Goal: Task Accomplishment & Management: Manage account settings

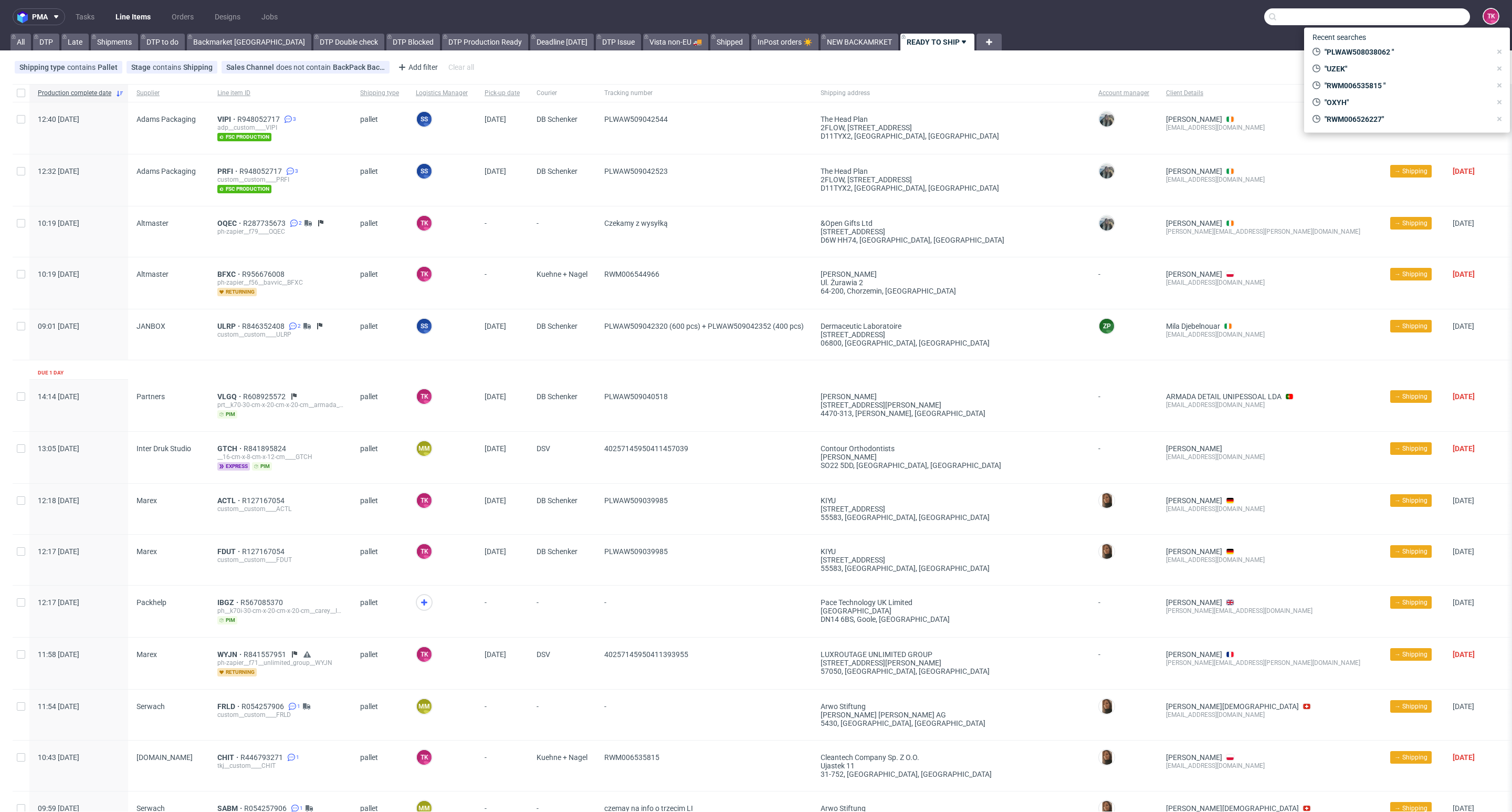
paste input "BBSA"
click at [1410, 13] on input "text" at bounding box center [1367, 17] width 206 height 17
type input "BBSA"
click at [1360, 49] on div "BBSA dlp__x50-6000-x-5-cm____BBSA" at bounding box center [1407, 44] width 189 height 19
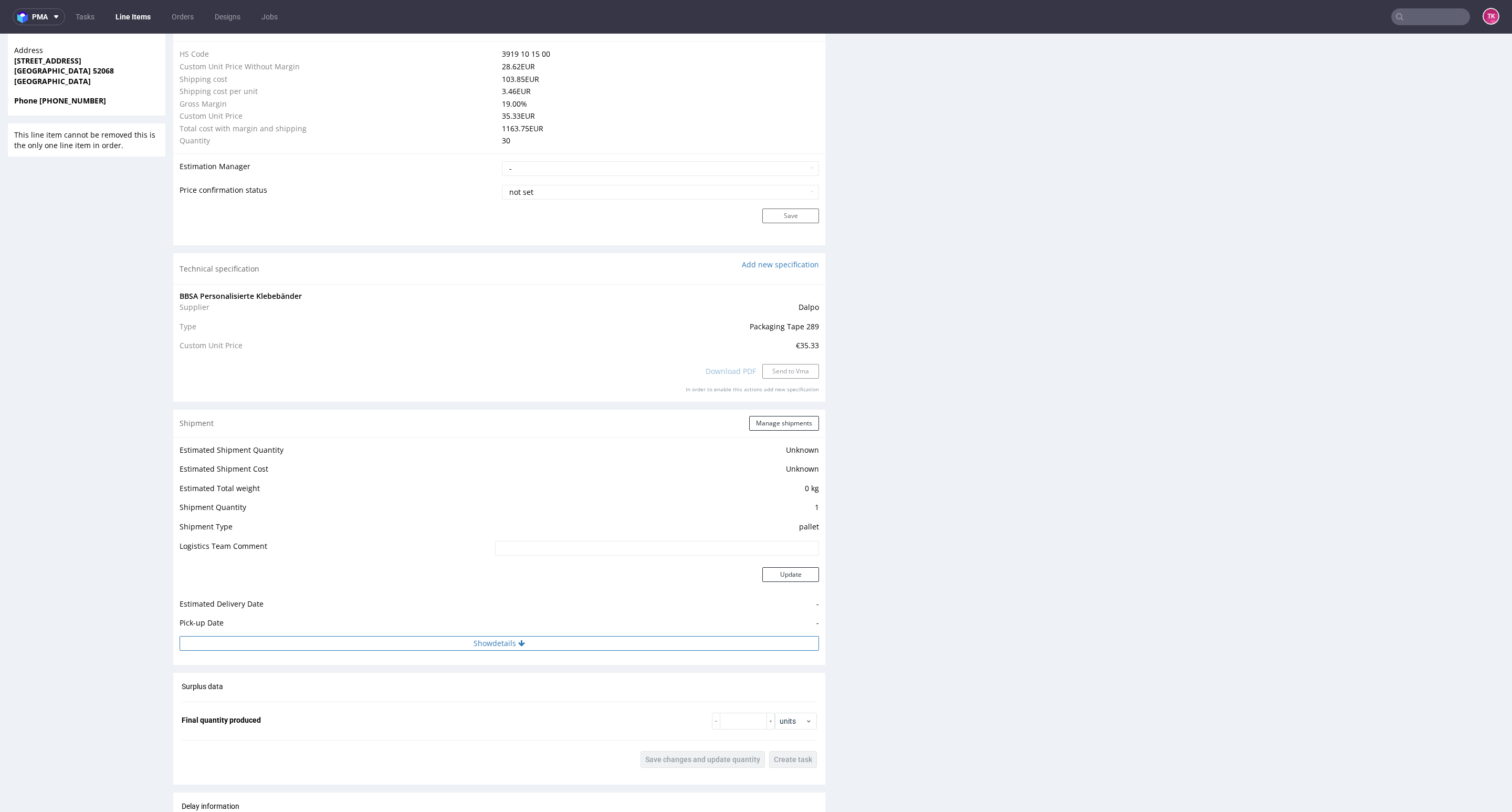
click at [511, 644] on button "Show details" at bounding box center [499, 643] width 639 height 15
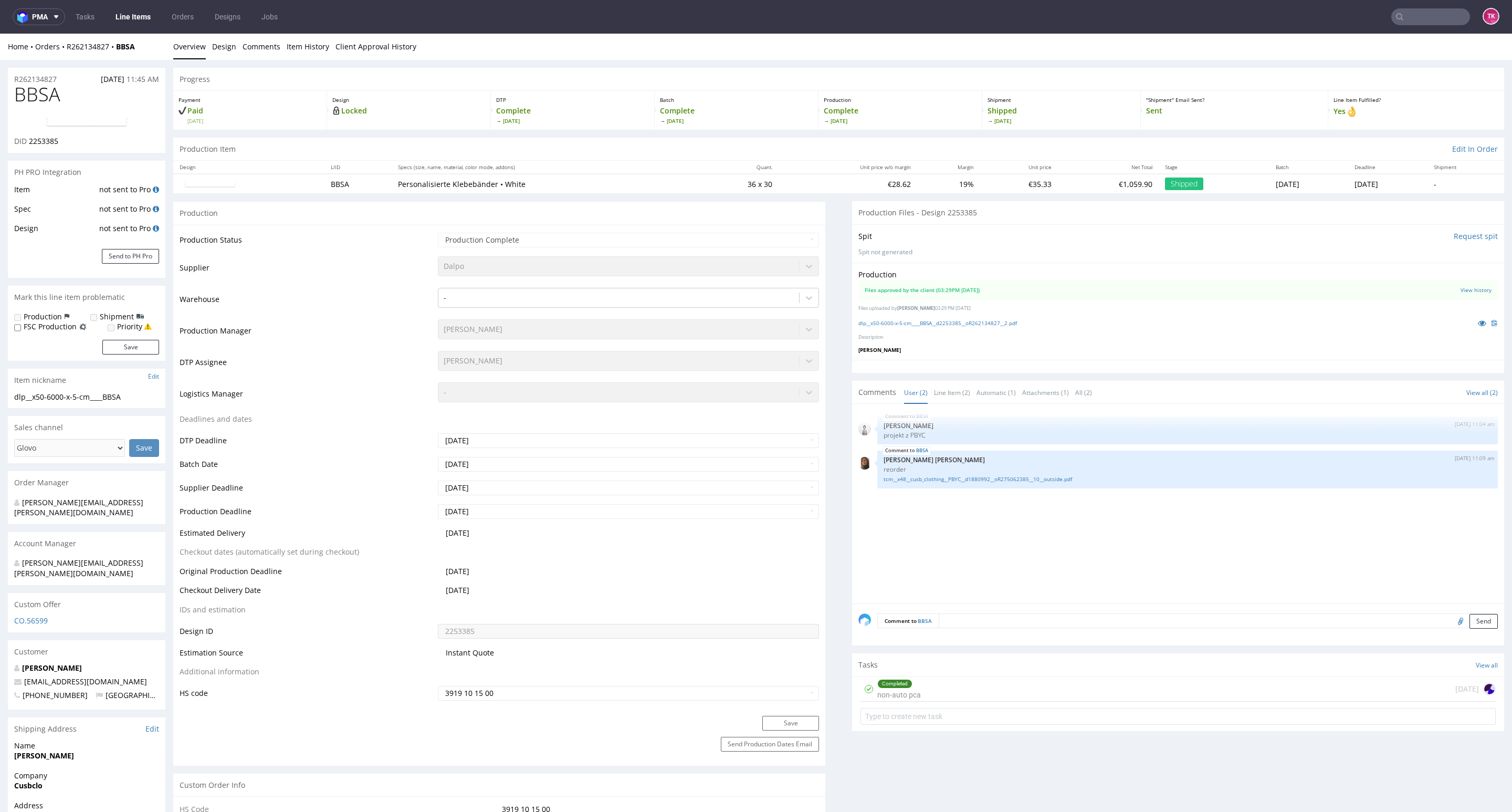
scroll to position [48, 0]
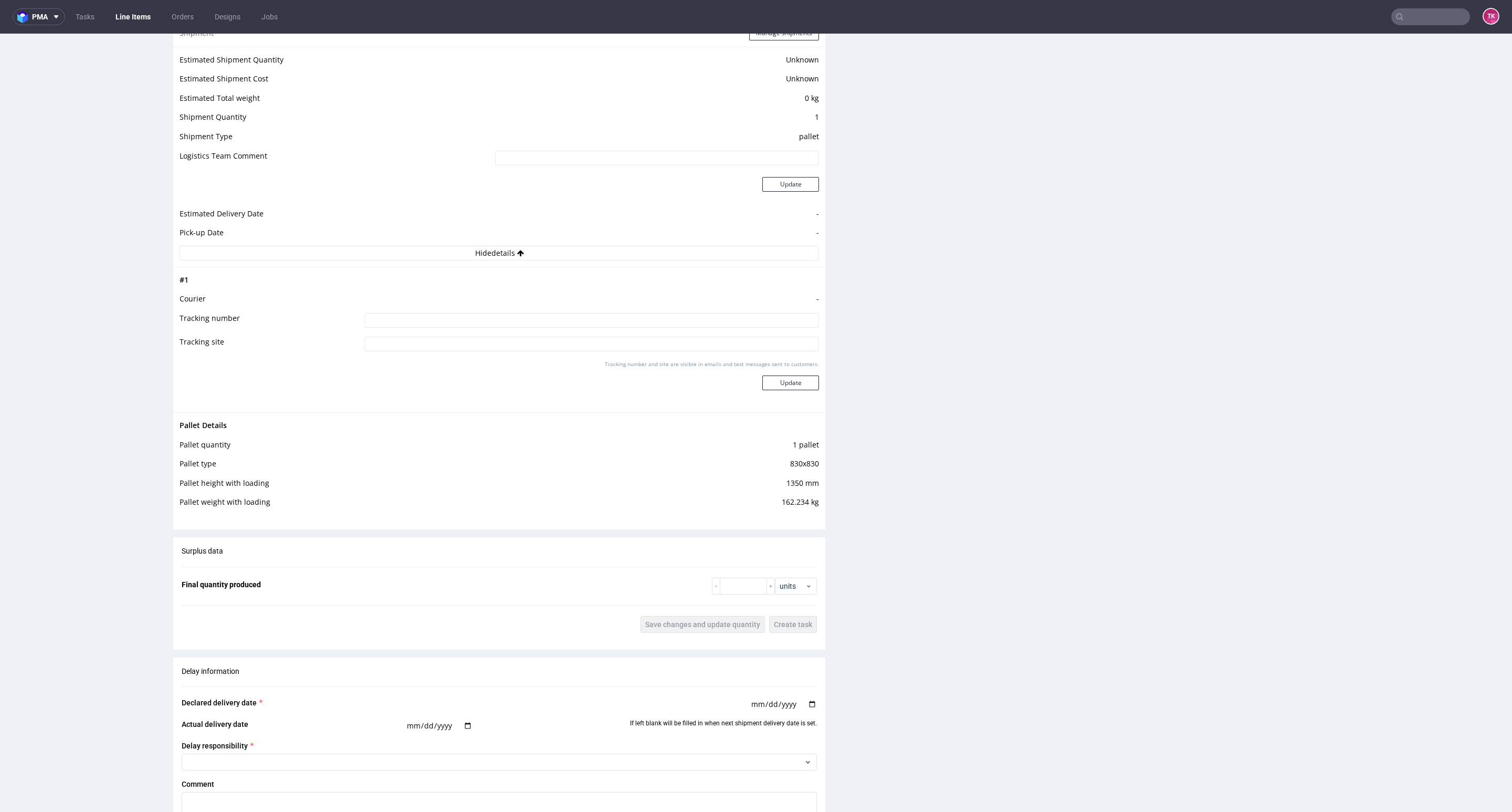
drag, startPoint x: 1493, startPoint y: 145, endPoint x: 1501, endPoint y: 562, distance: 417.1
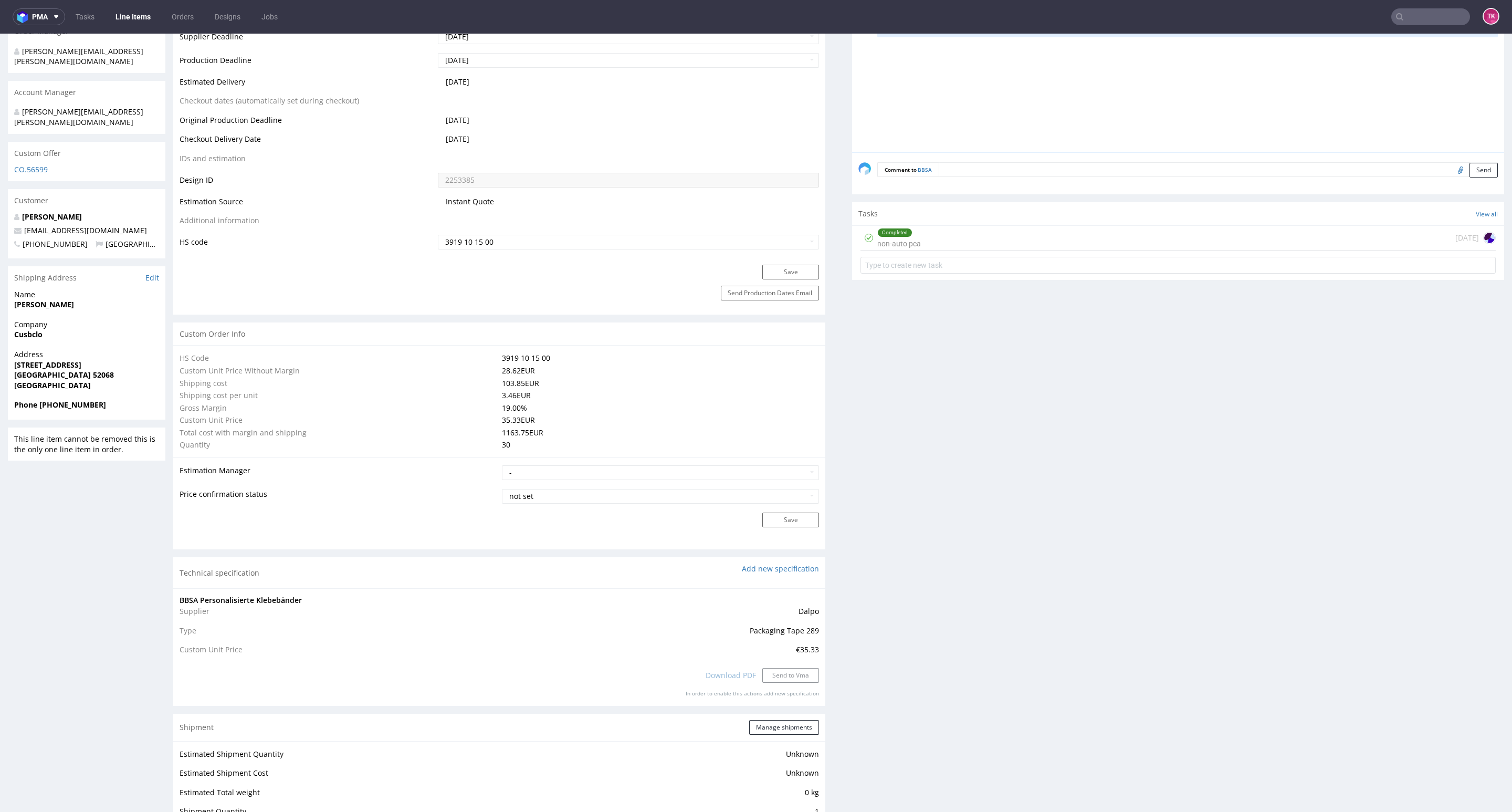
scroll to position [675, 0]
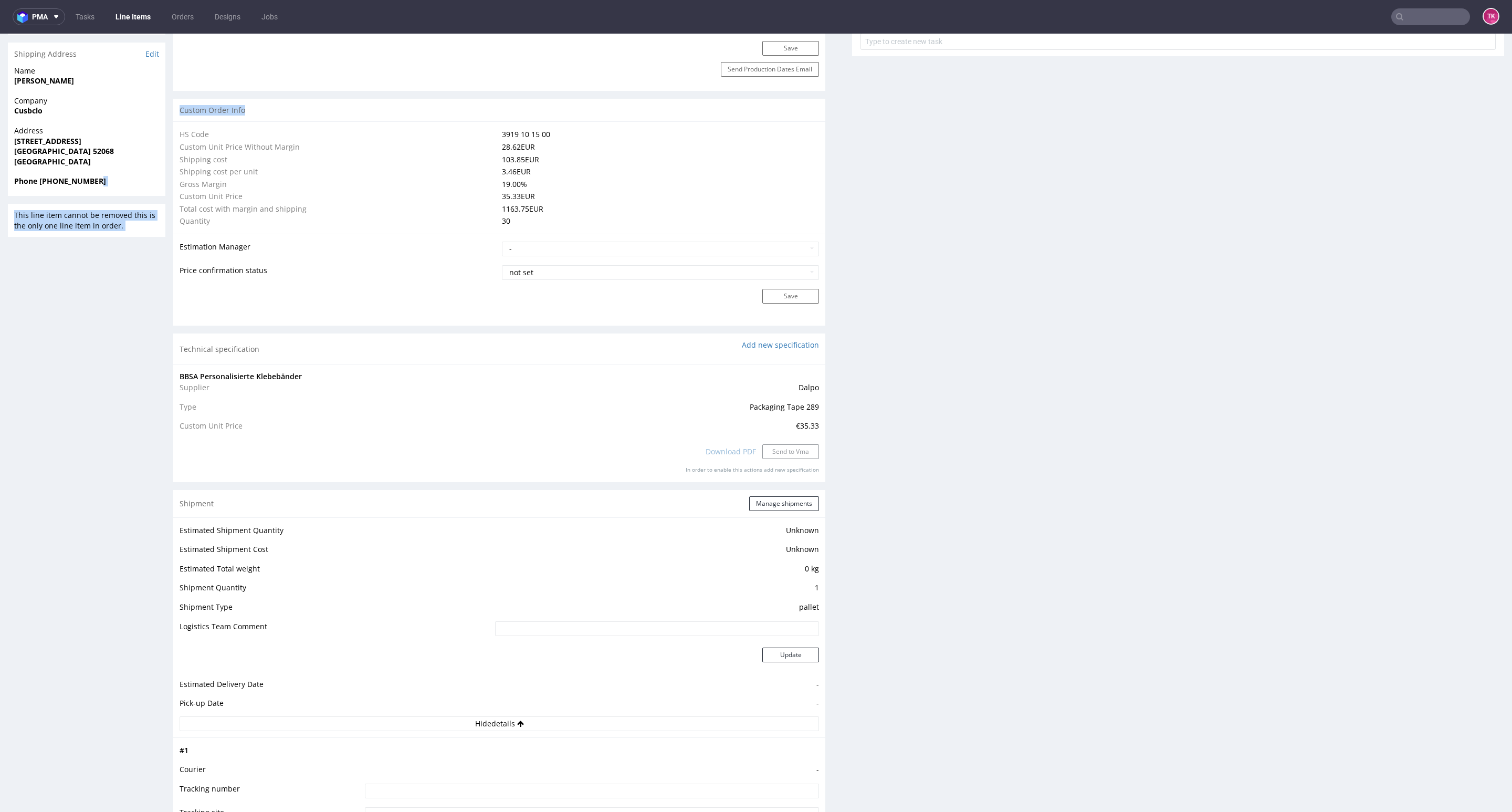
drag, startPoint x: 167, startPoint y: 158, endPoint x: 580, endPoint y: 153, distance: 413.0
click at [547, 142] on div "R262134827 30.08.2025 11:45 AM BBSA DID 2253385 PH PRO Integration Item not sen…" at bounding box center [756, 504] width 1512 height 2239
click at [608, 167] on td "3.46 EUR" at bounding box center [659, 172] width 320 height 13
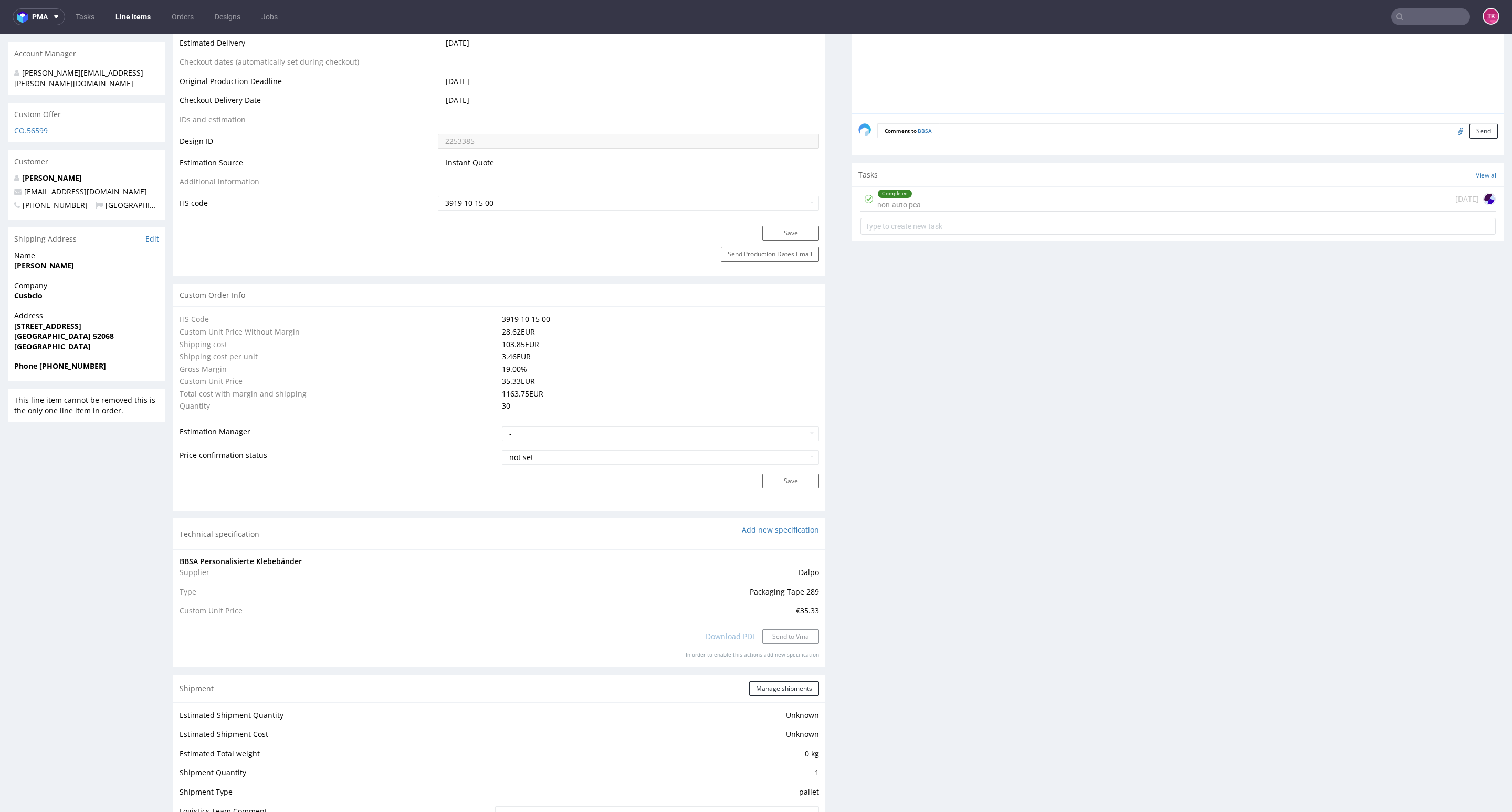
scroll to position [517, 0]
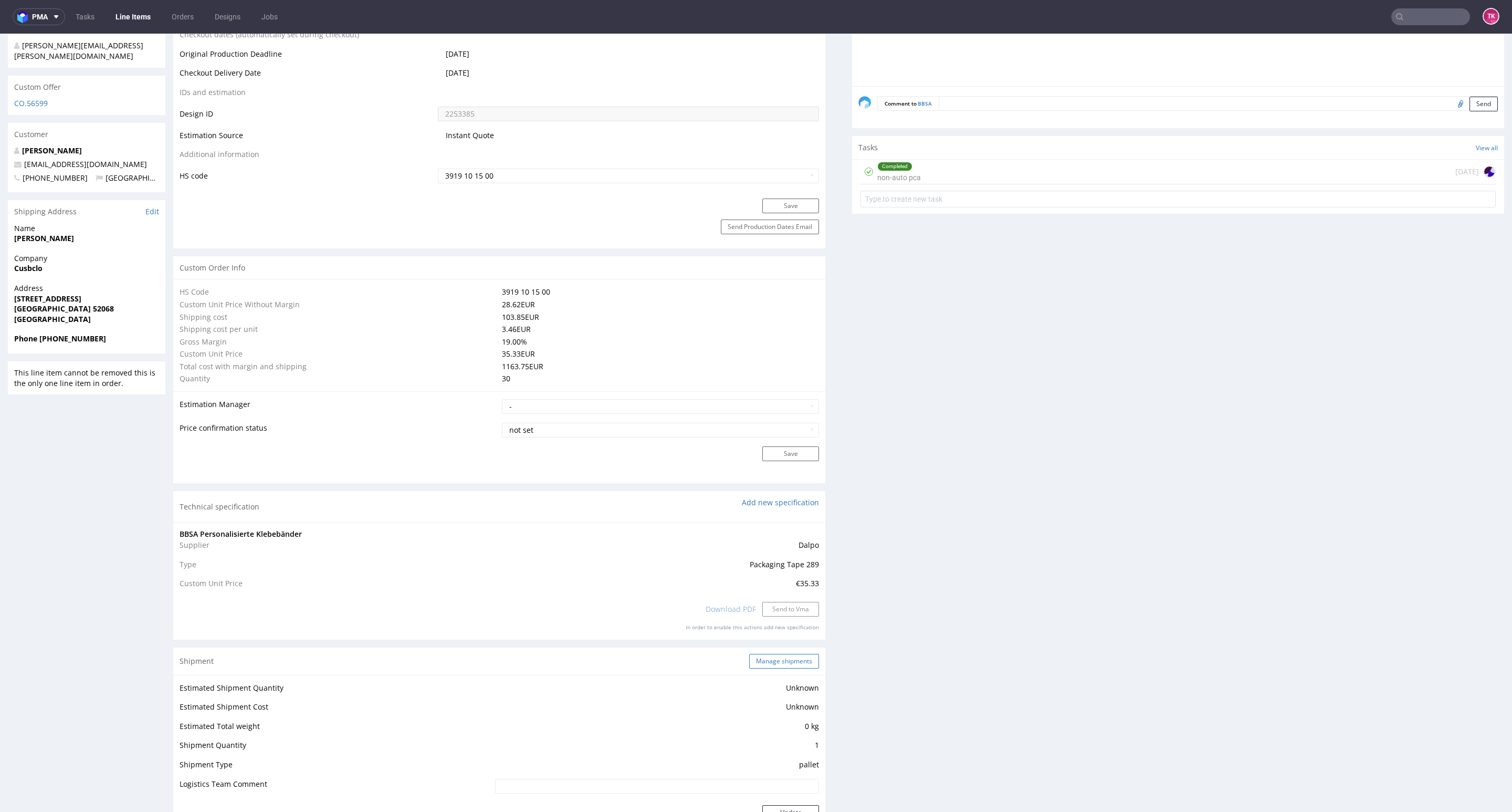
click at [777, 656] on button "Manage shipments" at bounding box center [784, 661] width 70 height 15
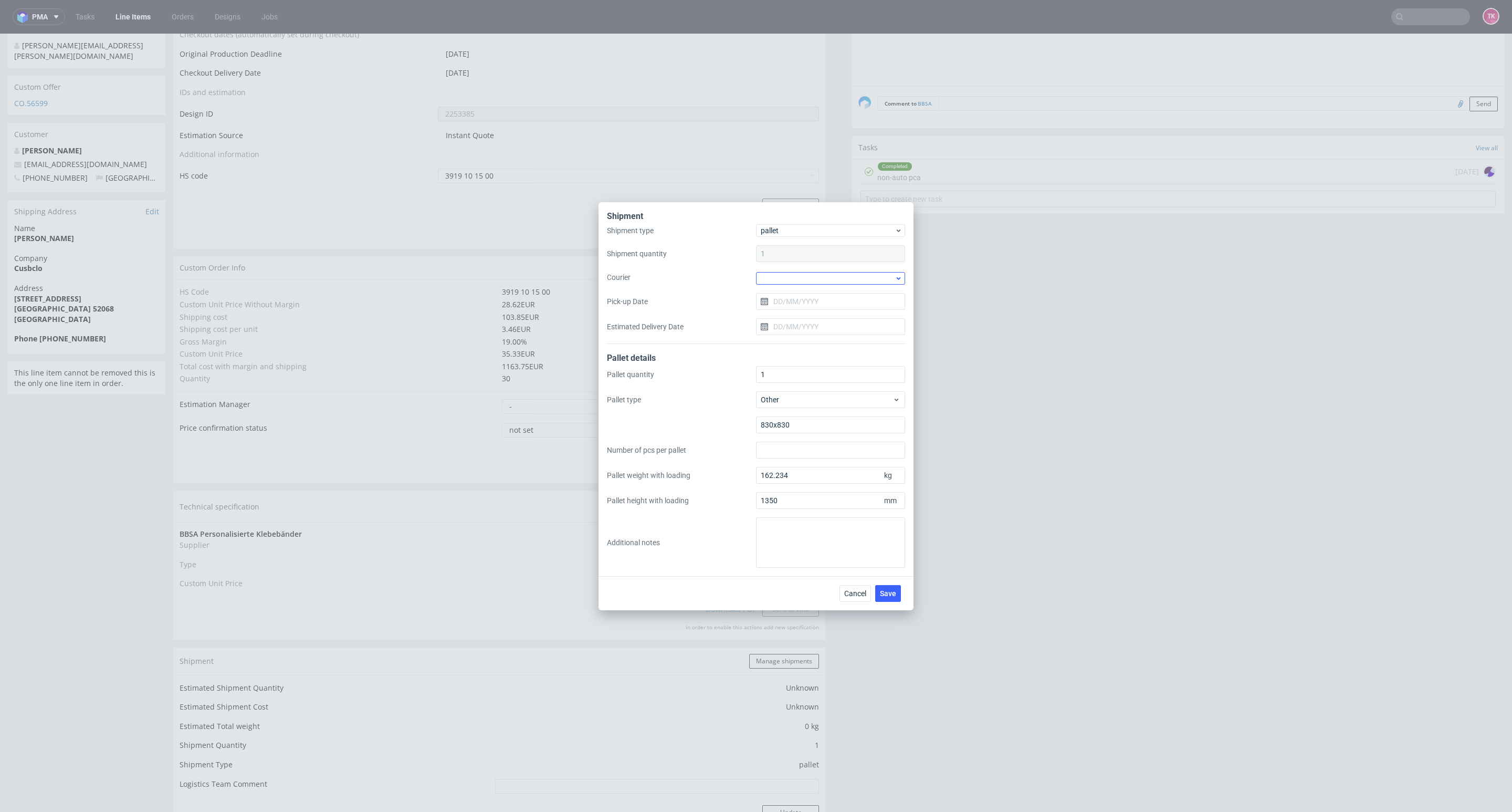
drag, startPoint x: 802, startPoint y: 287, endPoint x: 804, endPoint y: 278, distance: 9.2
click at [802, 285] on div "Shipment type pallet Shipment quantity 1 Courier Pick-up Date Estimated Deliver…" at bounding box center [756, 284] width 298 height 120
click at [807, 268] on div "Shipment type pallet Shipment quantity 1 Courier Pick-up Date Estimated Deliver…" at bounding box center [756, 284] width 298 height 120
click at [814, 284] on div "Shipment type pallet Shipment quantity 1 Courier Pick-up Date Estimated Deliver…" at bounding box center [756, 284] width 298 height 120
click at [816, 270] on div at bounding box center [830, 277] width 149 height 14
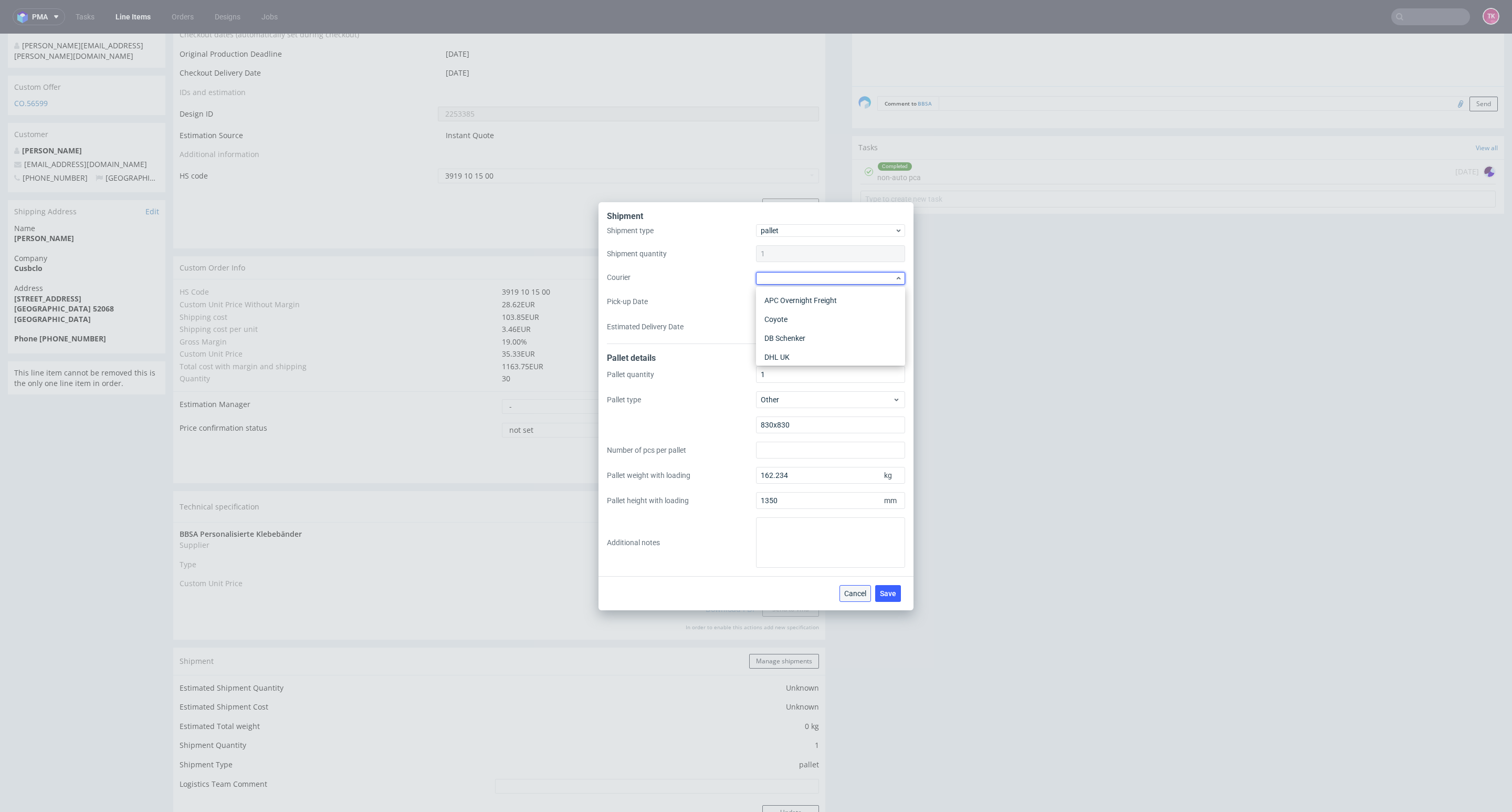
click at [843, 588] on button "Cancel" at bounding box center [855, 593] width 32 height 17
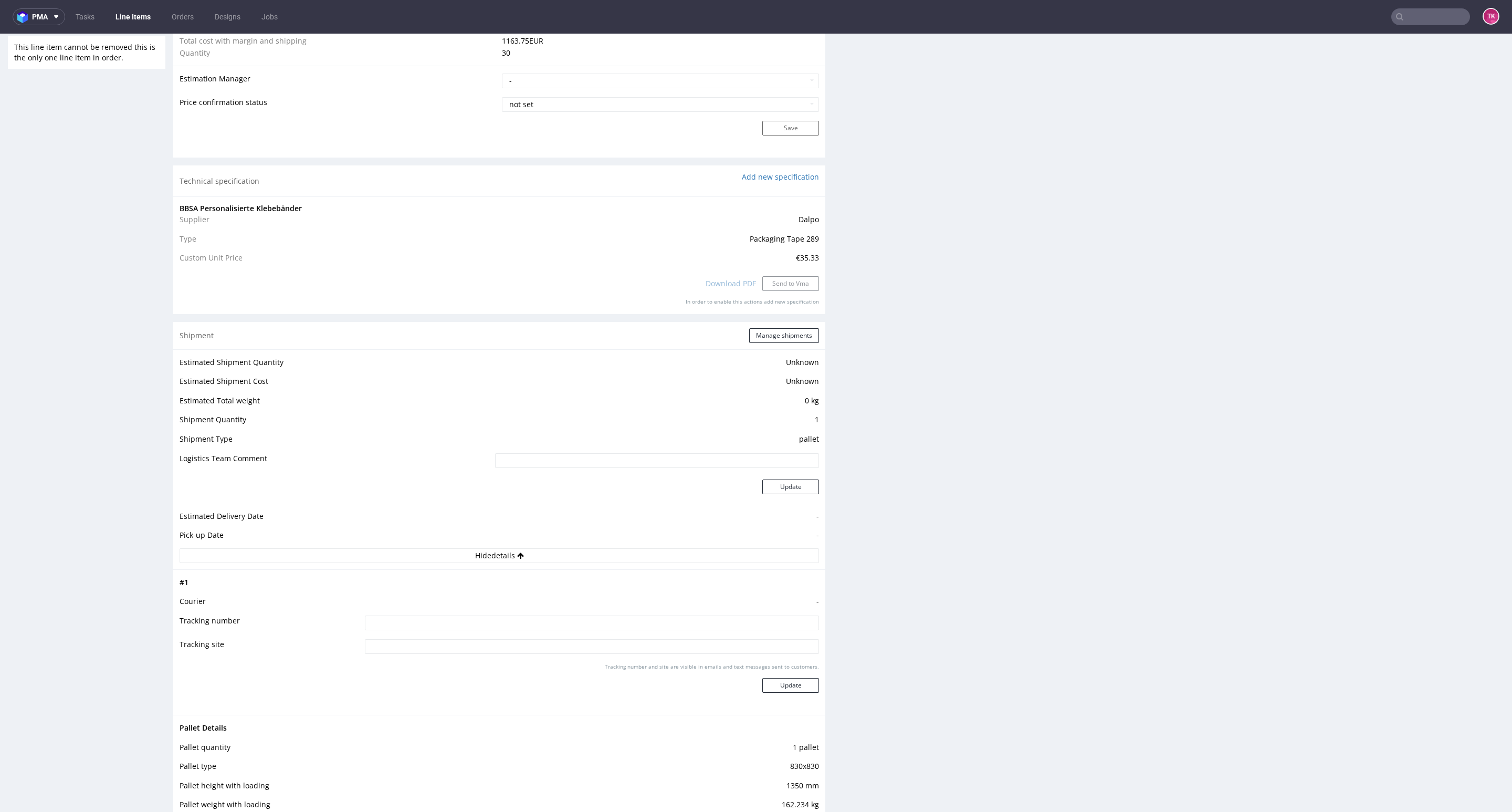
scroll to position [990, 0]
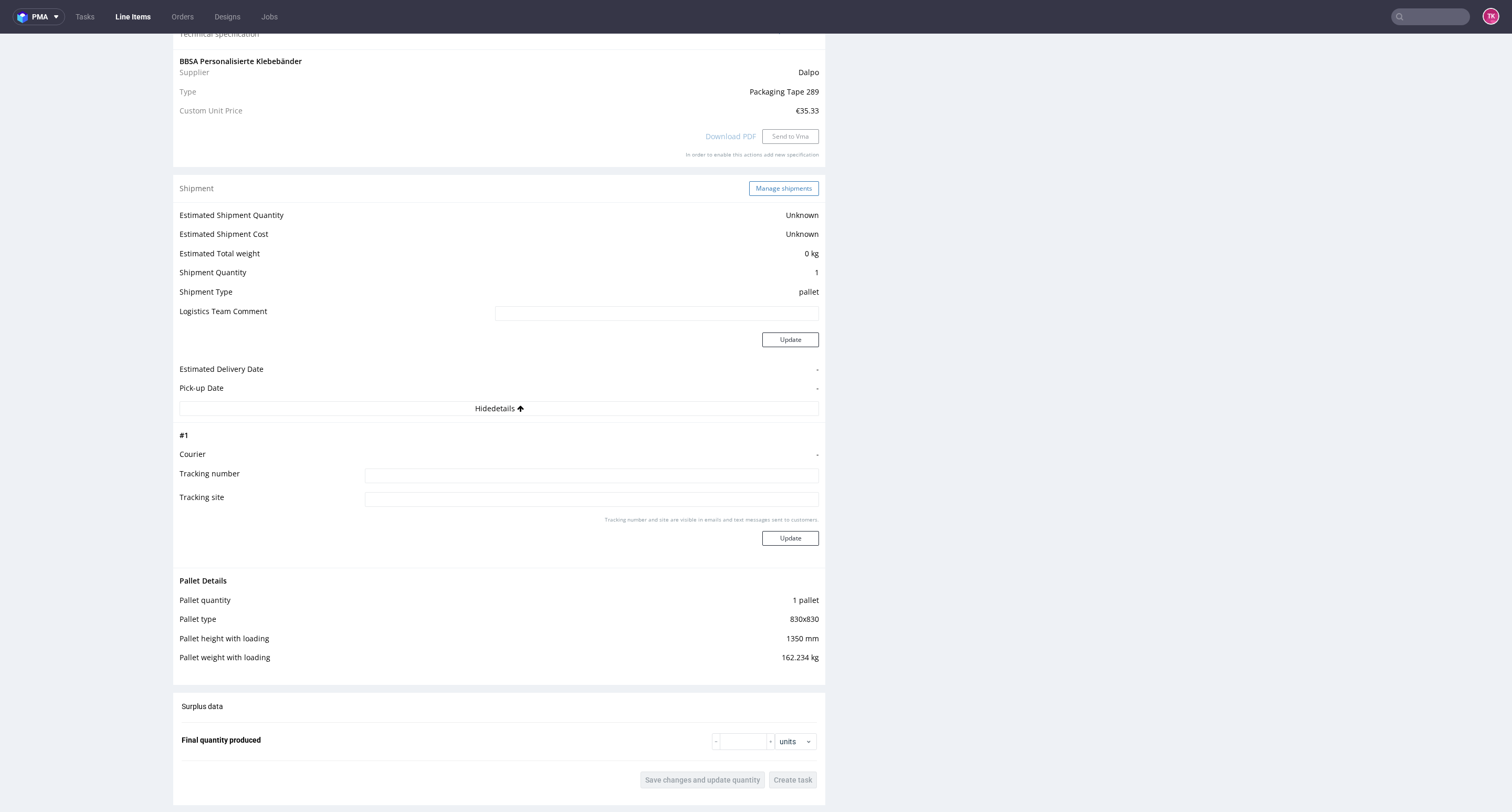
click at [777, 185] on button "Manage shipments" at bounding box center [784, 189] width 70 height 15
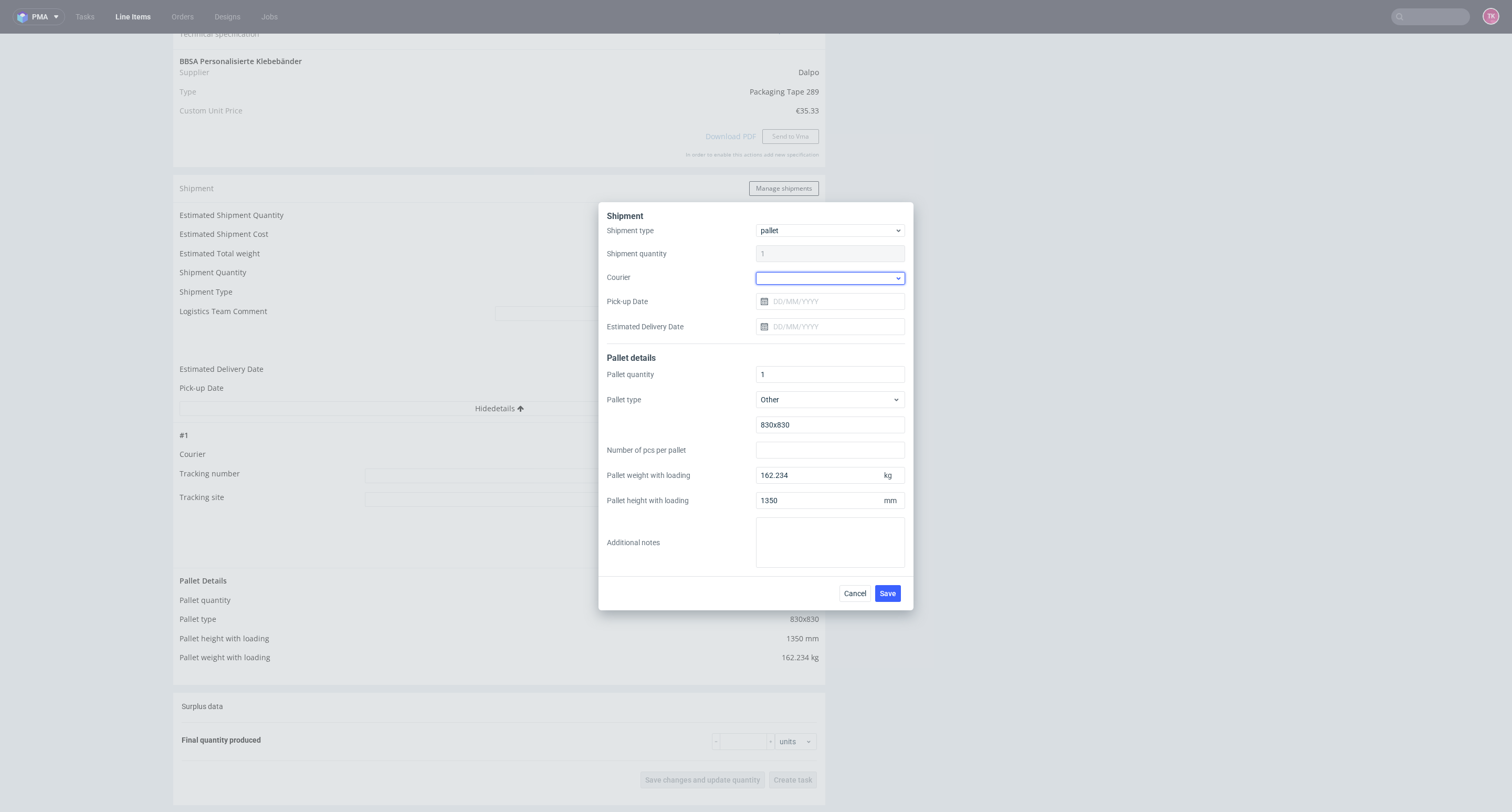
click at [799, 278] on div at bounding box center [830, 278] width 149 height 13
drag, startPoint x: 823, startPoint y: 333, endPoint x: 818, endPoint y: 307, distance: 26.5
click at [821, 333] on div "DB Schenker" at bounding box center [830, 338] width 141 height 19
click at [814, 295] on input "Pick-up Date" at bounding box center [830, 300] width 149 height 17
drag, startPoint x: 841, startPoint y: 429, endPoint x: 849, endPoint y: 573, distance: 144.2
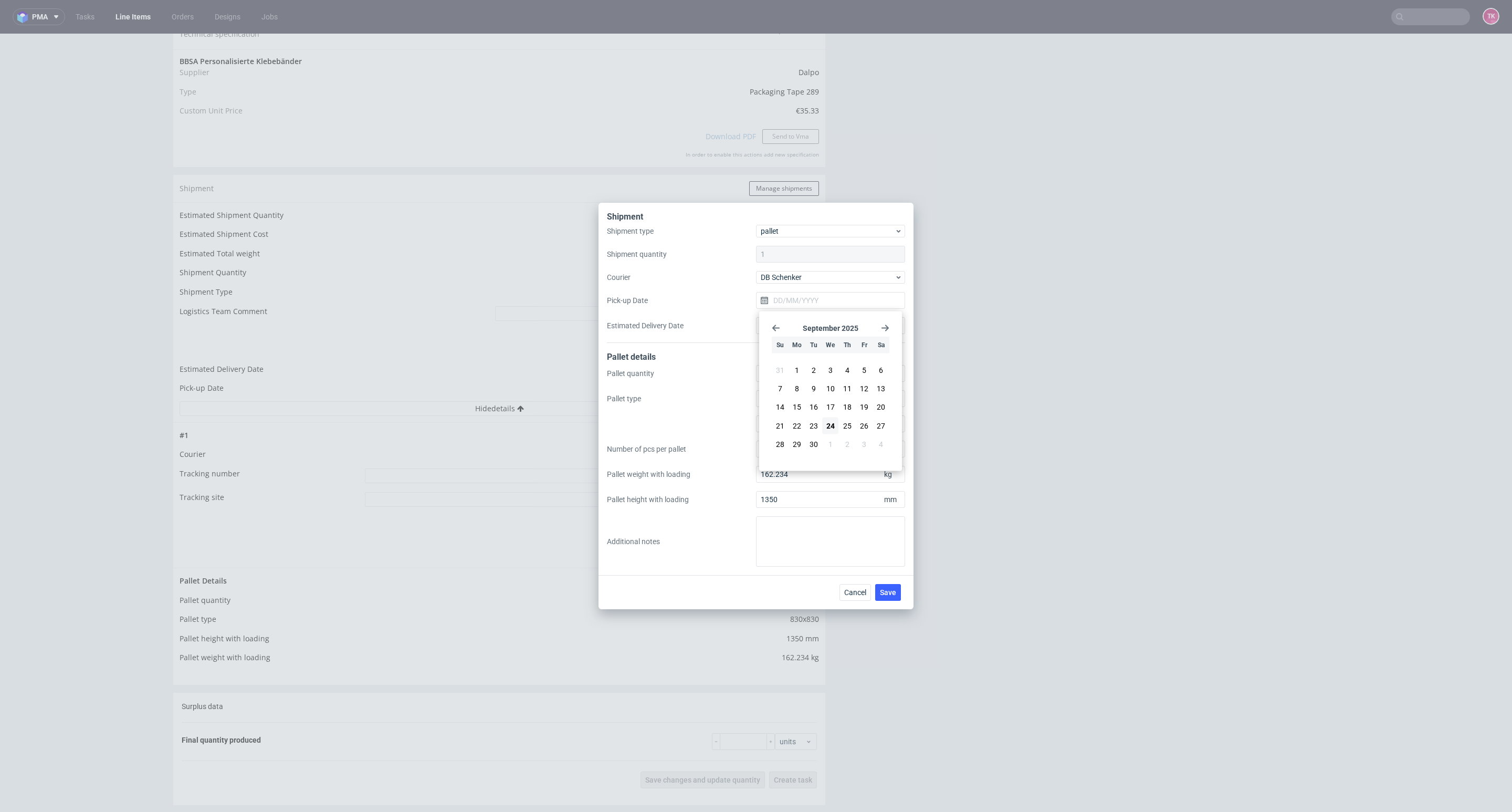
click at [841, 431] on button "25" at bounding box center [847, 425] width 17 height 17
type input "25/09/2025"
click at [877, 594] on button "Save" at bounding box center [888, 592] width 26 height 17
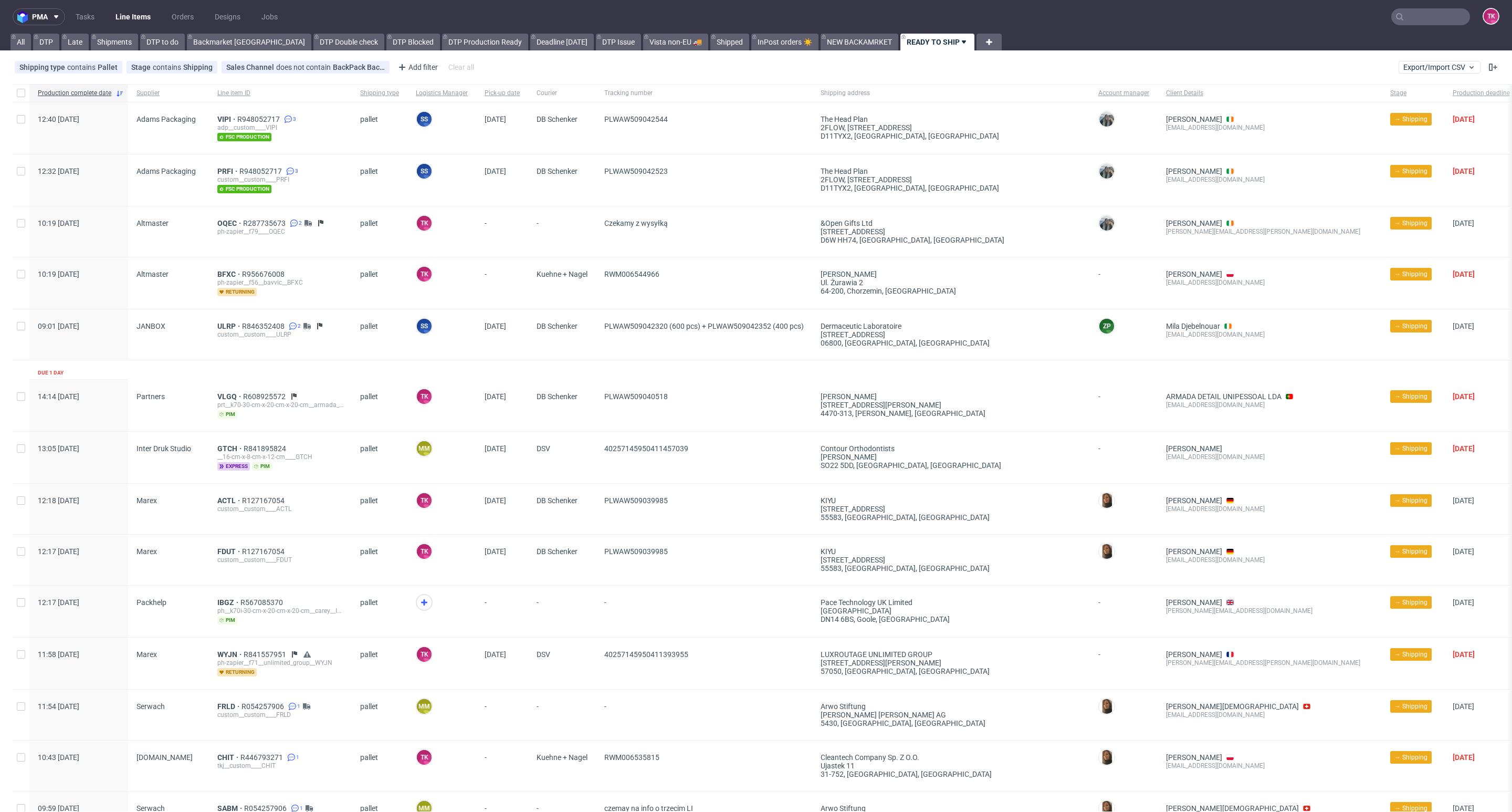
scroll to position [473, 0]
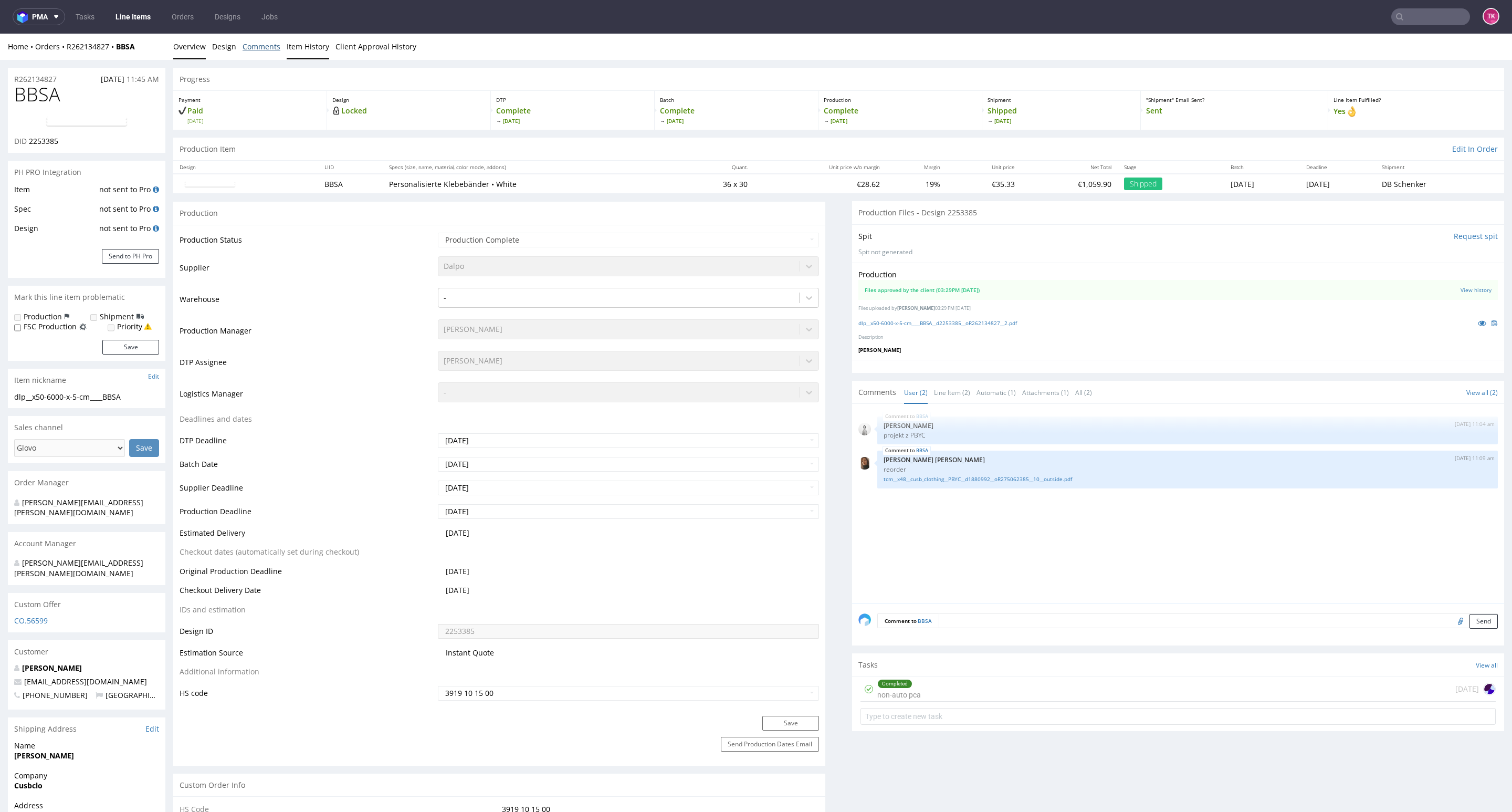
drag, startPoint x: 244, startPoint y: 47, endPoint x: 287, endPoint y: 42, distance: 43.3
click at [246, 47] on link "Comments" at bounding box center [261, 46] width 38 height 26
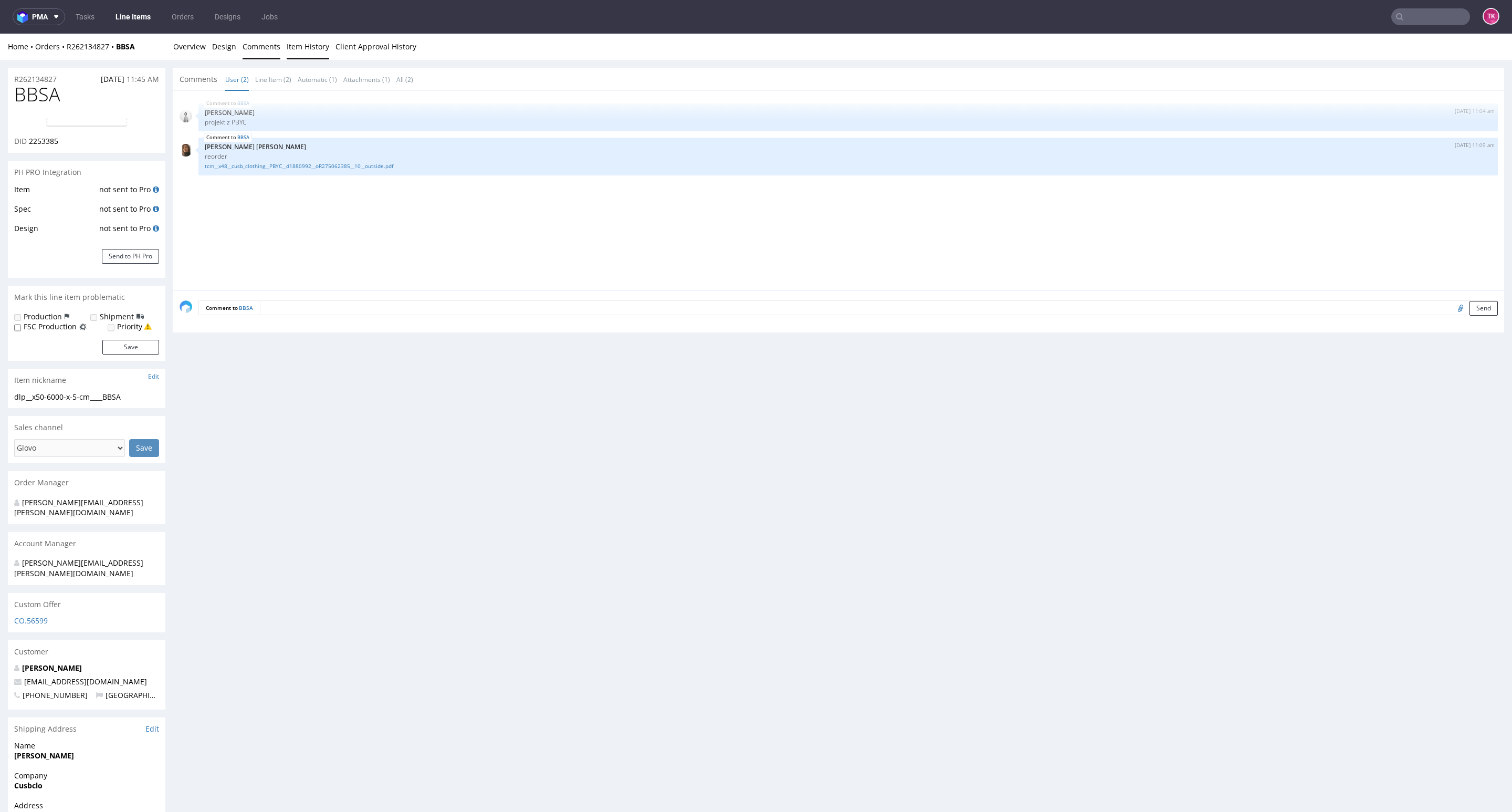
click at [303, 48] on link "Item History" at bounding box center [308, 46] width 42 height 26
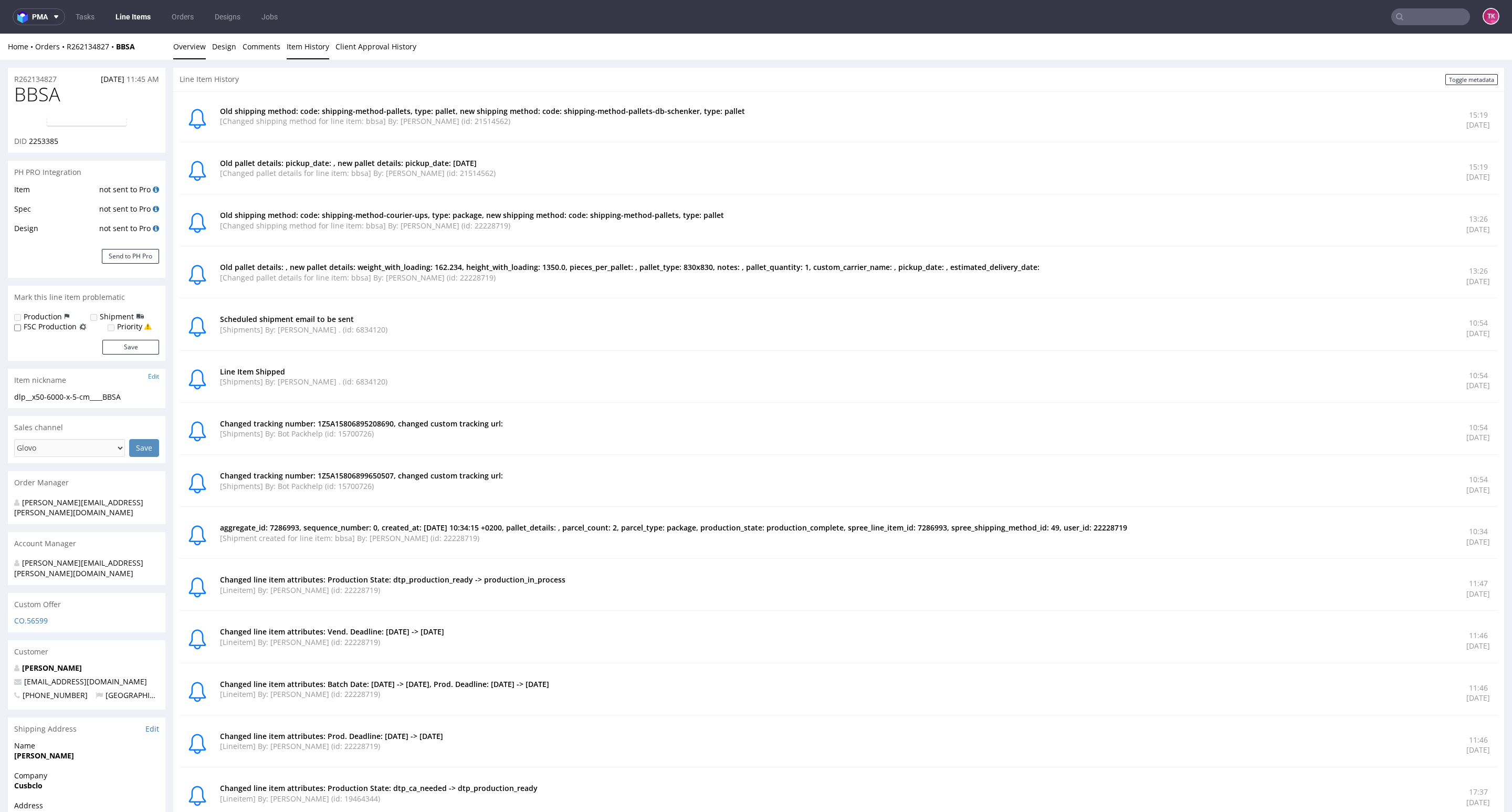
click at [187, 54] on link "Overview" at bounding box center [189, 46] width 32 height 26
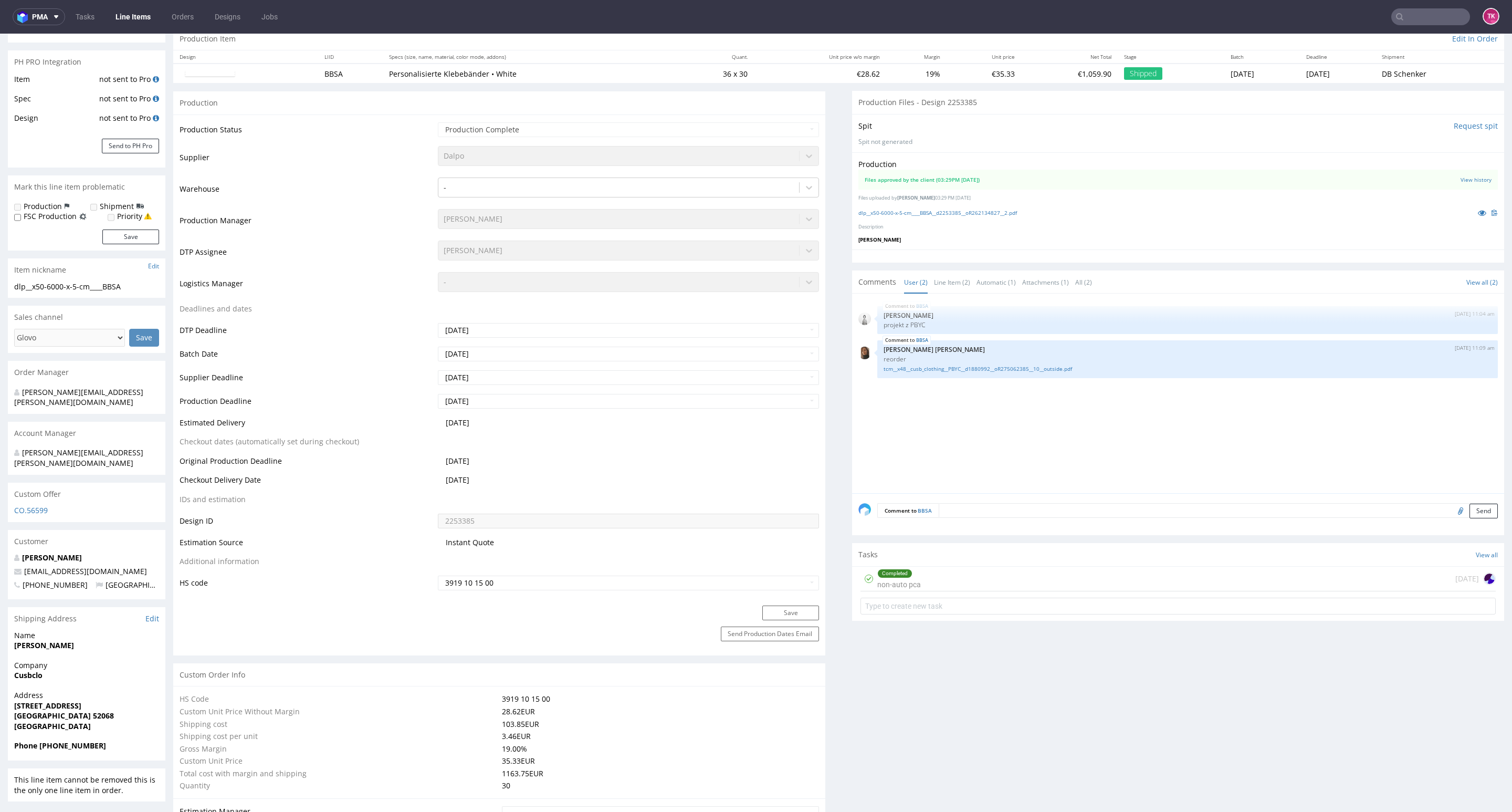
scroll to position [236, 0]
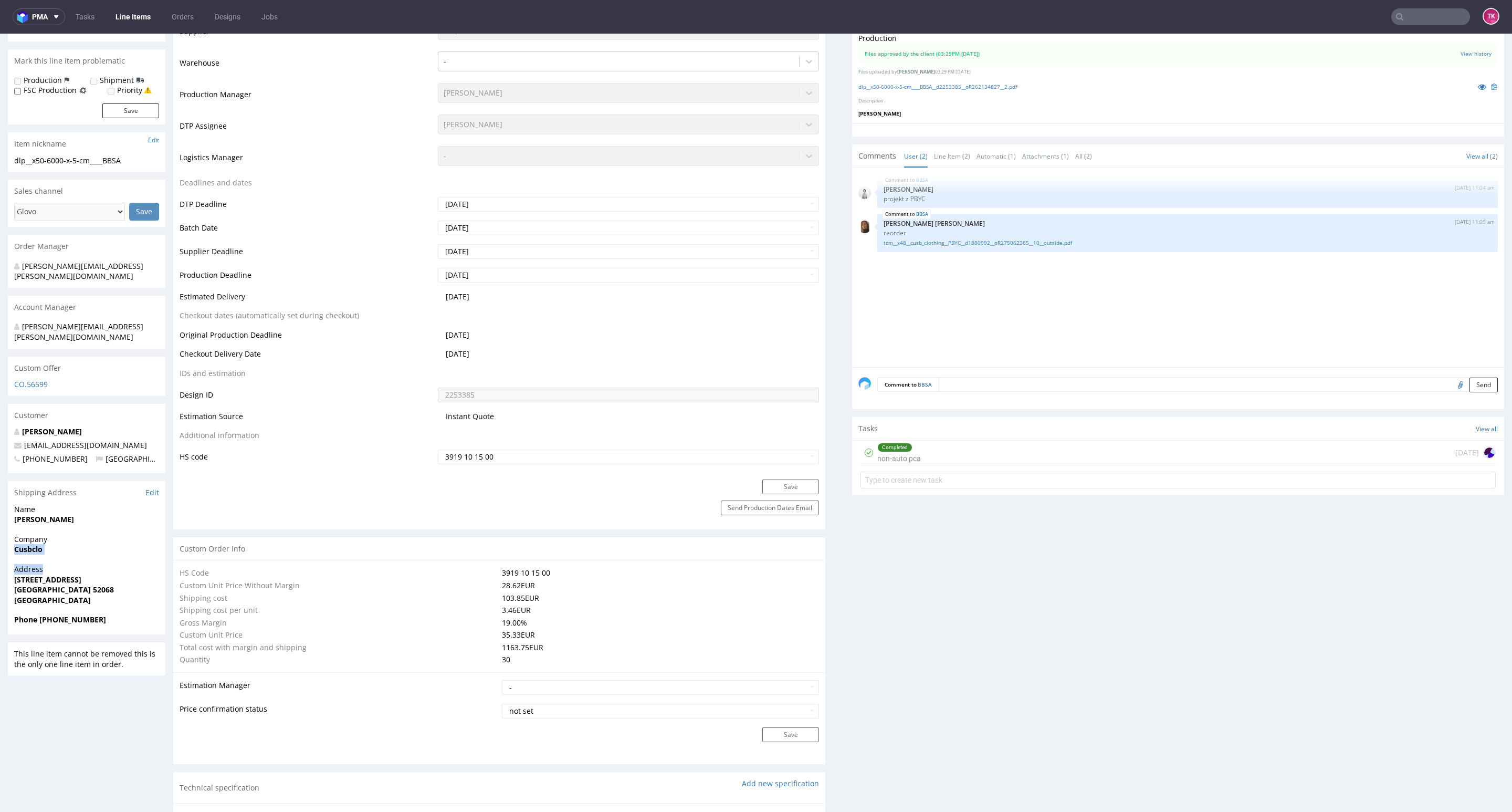
drag, startPoint x: 13, startPoint y: 527, endPoint x: 67, endPoint y: 547, distance: 57.6
click at [68, 544] on section "Shipping Address Edit Name Victor Horst Company Cusbclo Address Philipsstraße 1…" at bounding box center [87, 558] width 158 height 154
click at [36, 541] on div "Company Cusbclo" at bounding box center [87, 549] width 158 height 30
click at [2, 536] on div "R262134827 30.08.2025 11:45 AM BBSA DID 2253385 PH PRO Integration Item not sen…" at bounding box center [756, 815] width 1512 height 1984
drag, startPoint x: 32, startPoint y: 533, endPoint x: 105, endPoint y: 524, distance: 73.6
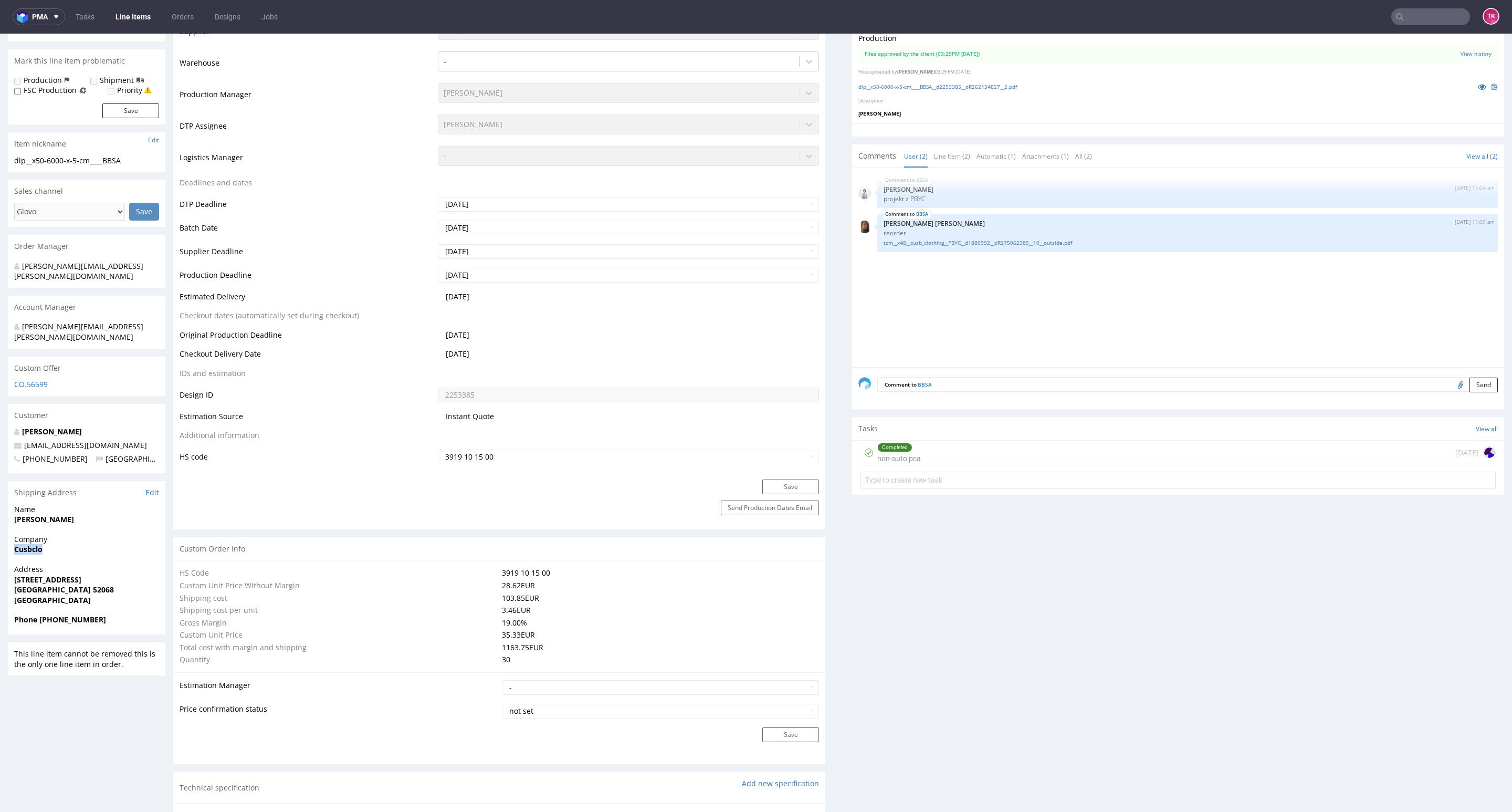
click at [105, 524] on div "R262134827 30.08.2025 11:45 AM BBSA DID 2253385 PH PRO Integration Item not sen…" at bounding box center [756, 815] width 1512 height 1984
copy strong "Cusbclo"
drag, startPoint x: 7, startPoint y: 497, endPoint x: 95, endPoint y: 503, distance: 88.2
click at [95, 503] on div "R262134827 30.08.2025 11:45 AM BBSA DID 2253385 PH PRO Integration Item not sen…" at bounding box center [756, 815] width 1512 height 1984
copy strong "Victor Horst"
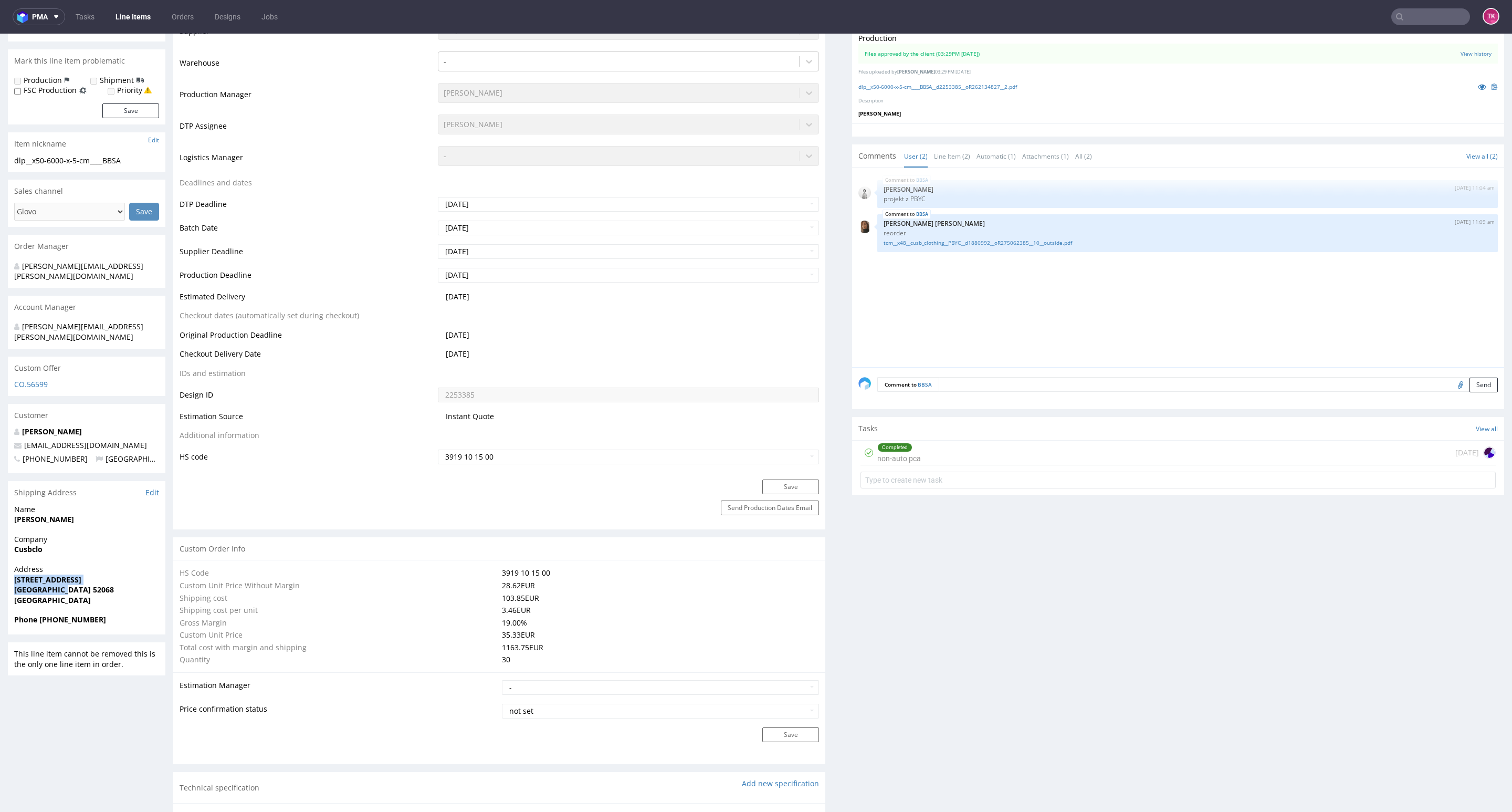
drag, startPoint x: 16, startPoint y: 556, endPoint x: 98, endPoint y: 570, distance: 83.2
click at [98, 570] on div "Address Philipsstraße 15 Aachen 52068 Germany" at bounding box center [87, 589] width 158 height 50
copy p "Philipsstraße 15 Aachen 52068"
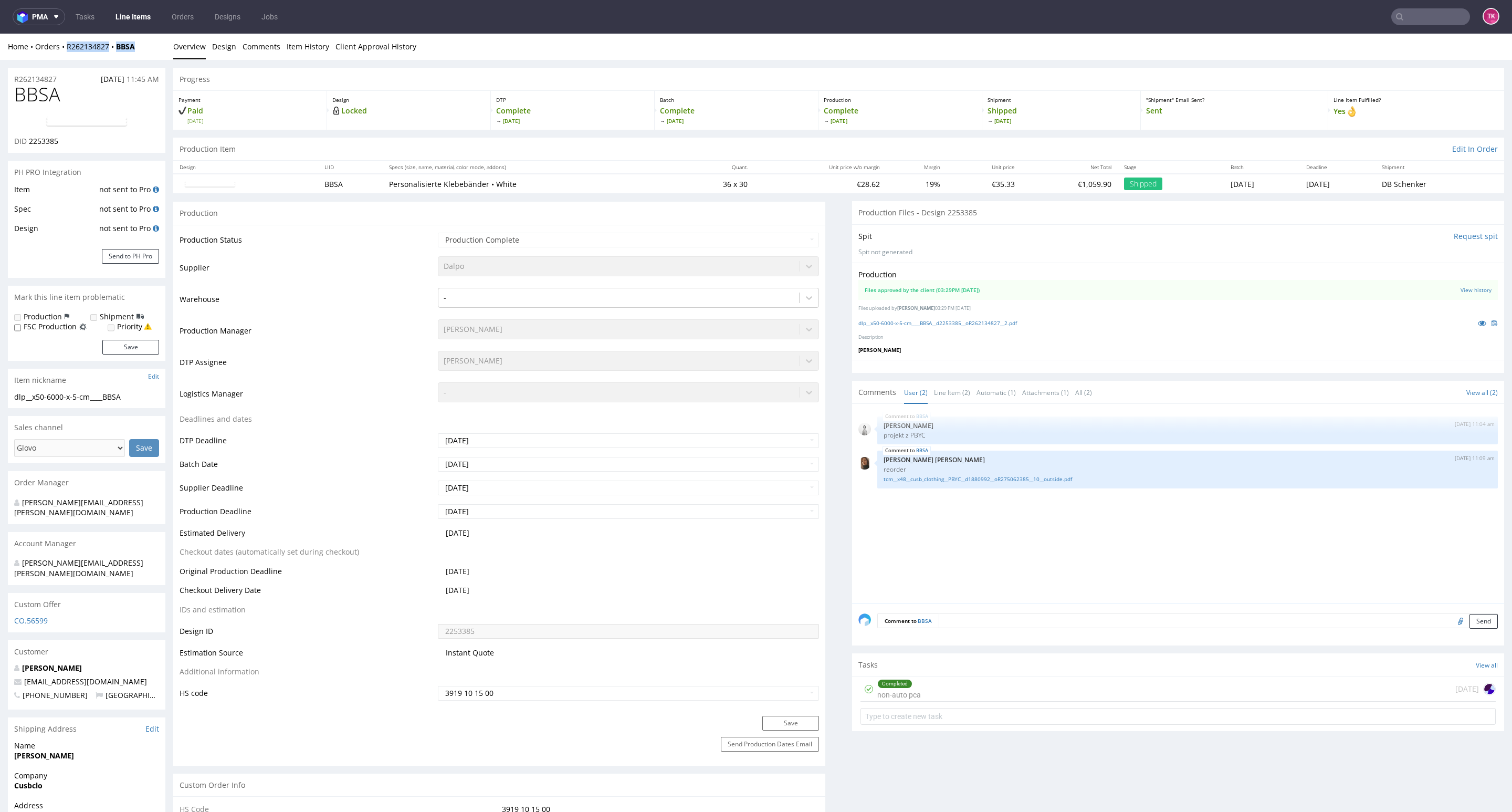
drag, startPoint x: 93, startPoint y: 54, endPoint x: 70, endPoint y: 68, distance: 26.9
click at [65, 55] on div "Home Orders R262134827 BBSA Overview Design Comments Item History Client Approv…" at bounding box center [756, 47] width 1512 height 26
copy div "R262134827 BBSA"
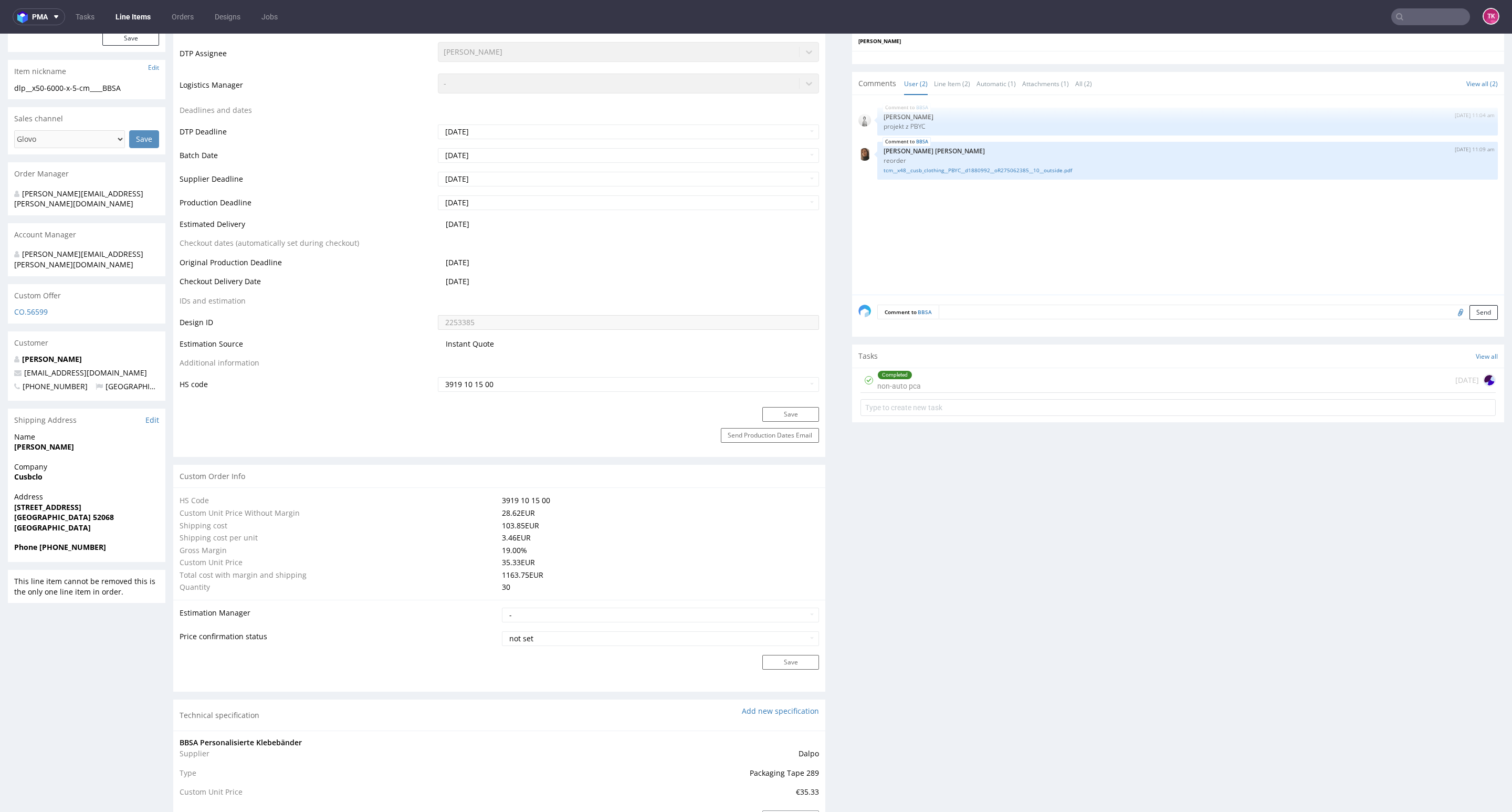
scroll to position [315, 0]
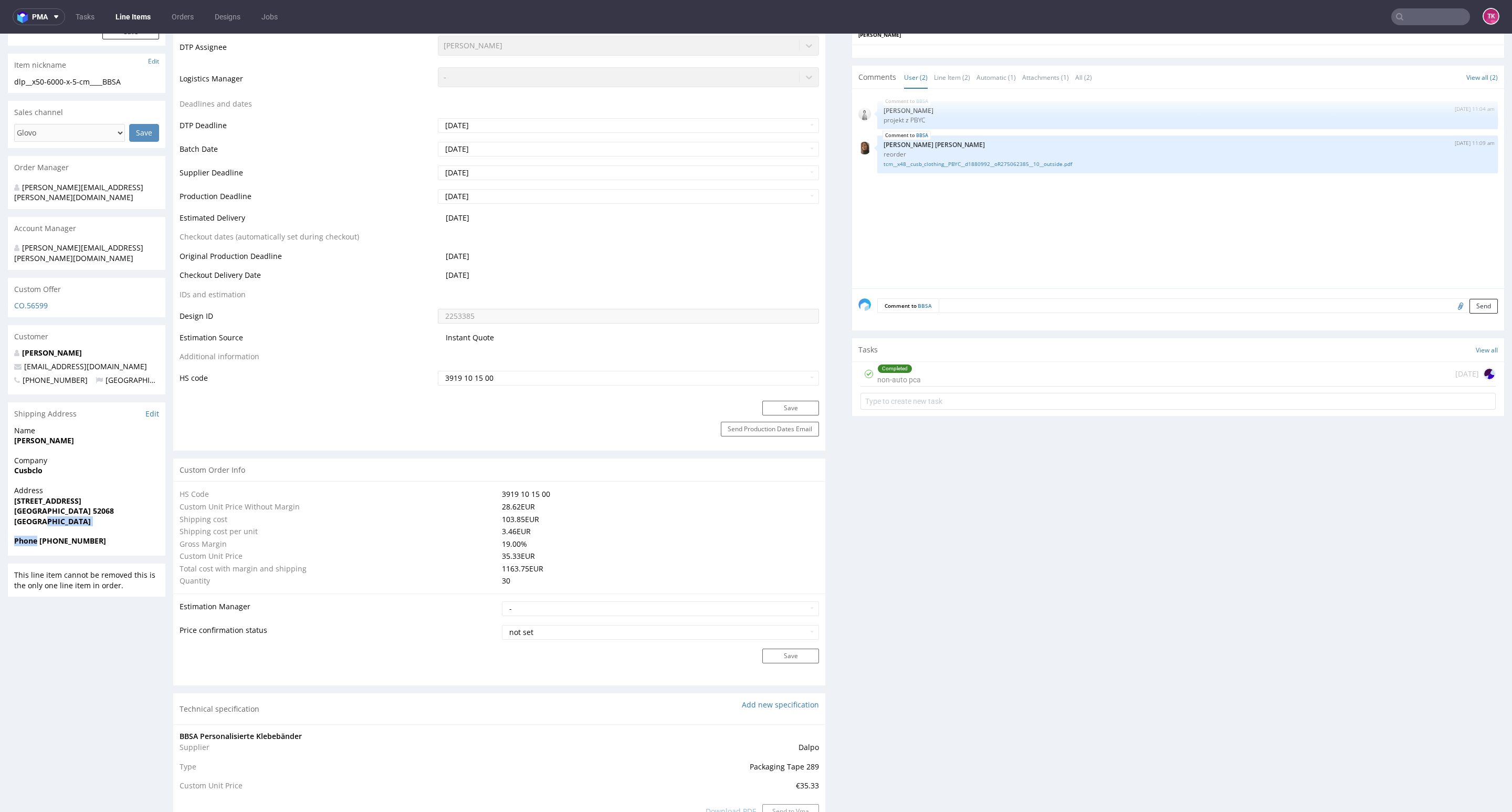
copy section "Phone"
copy strong "+491717478989"
drag, startPoint x: 39, startPoint y: 520, endPoint x: 136, endPoint y: 525, distance: 97.1
click at [136, 536] on span "Phone +491717478989" at bounding box center [86, 541] width 145 height 11
drag, startPoint x: 113, startPoint y: 347, endPoint x: 0, endPoint y: 350, distance: 113.0
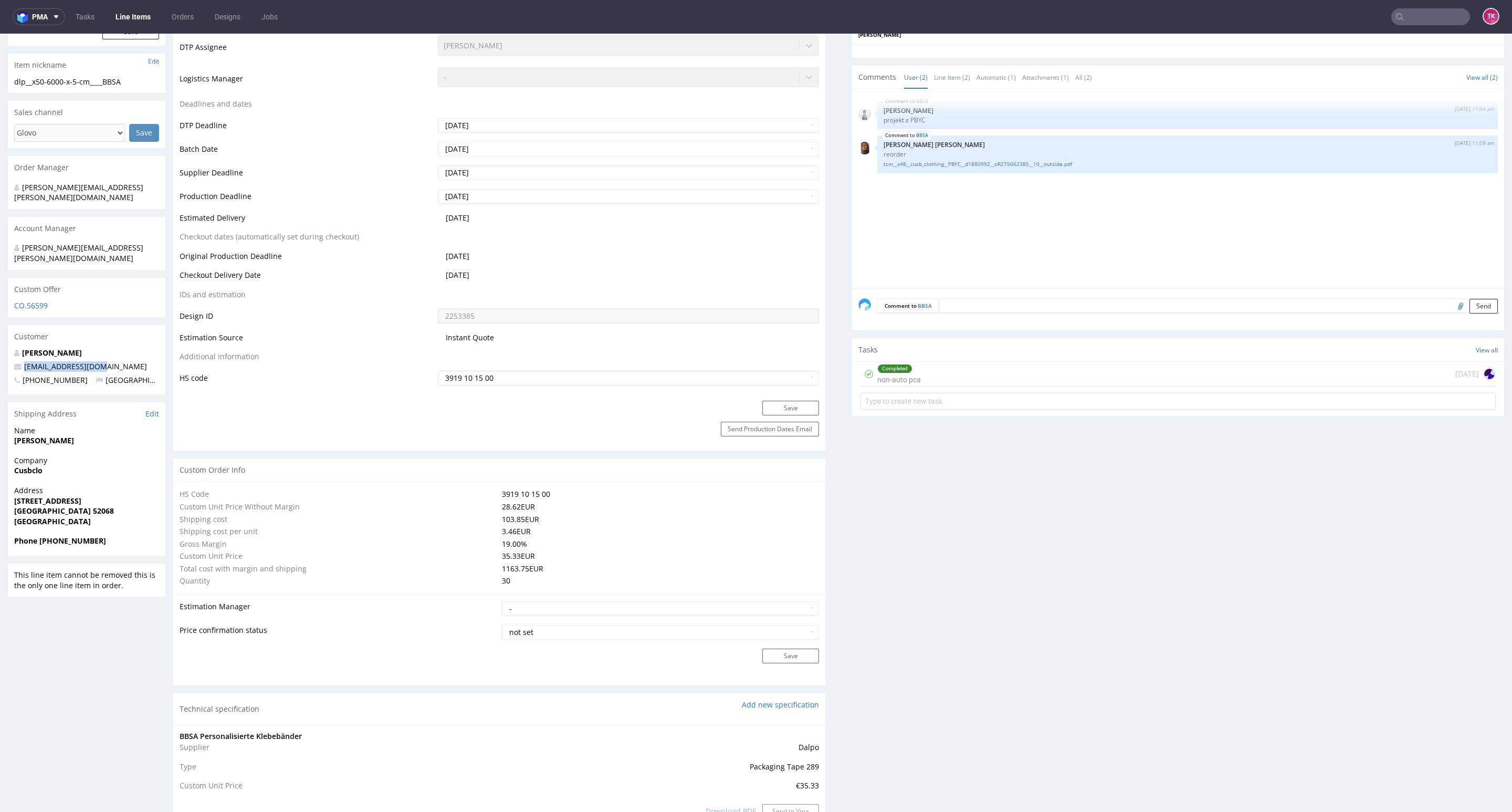
click at [0, 350] on div "R262134827 30.08.2025 11:45 AM BBSA DID 2253385 PH PRO Integration Item not sen…" at bounding box center [756, 736] width 1512 height 1984
copy span "mail@katjahorst.com"
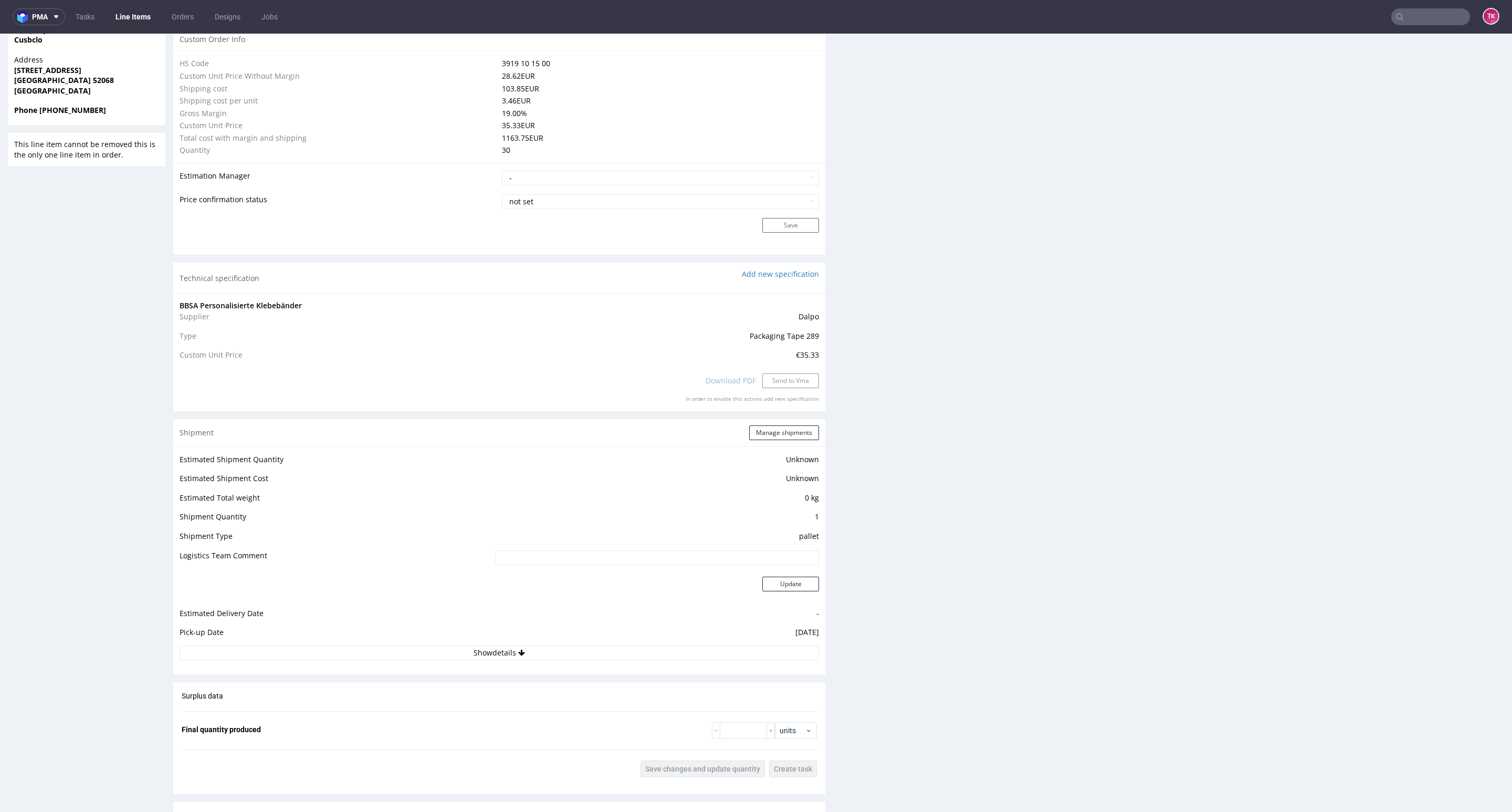
scroll to position [867, 0]
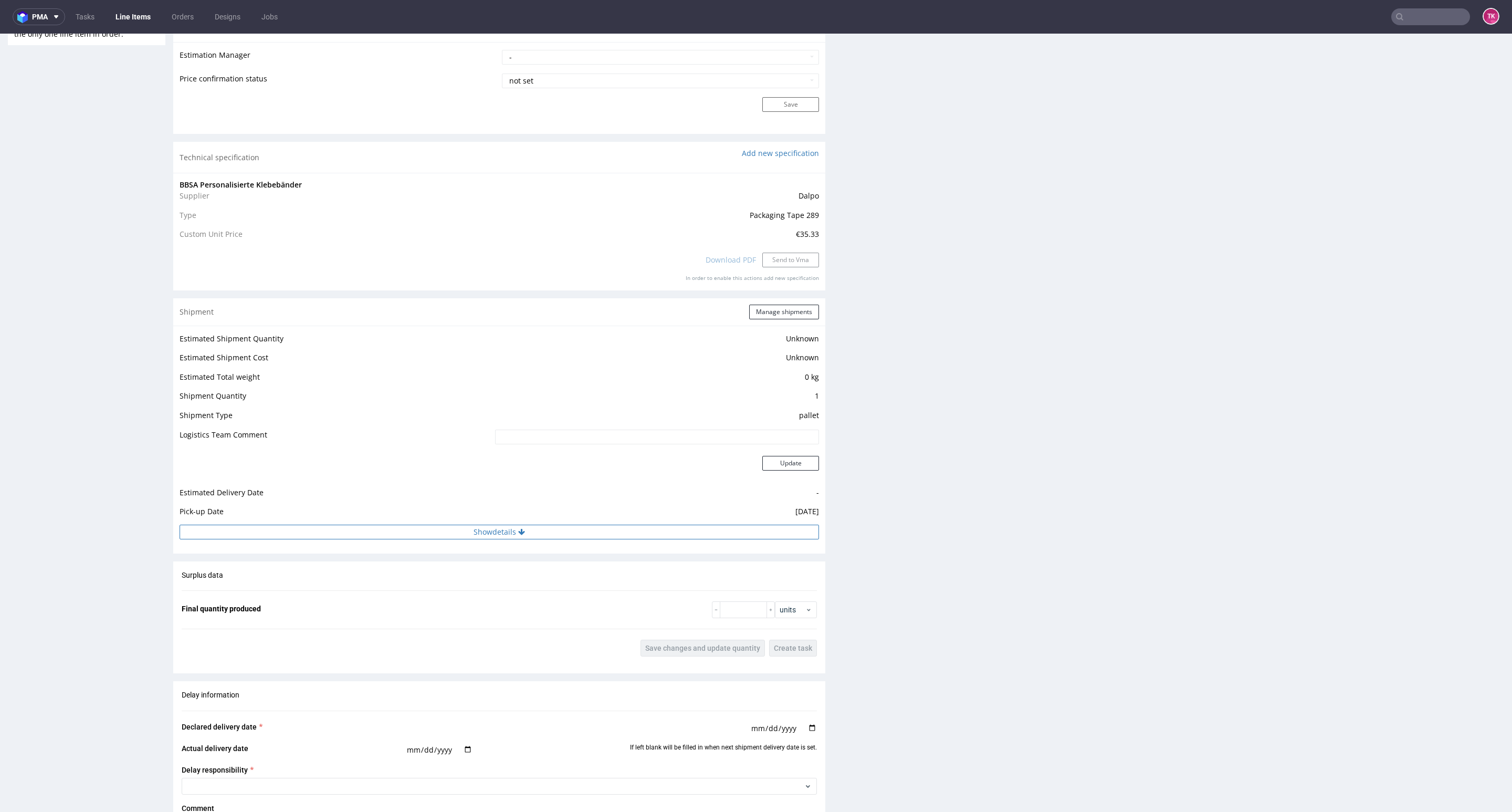
drag, startPoint x: 524, startPoint y: 529, endPoint x: 525, endPoint y: 538, distance: 9.1
click at [524, 530] on button "Show details" at bounding box center [499, 532] width 639 height 15
click at [533, 591] on td at bounding box center [591, 603] width 457 height 24
click at [534, 595] on input at bounding box center [592, 599] width 454 height 15
paste input "PLWAW509042884"
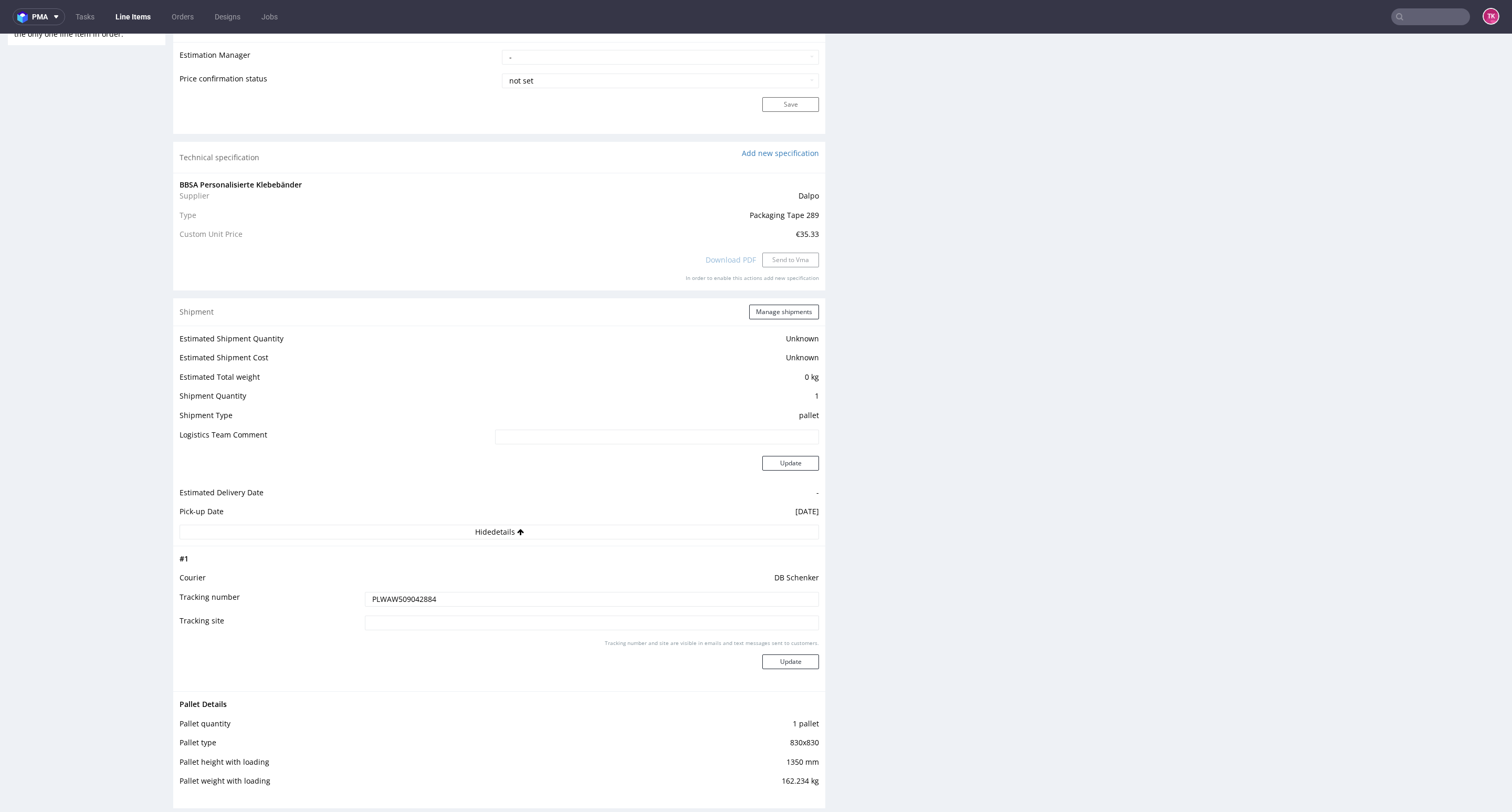
type input "PLWAW509042884"
drag, startPoint x: 788, startPoint y: 683, endPoint x: 780, endPoint y: 677, distance: 10.0
click at [780, 677] on td "Tracking number and site are visible in emails and text messages sent to custom…" at bounding box center [591, 662] width 457 height 47
click at [777, 673] on div "Tracking number and site are visible in emails and text messages sent to custom…" at bounding box center [592, 658] width 454 height 38
click at [777, 669] on button "Update" at bounding box center [791, 662] width 57 height 15
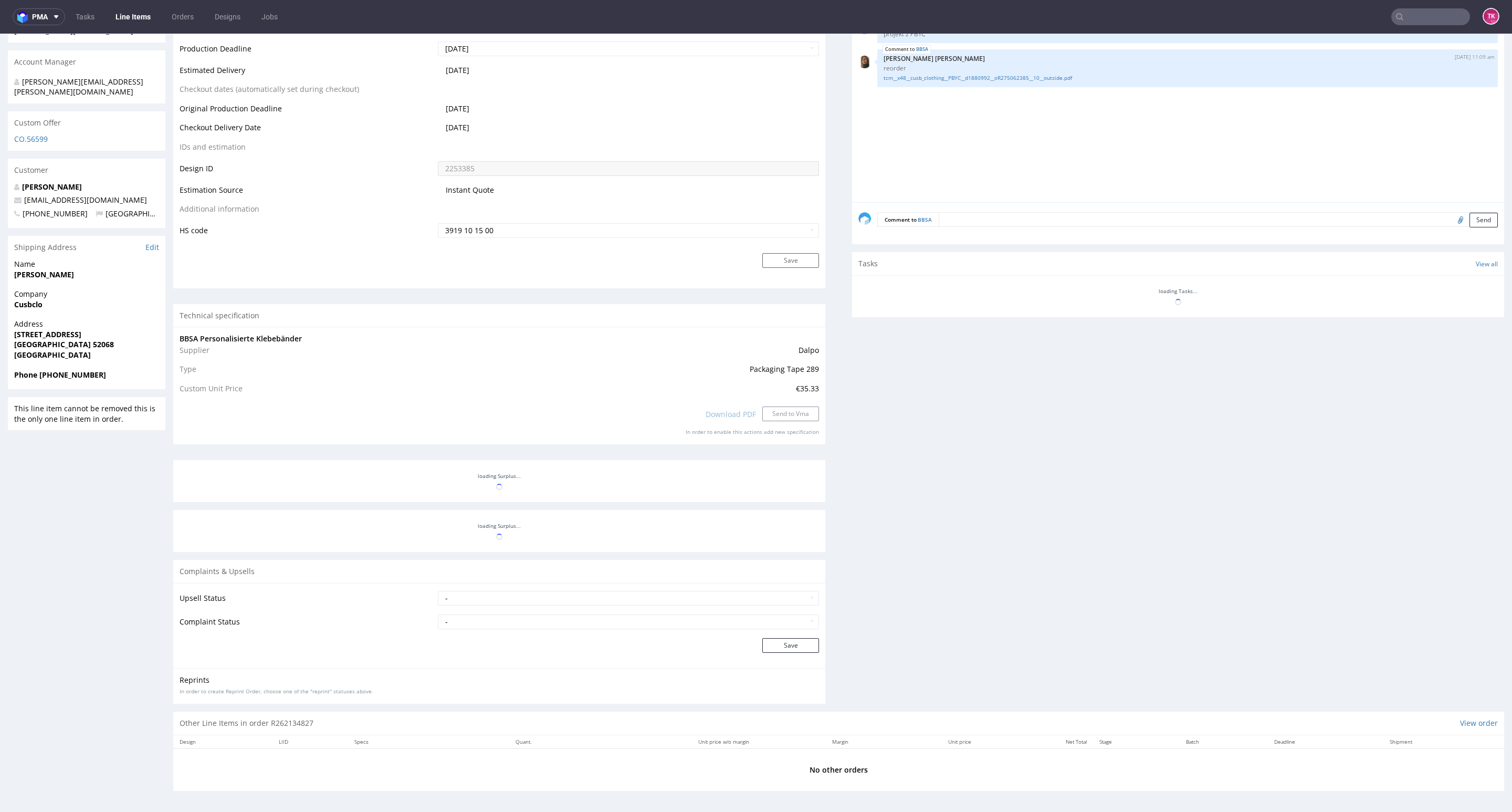
scroll to position [519, 0]
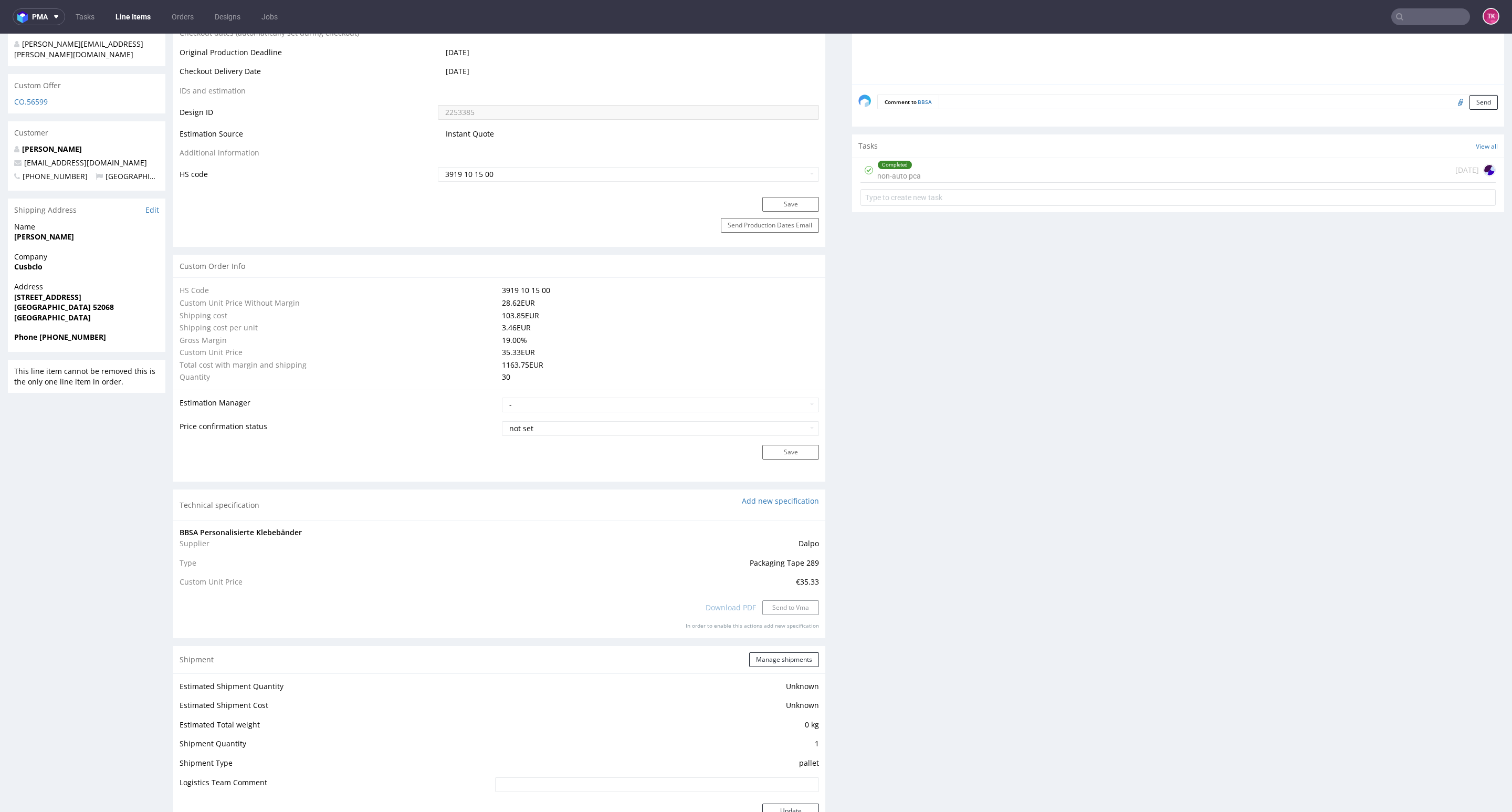
click at [111, 24] on nav "pma Tasks Line Items Orders Designs Jobs TK" at bounding box center [756, 17] width 1512 height 34
click at [120, 18] on link "Line Items" at bounding box center [133, 17] width 48 height 17
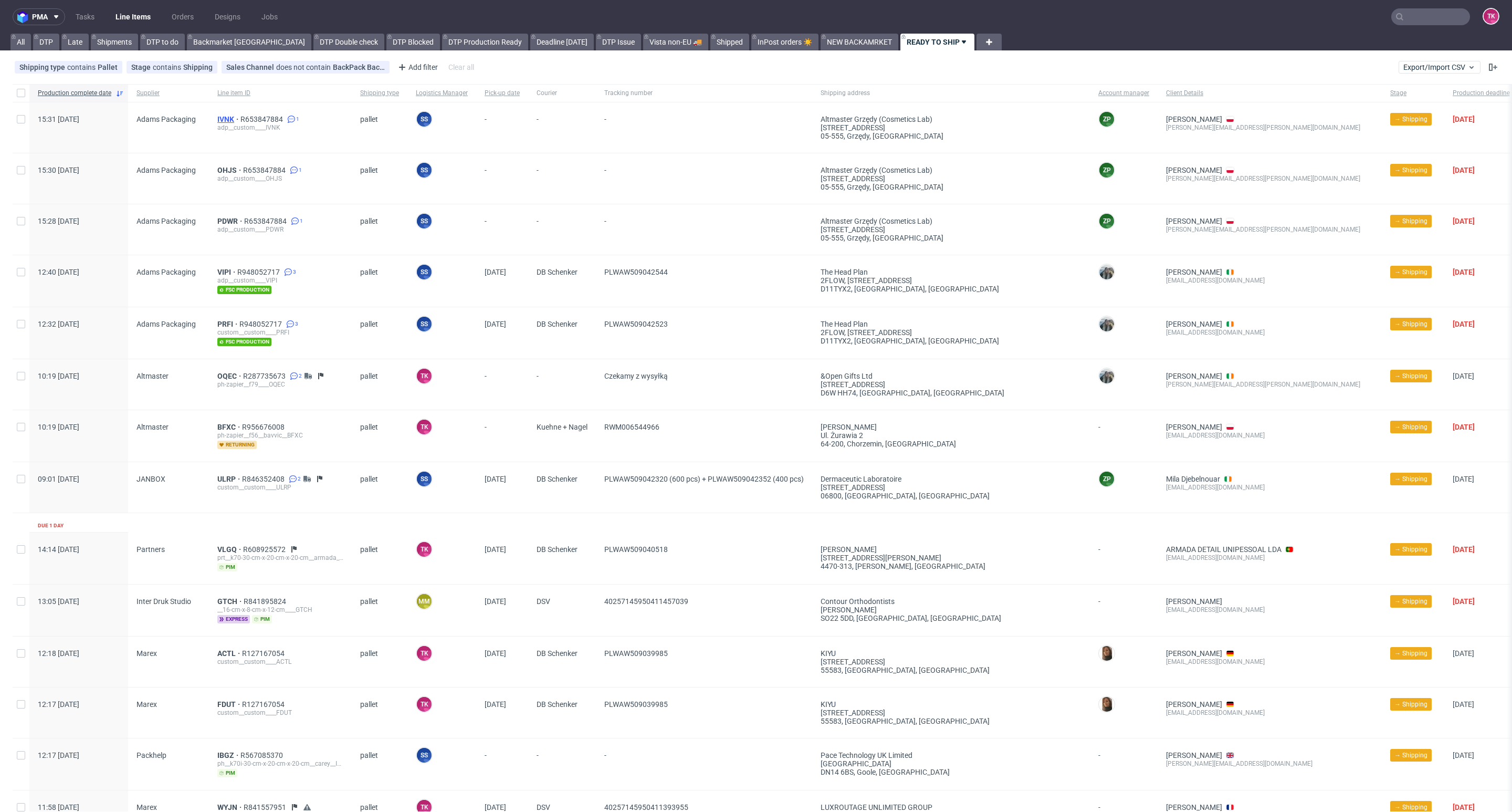
drag, startPoint x: 230, startPoint y: 117, endPoint x: 221, endPoint y: 117, distance: 9.0
click at [133, 7] on nav "pma Tasks Line Items Orders Designs Jobs TK" at bounding box center [756, 17] width 1512 height 34
click at [134, 13] on link "Line Items" at bounding box center [133, 17] width 48 height 17
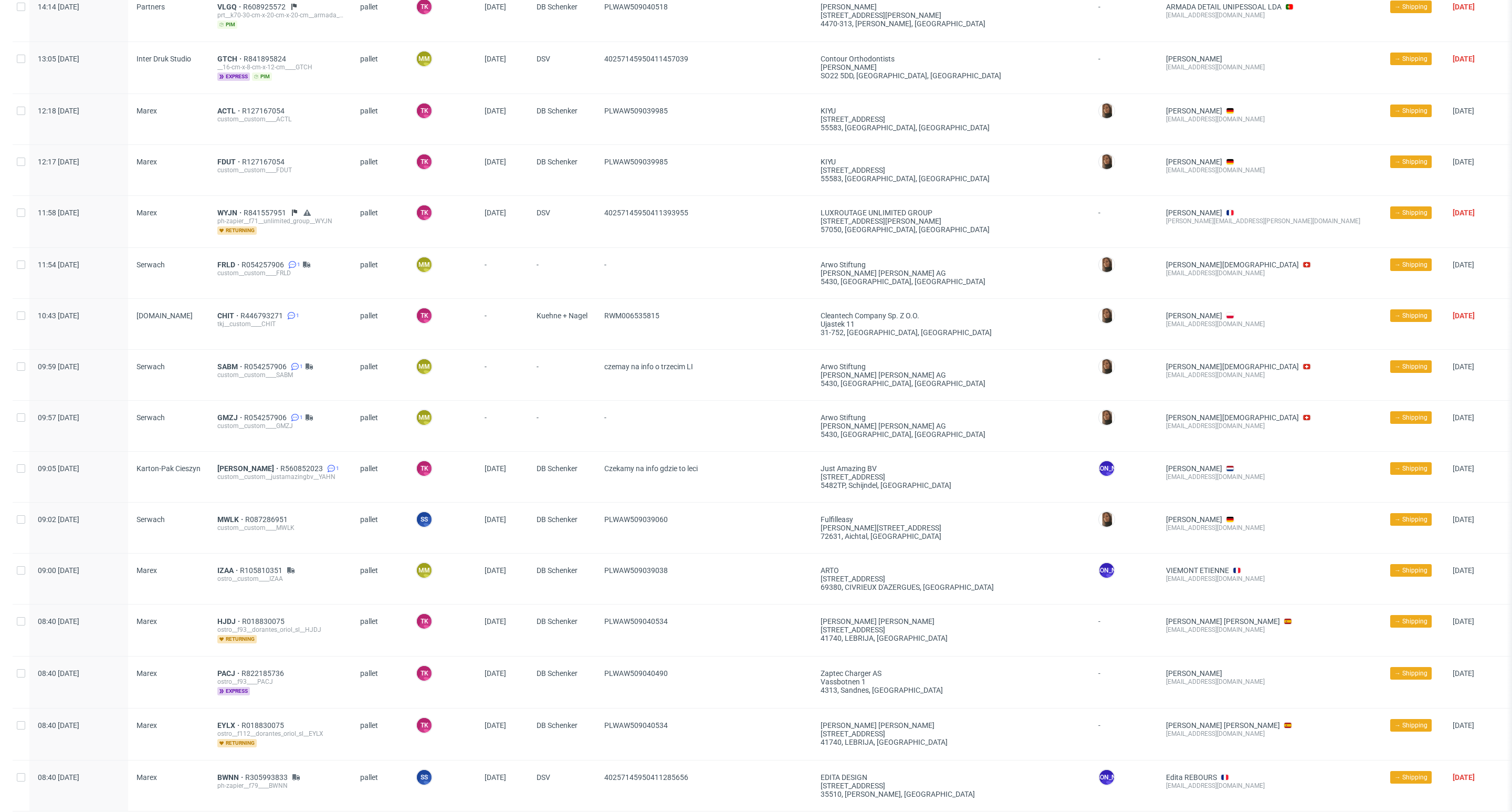
scroll to position [631, 0]
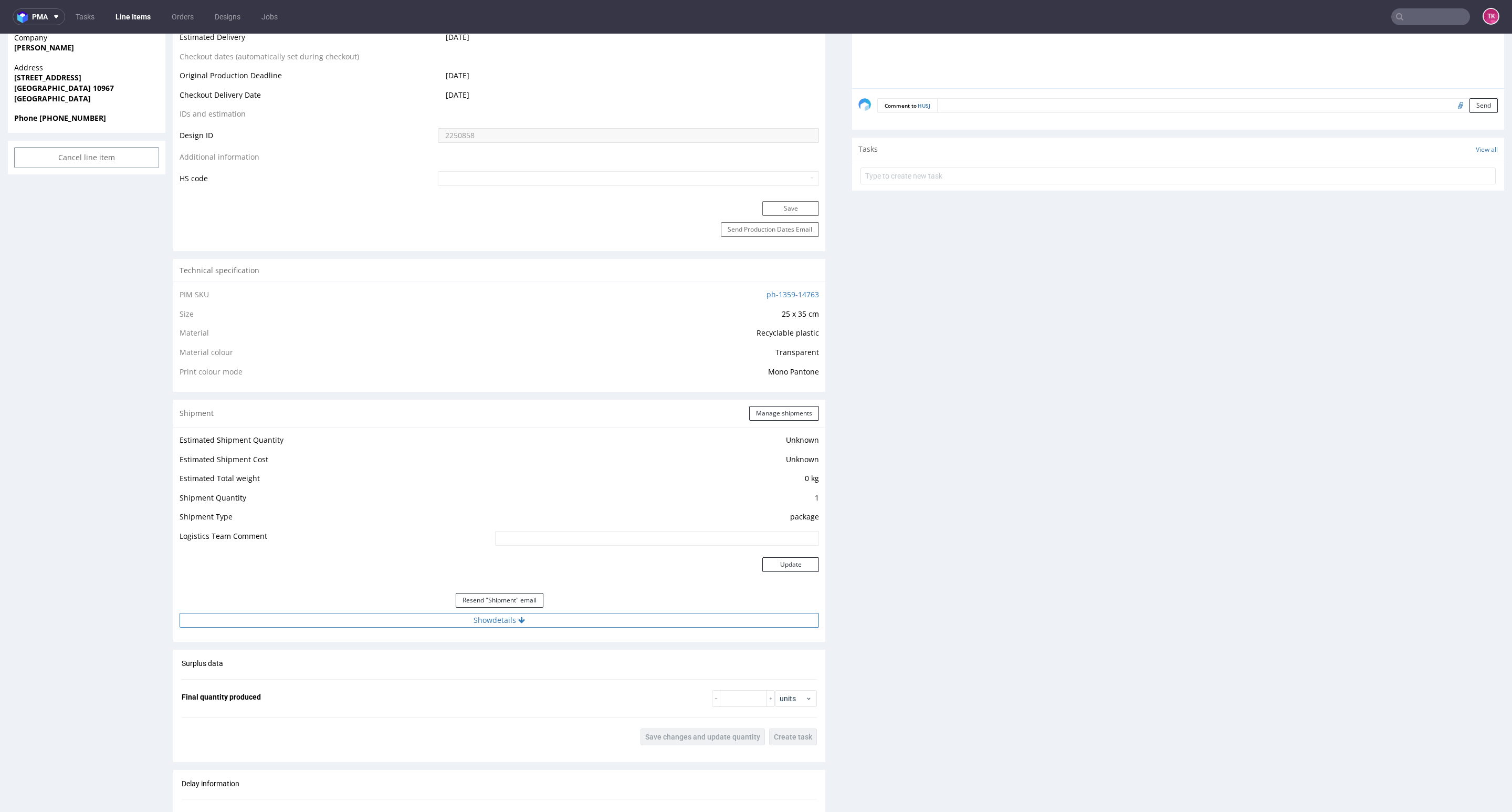
click at [567, 624] on button "Show details" at bounding box center [499, 621] width 639 height 15
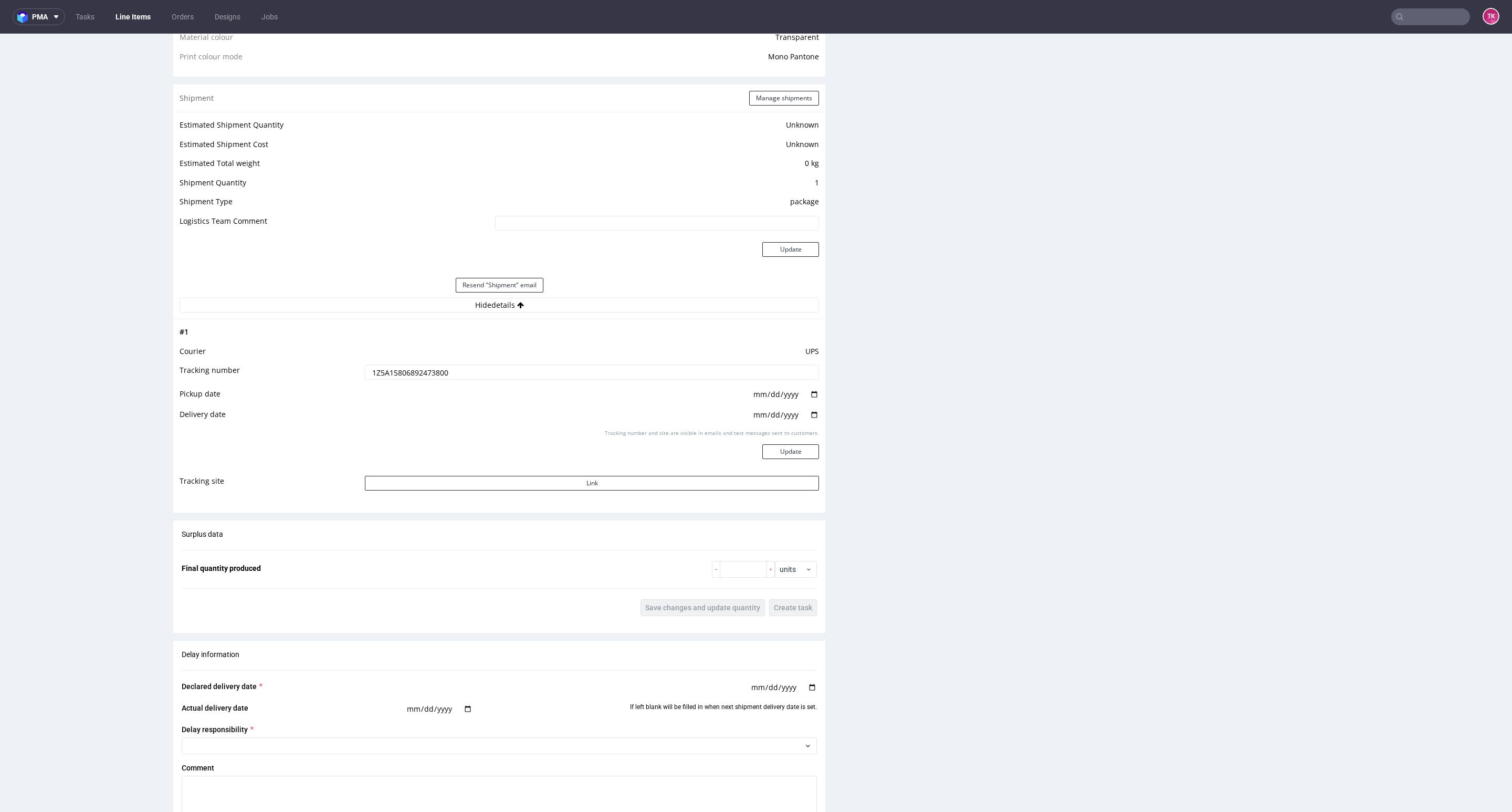
click at [413, 371] on input "1Z5A15806892473800" at bounding box center [592, 372] width 454 height 15
click at [412, 372] on input "1Z5A15806892473800" at bounding box center [592, 372] width 454 height 15
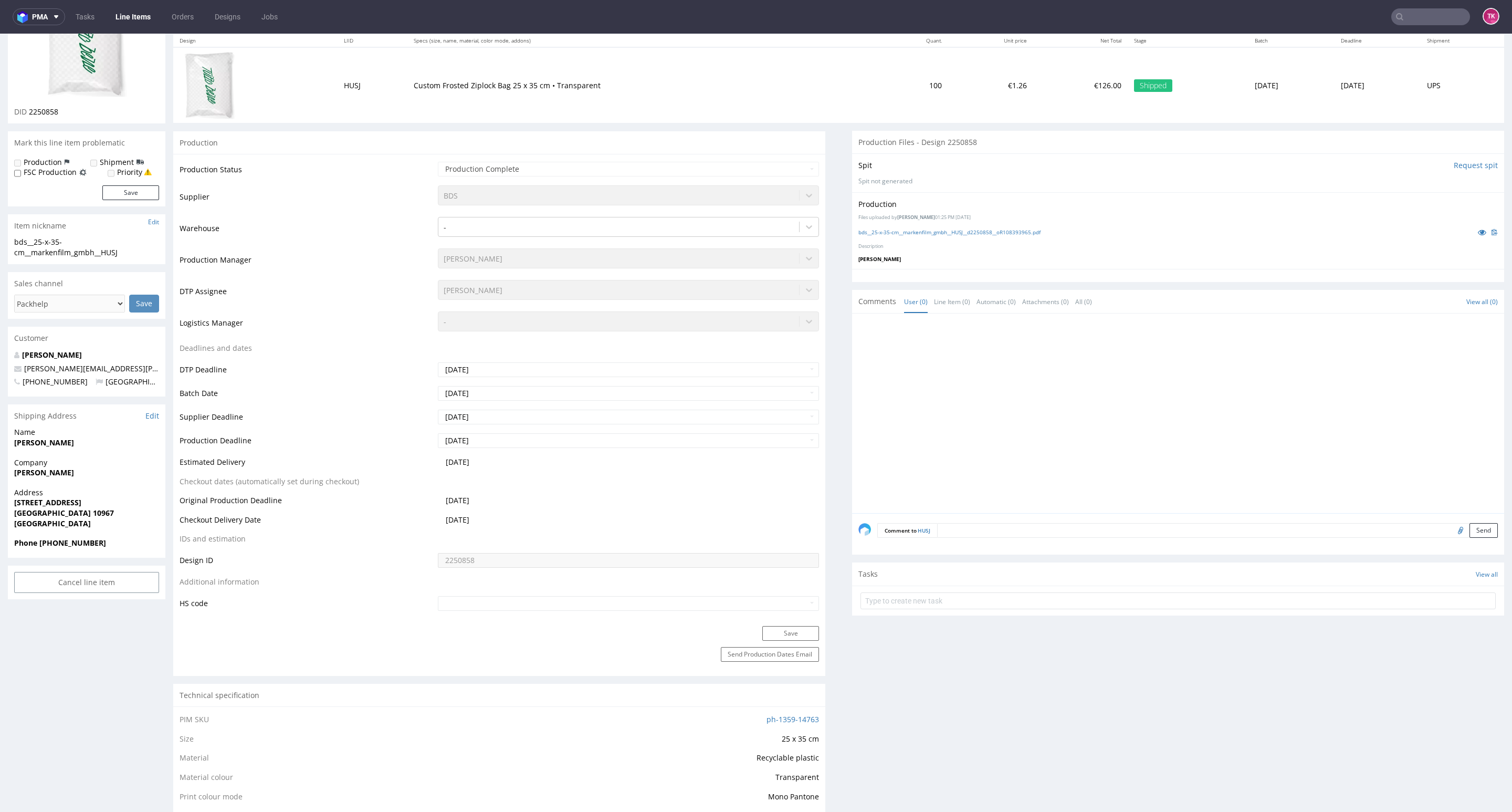
scroll to position [0, 0]
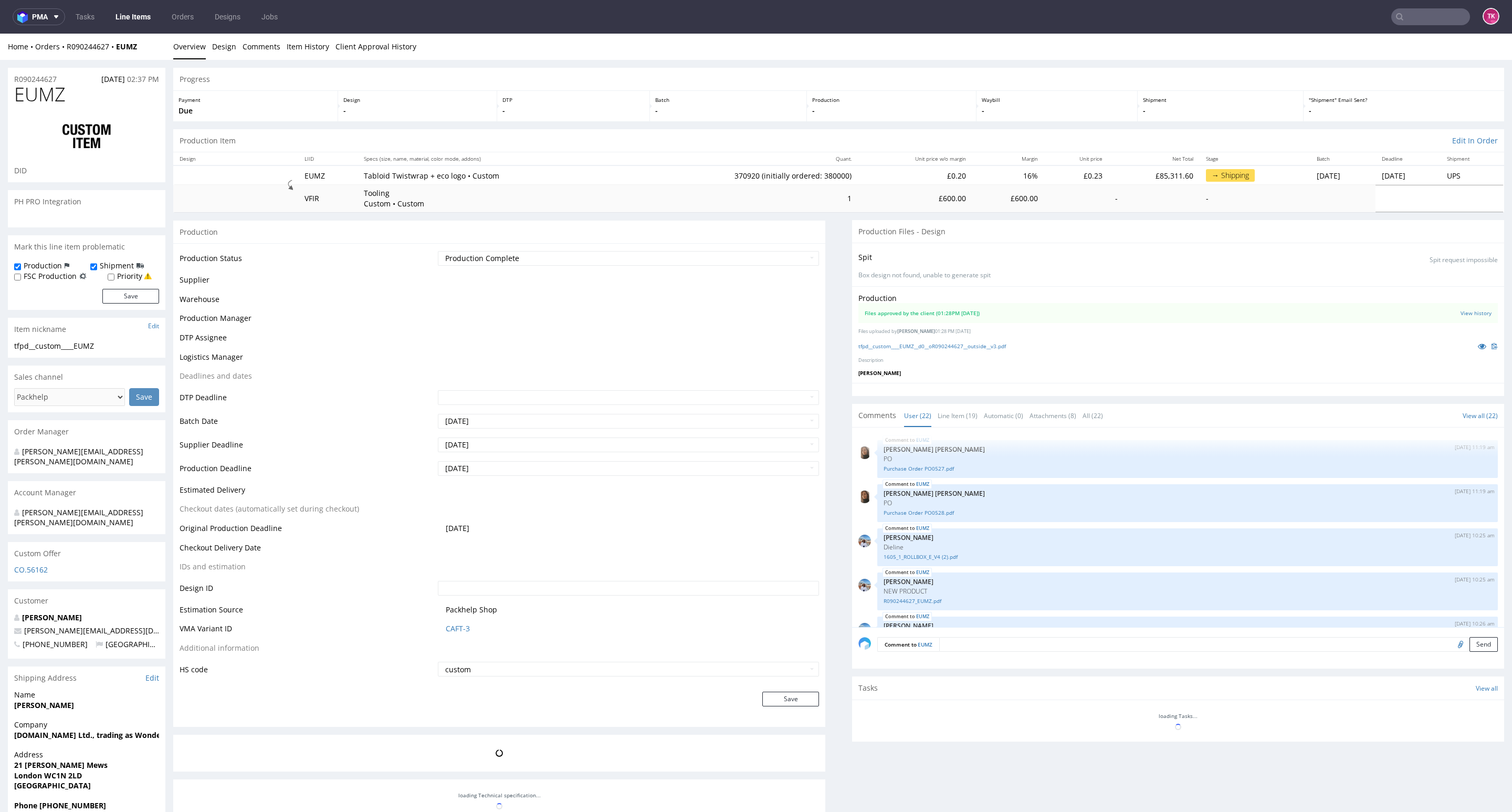
scroll to position [695, 0]
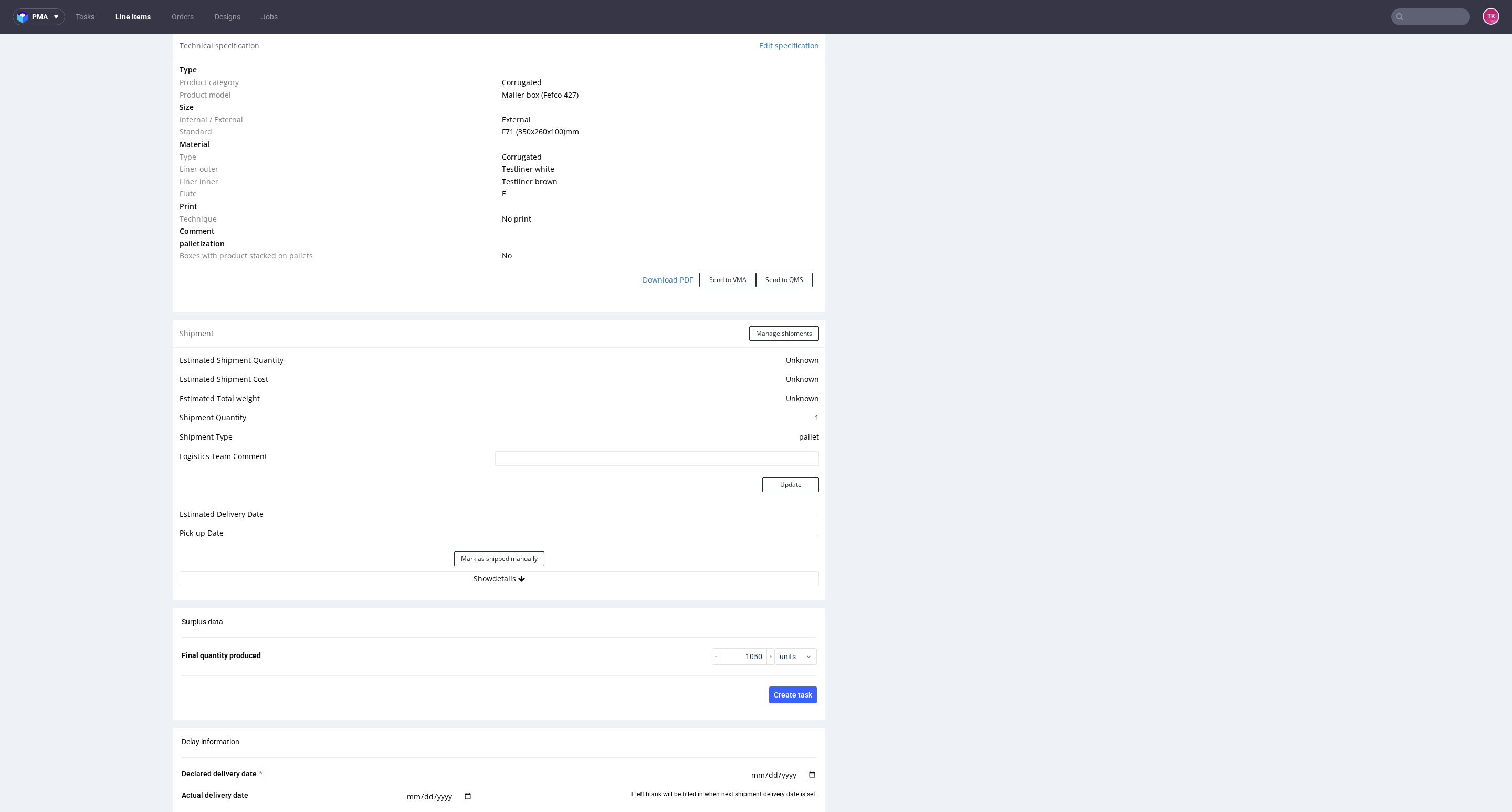
scroll to position [1261, 0]
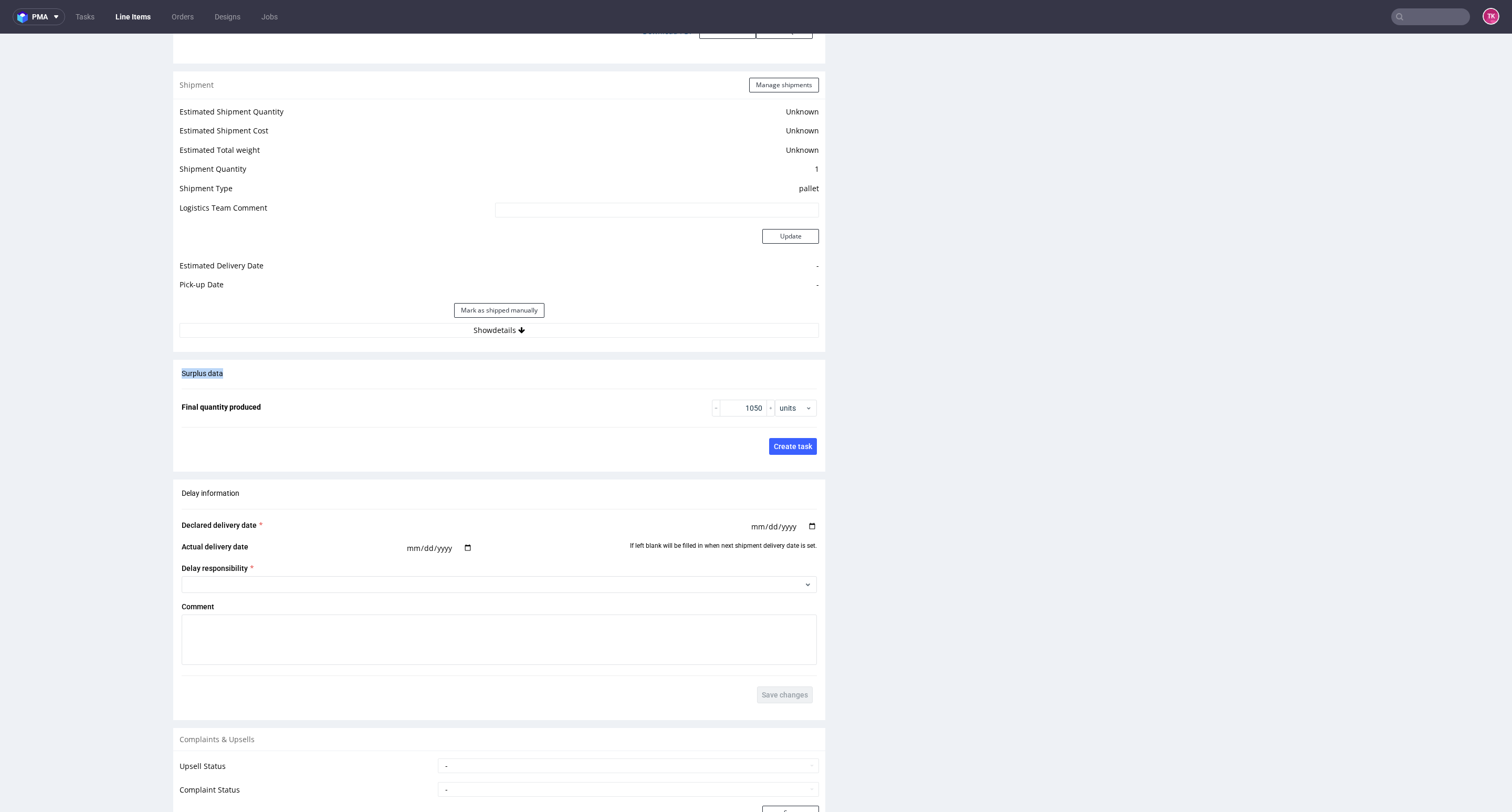
drag, startPoint x: 692, startPoint y: 354, endPoint x: 694, endPoint y: 341, distance: 13.2
click at [695, 334] on button "Show details" at bounding box center [499, 330] width 639 height 15
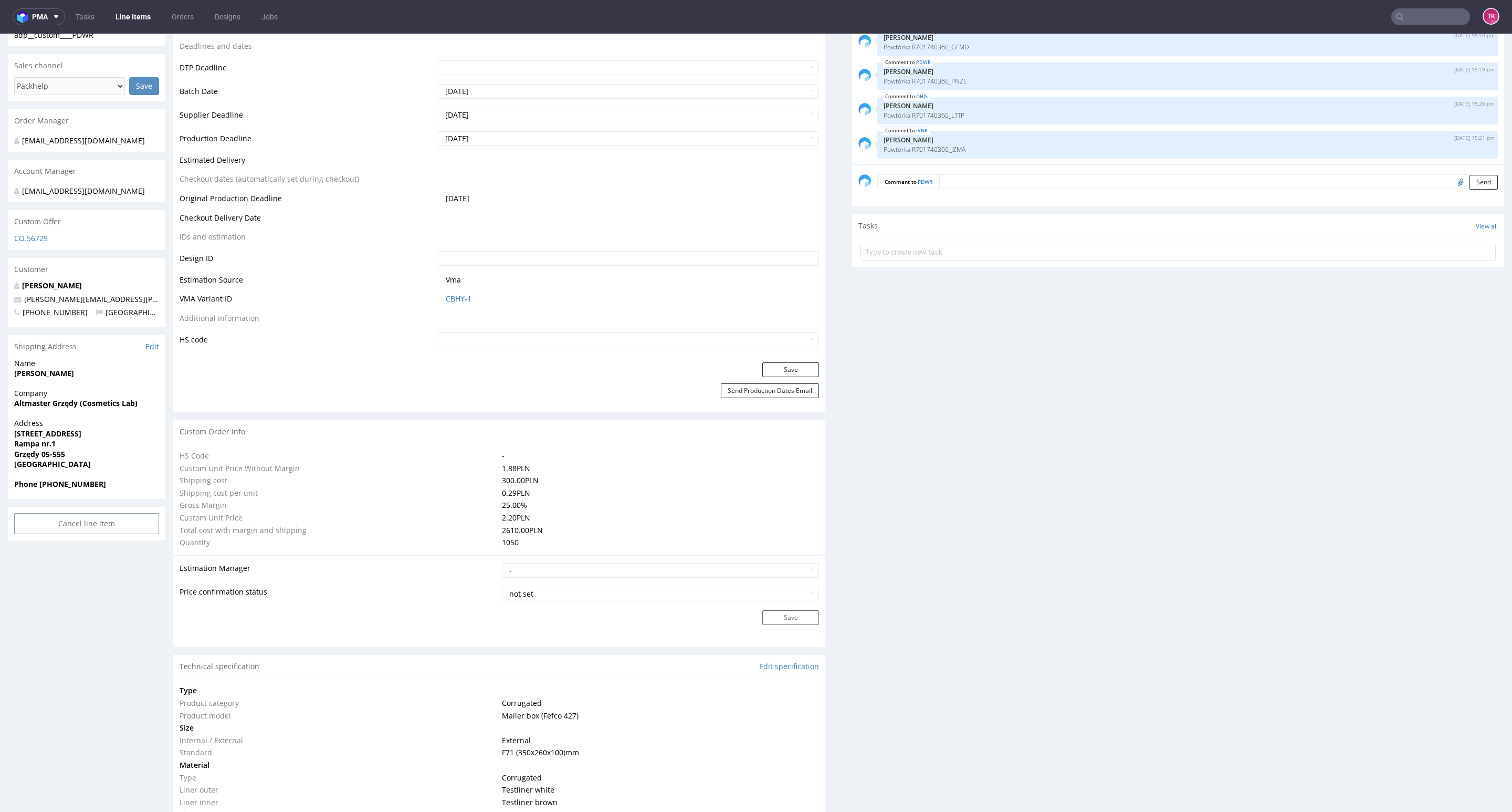
scroll to position [236, 0]
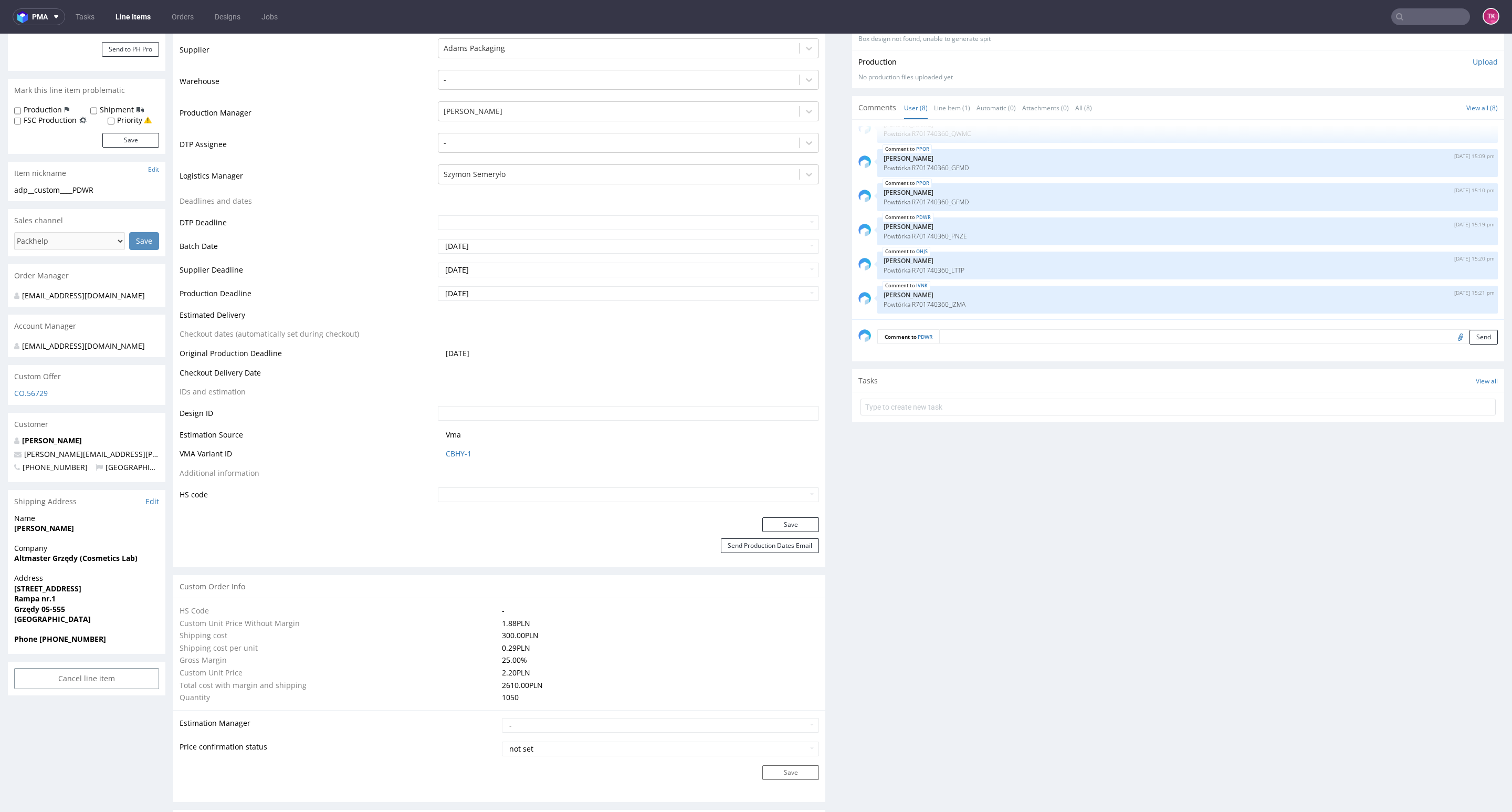
click at [484, 186] on td "Szymon Semeryło" at bounding box center [628, 179] width 384 height 32
click at [487, 169] on div at bounding box center [618, 174] width 350 height 13
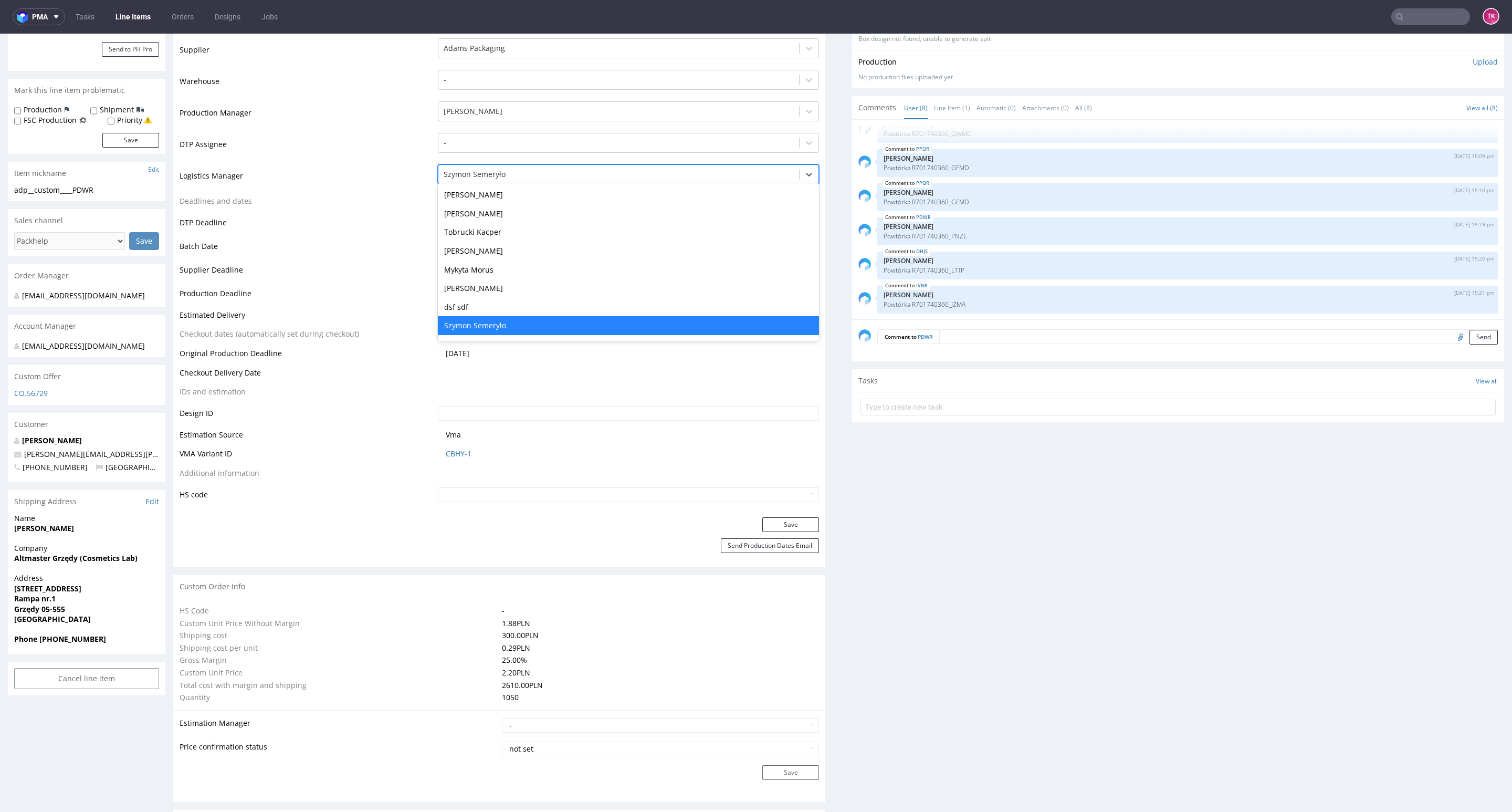
type input "t"
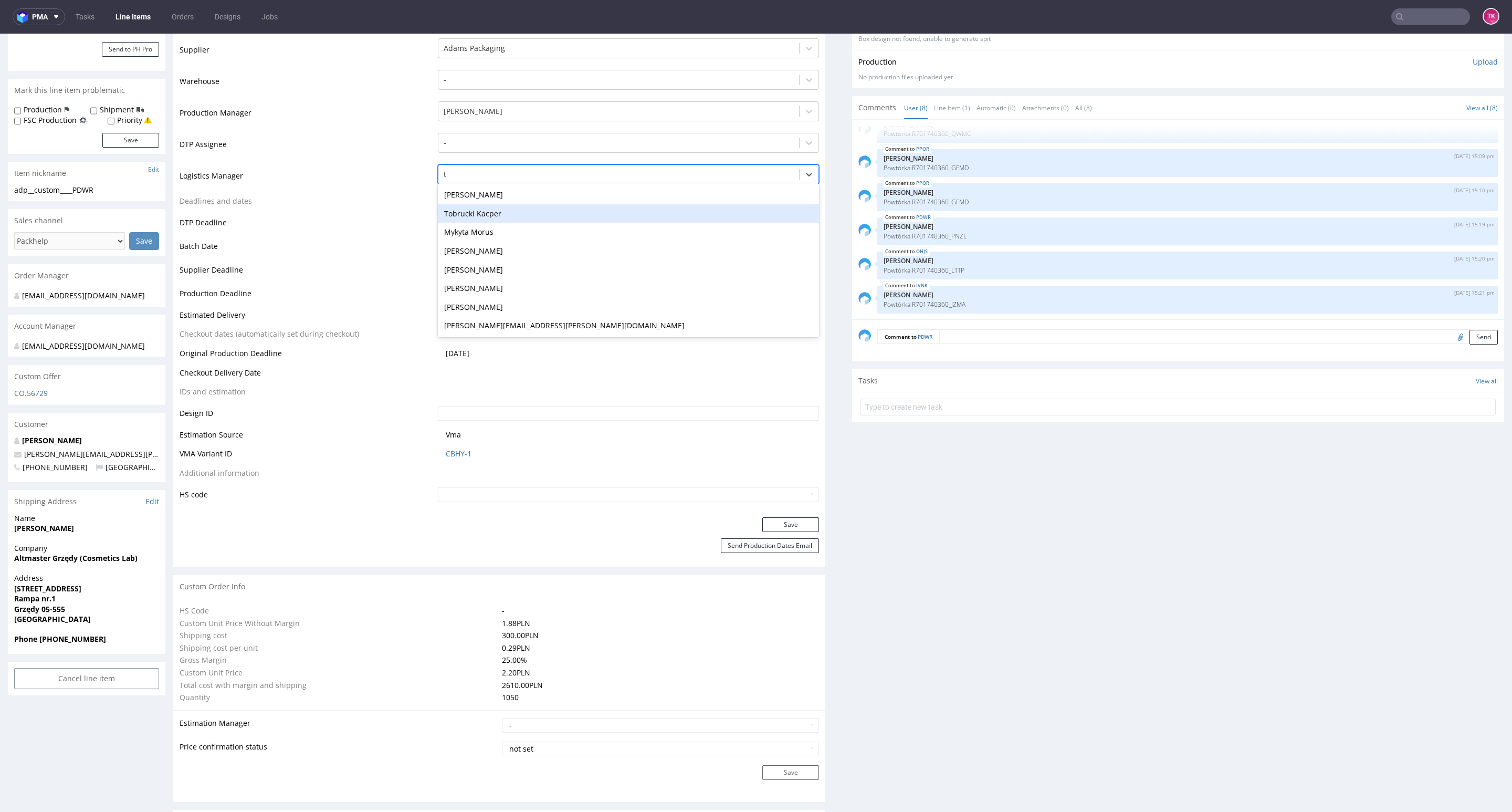
scroll to position [0, 0]
click at [491, 217] on div "Tobrucki Kacper" at bounding box center [628, 214] width 381 height 19
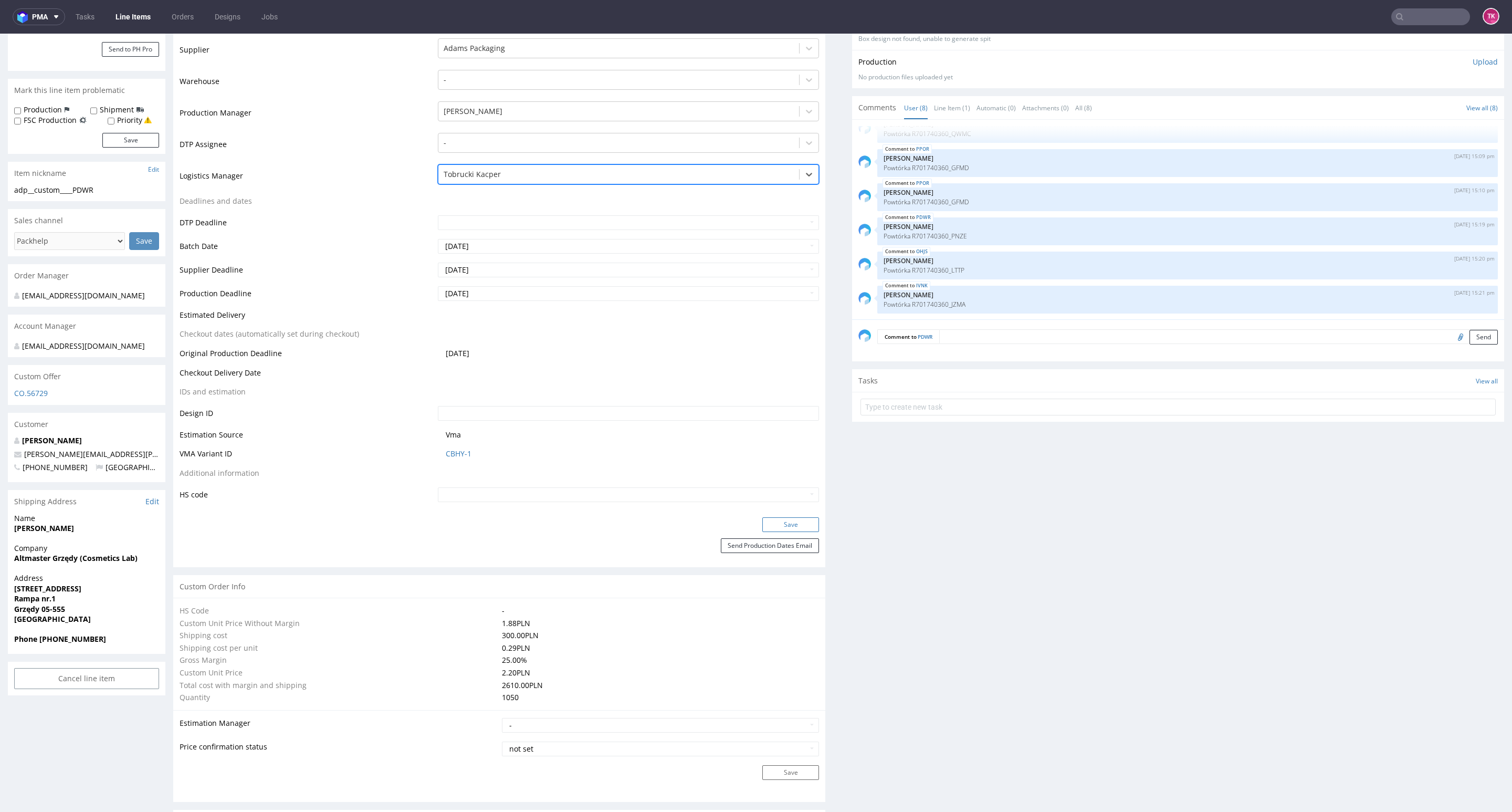
click at [779, 522] on button "Save" at bounding box center [791, 525] width 57 height 15
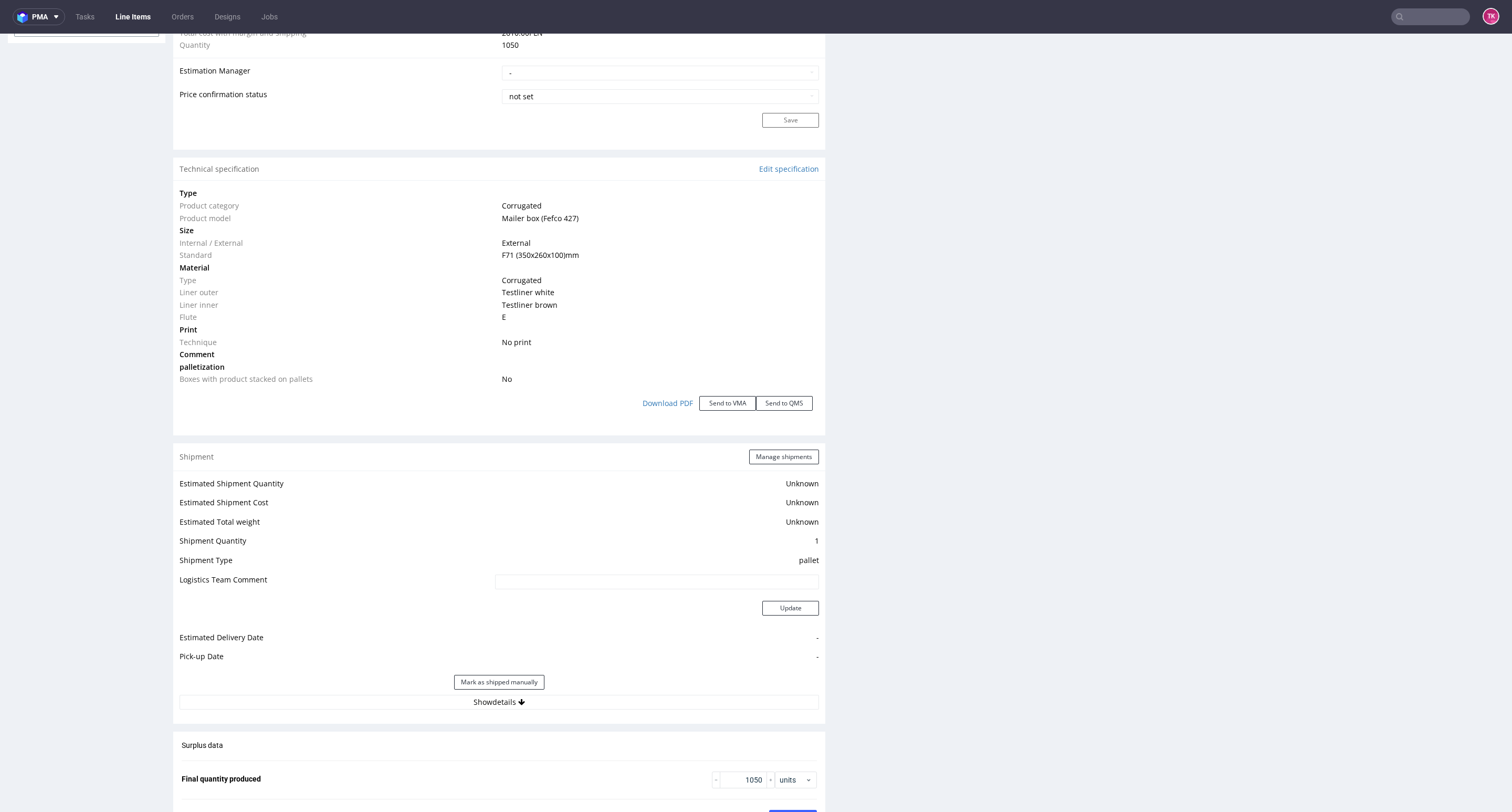
scroll to position [1025, 0]
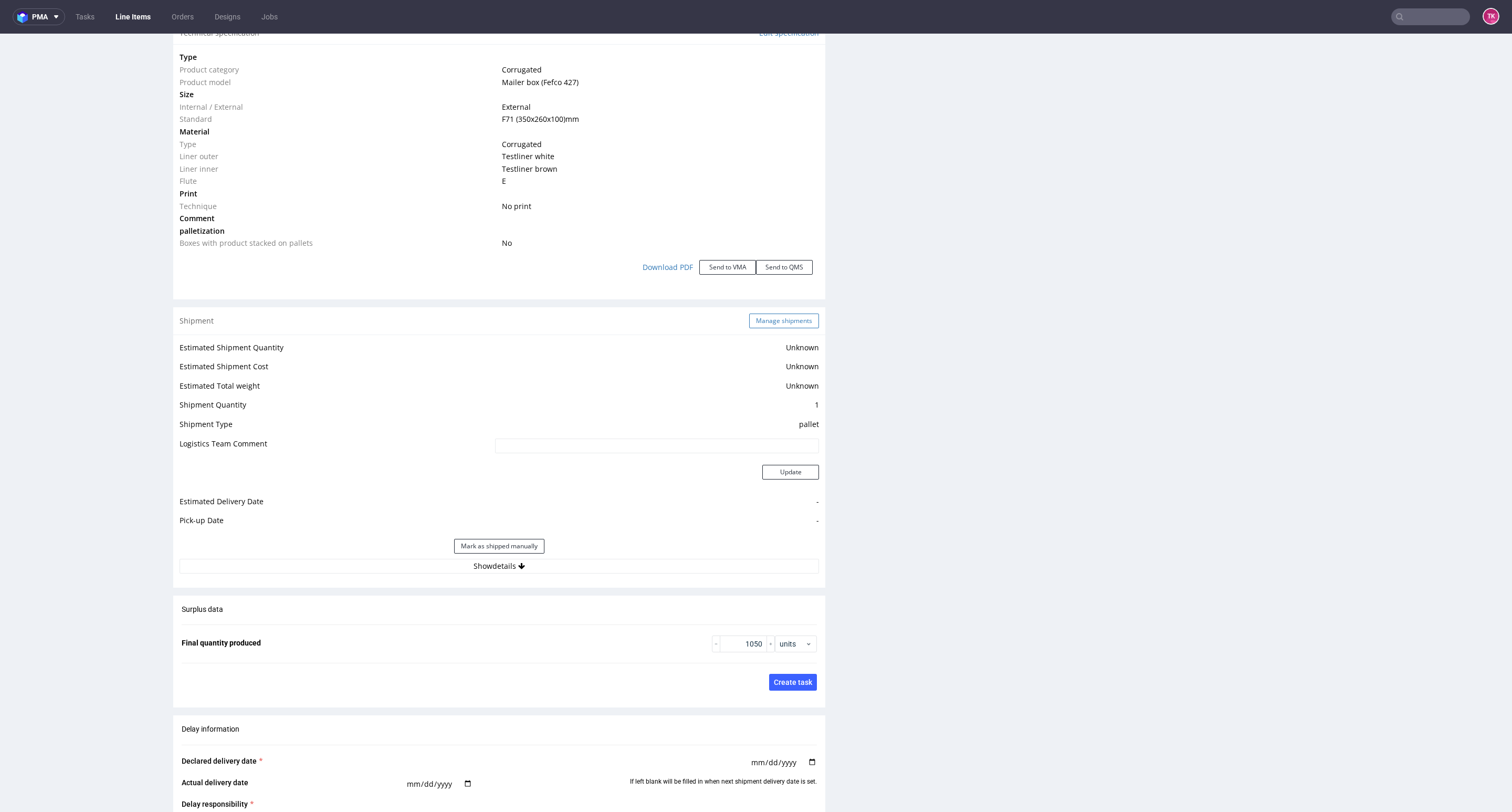
drag, startPoint x: 757, startPoint y: 329, endPoint x: 749, endPoint y: 316, distance: 15.3
click at [753, 327] on div "Shipment Manage shipments" at bounding box center [499, 321] width 652 height 27
click at [749, 315] on button "Manage shipments" at bounding box center [784, 321] width 70 height 15
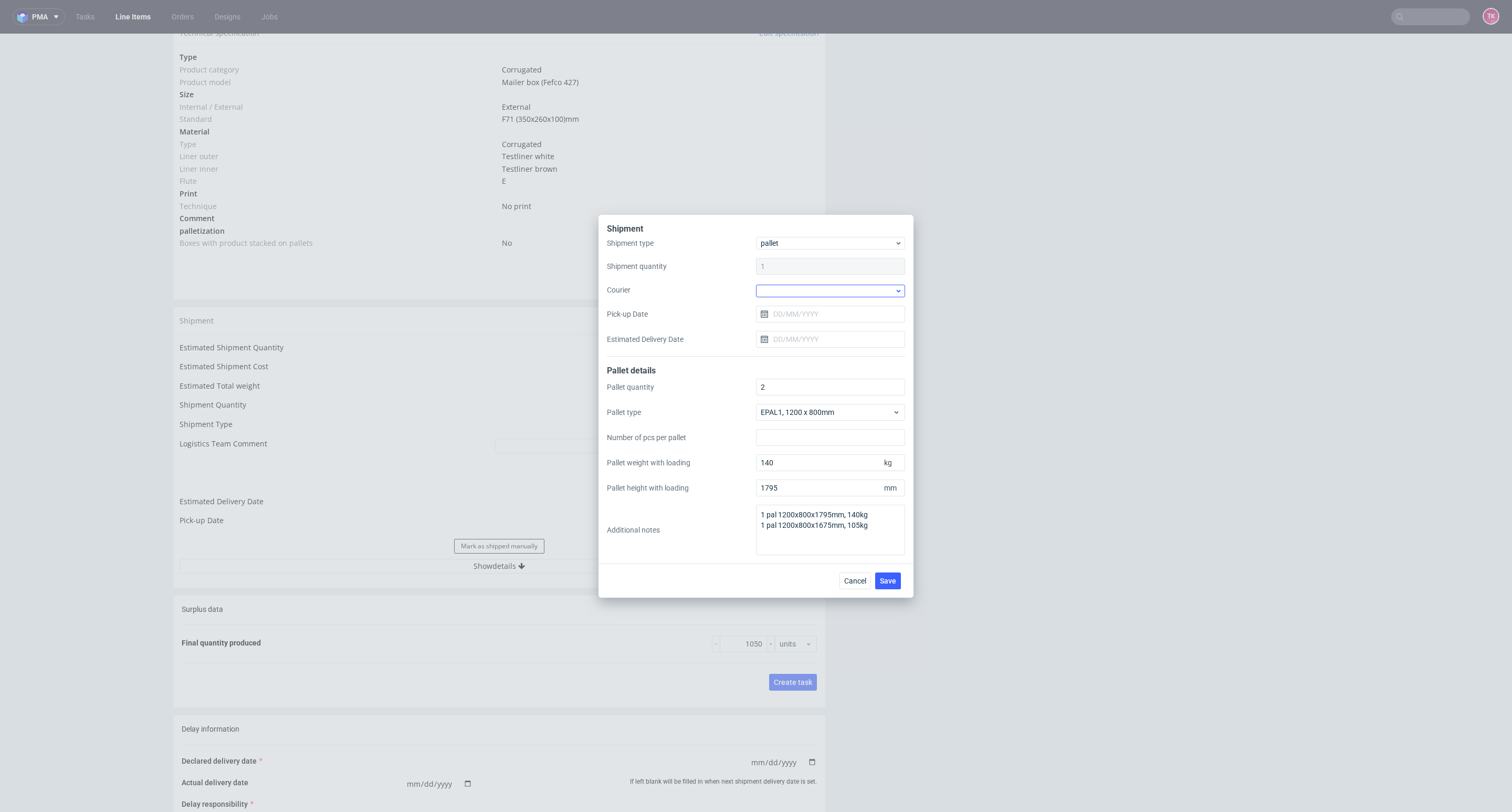
click at [806, 284] on div at bounding box center [830, 289] width 149 height 14
click at [806, 289] on div at bounding box center [830, 291] width 149 height 13
click at [808, 291] on div at bounding box center [830, 291] width 149 height 13
click at [802, 361] on div "Kuehne + Nagel" at bounding box center [830, 366] width 141 height 19
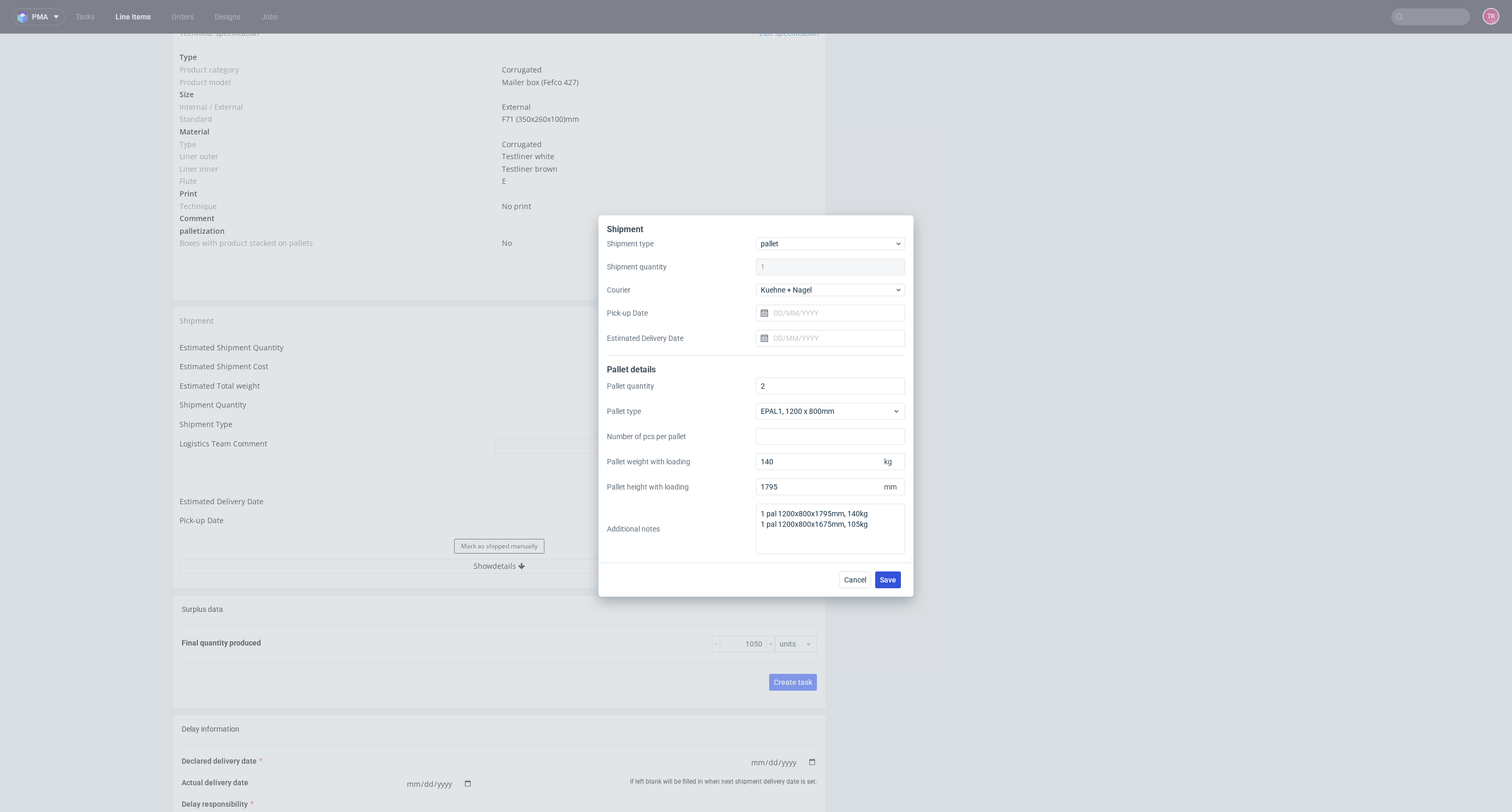
click at [894, 582] on span "Save" at bounding box center [888, 580] width 17 height 7
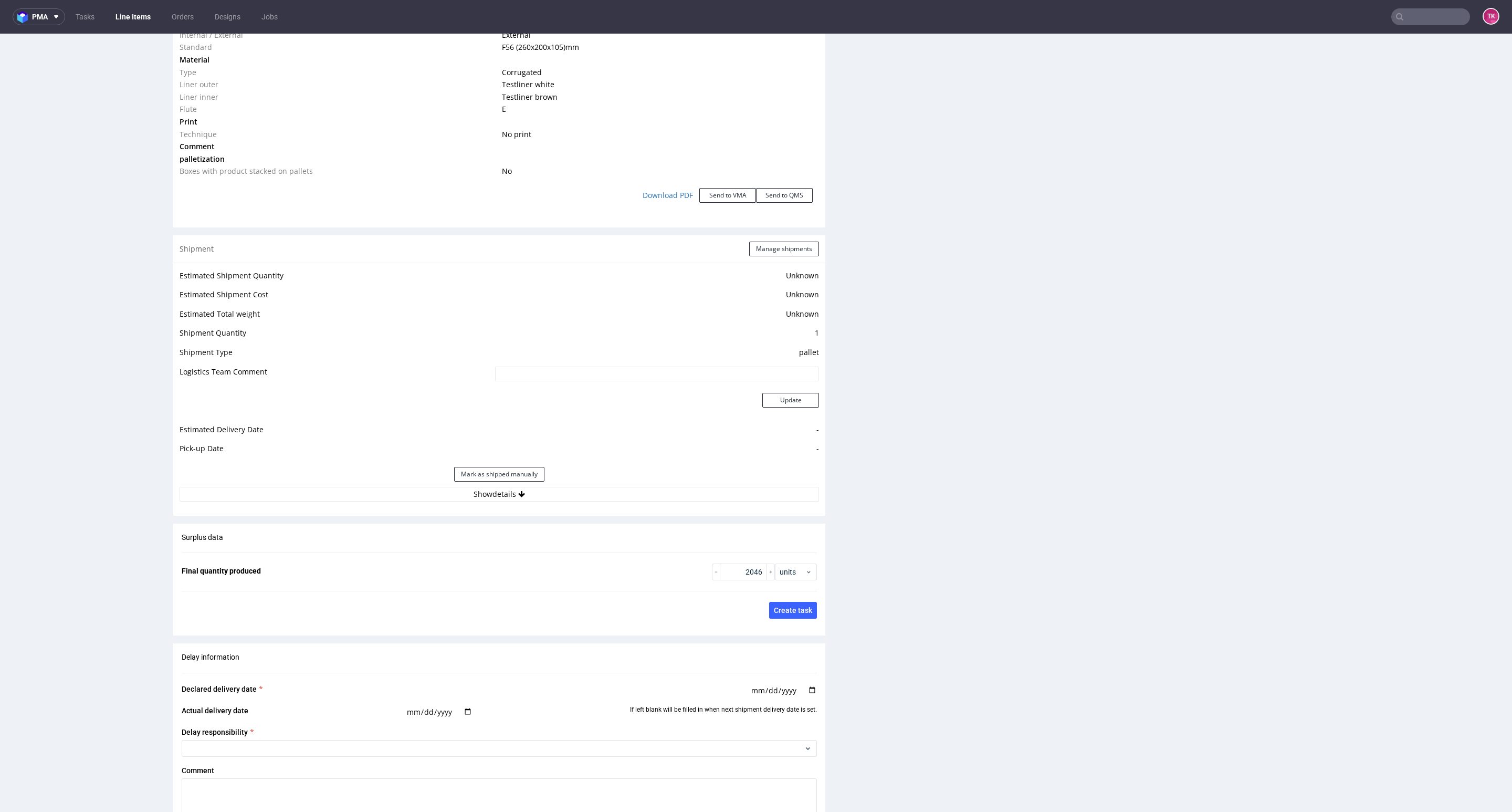
scroll to position [1261, 0]
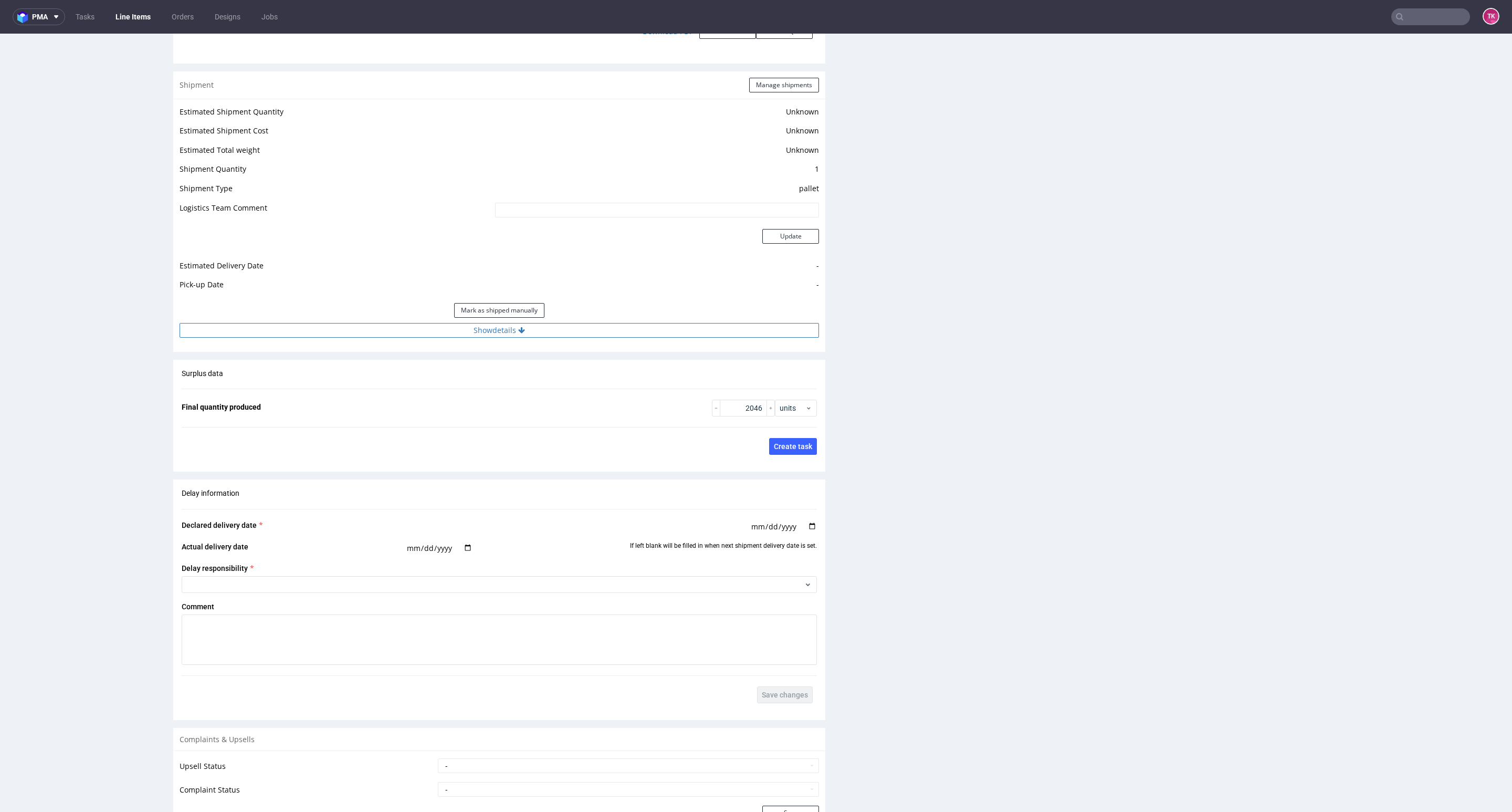
drag, startPoint x: 614, startPoint y: 337, endPoint x: 608, endPoint y: 327, distance: 11.7
click at [610, 327] on button "Show details" at bounding box center [499, 330] width 639 height 15
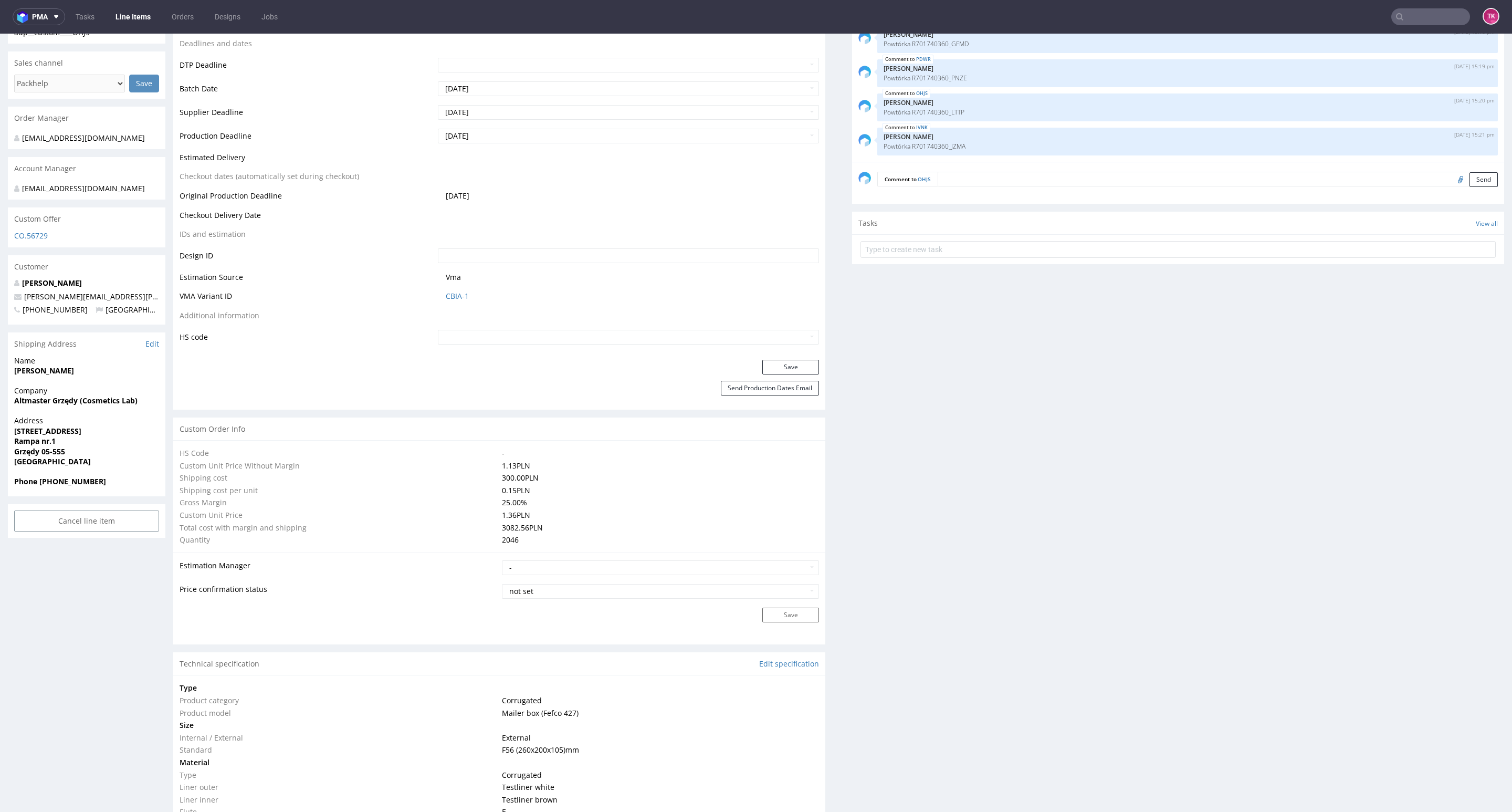
scroll to position [79, 0]
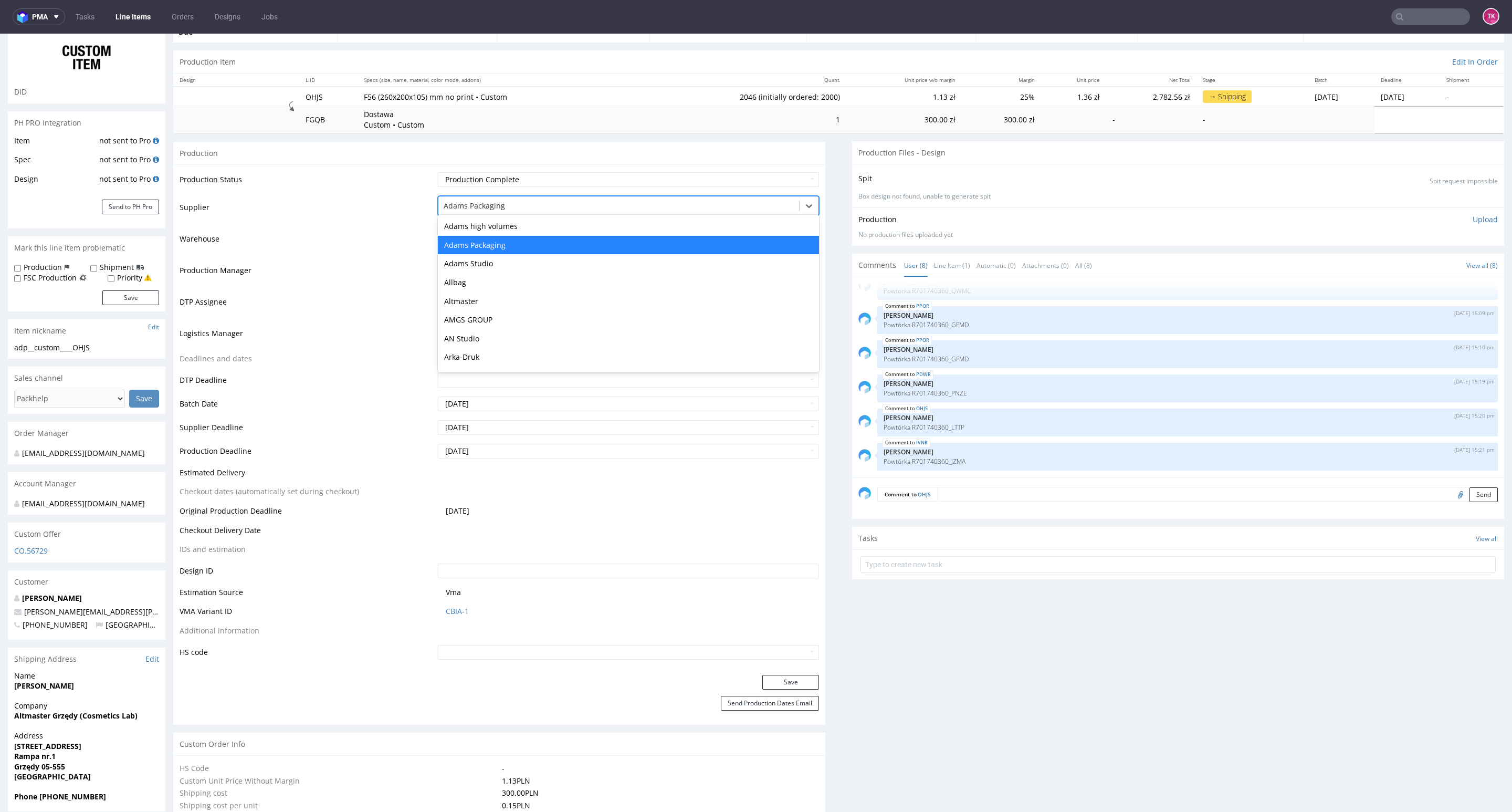
click at [557, 211] on div at bounding box center [618, 205] width 350 height 13
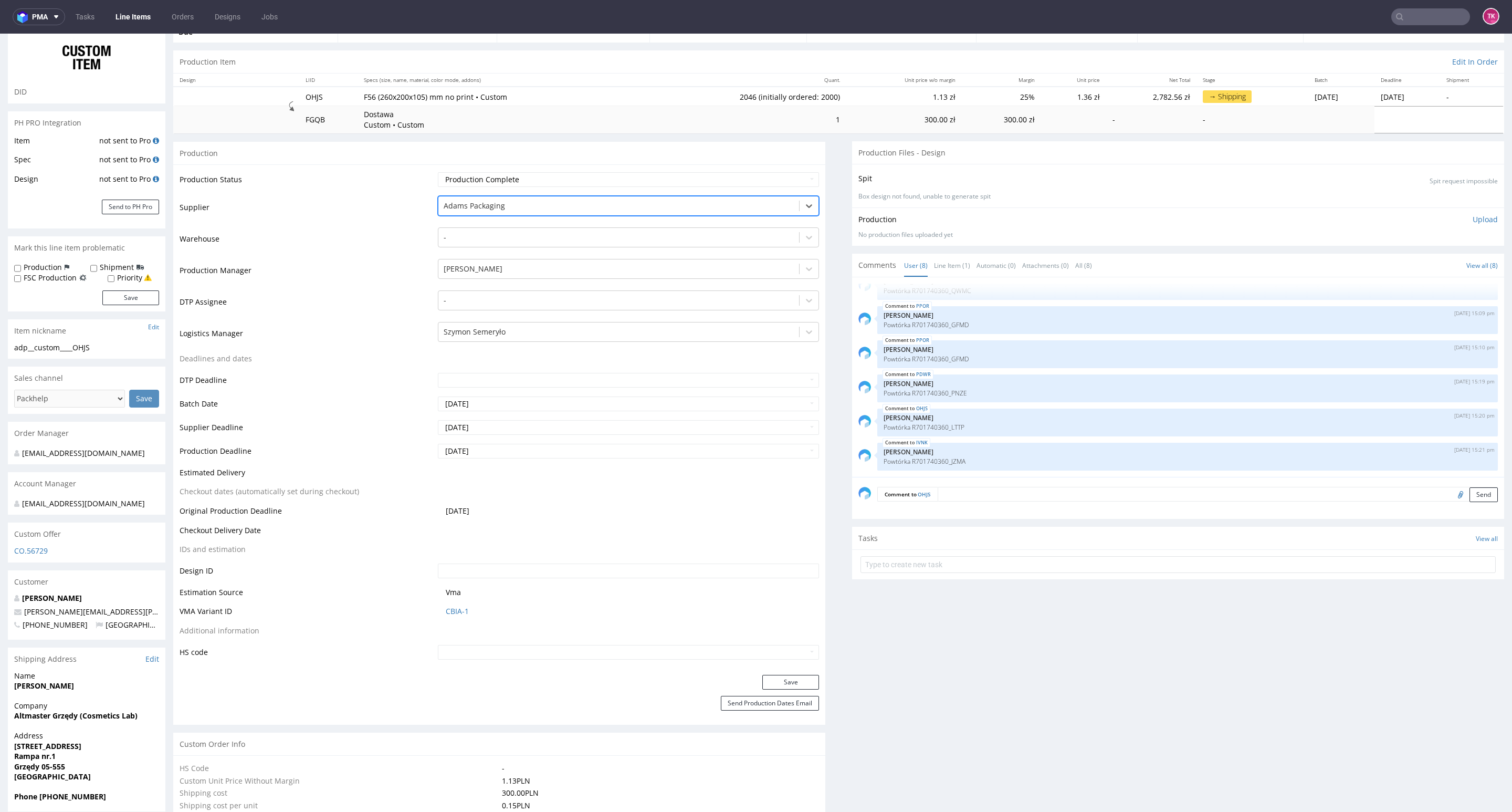
click at [557, 209] on div at bounding box center [618, 205] width 350 height 13
drag, startPoint x: 498, startPoint y: 320, endPoint x: 496, endPoint y: 328, distance: 8.2
click at [498, 321] on td "-" at bounding box center [628, 305] width 384 height 32
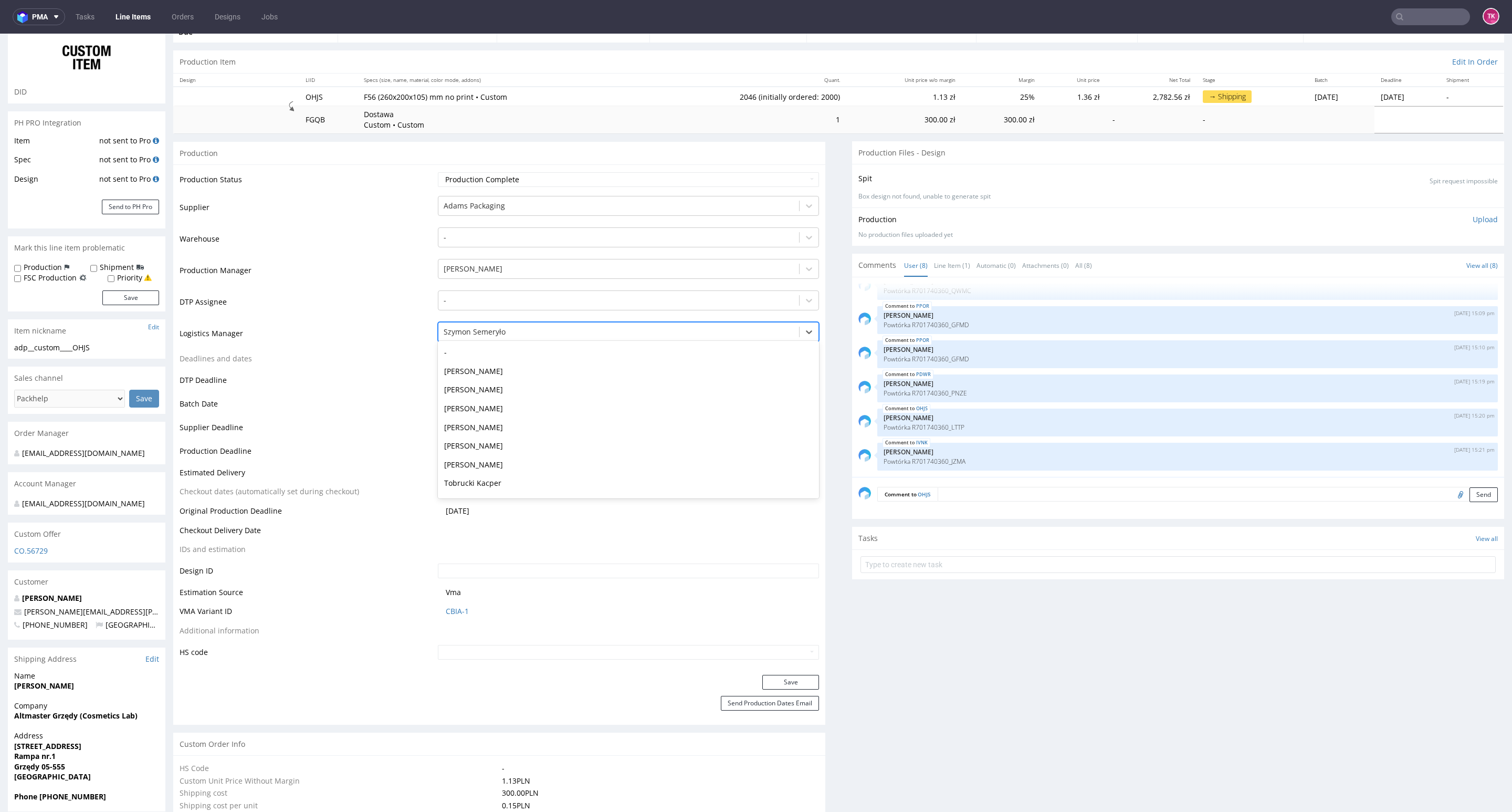
click at [496, 329] on div at bounding box center [618, 332] width 350 height 13
type input "t"
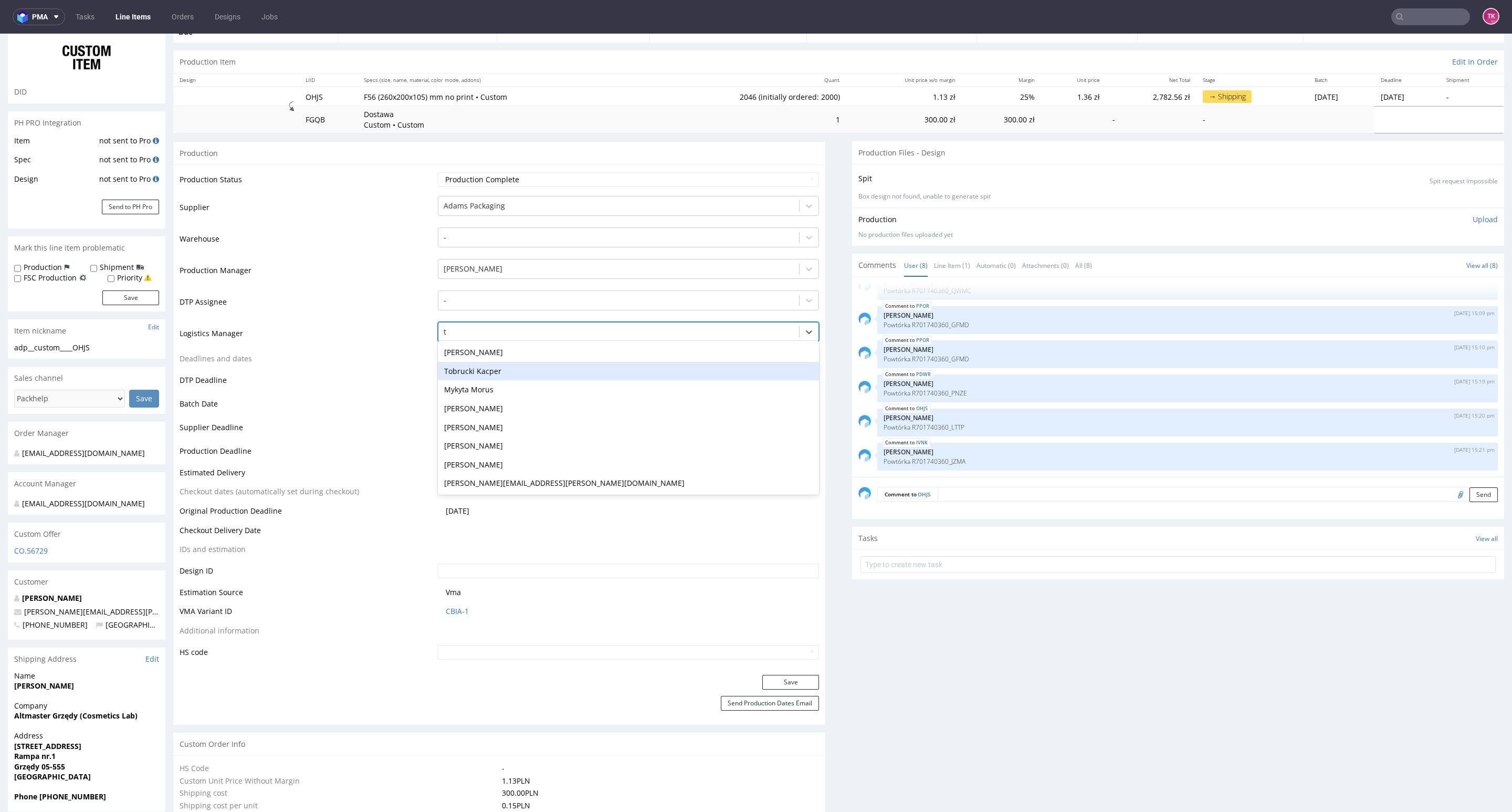
drag, startPoint x: 499, startPoint y: 367, endPoint x: 610, endPoint y: 599, distance: 257.2
click at [503, 372] on div "Tobrucki Kacper" at bounding box center [628, 371] width 381 height 19
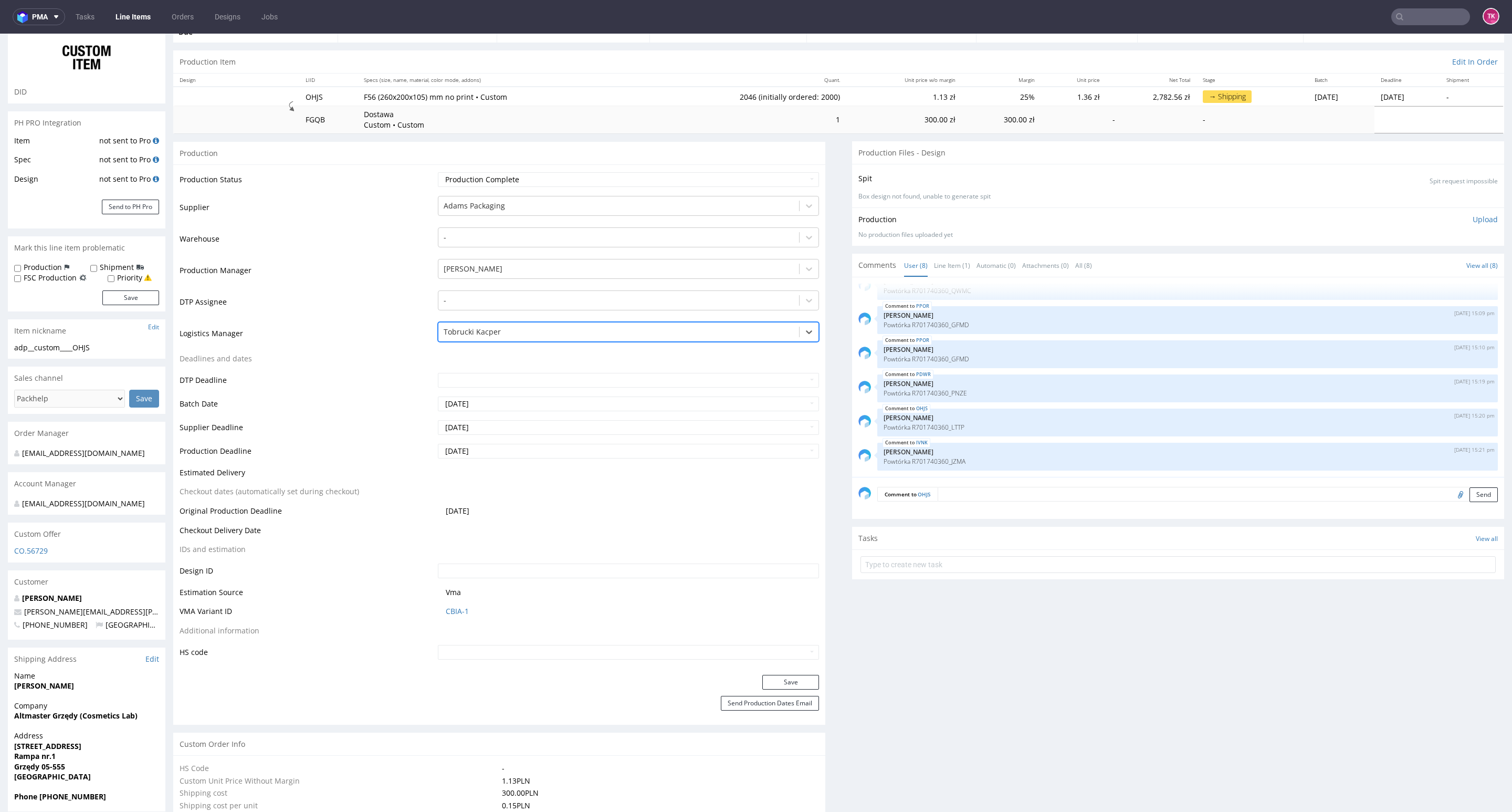
click at [785, 673] on div "Production Status Waiting for Artwork Waiting for Diecut Waiting for Mockup Wai…" at bounding box center [499, 419] width 652 height 510
click at [780, 685] on button "Save" at bounding box center [791, 682] width 57 height 15
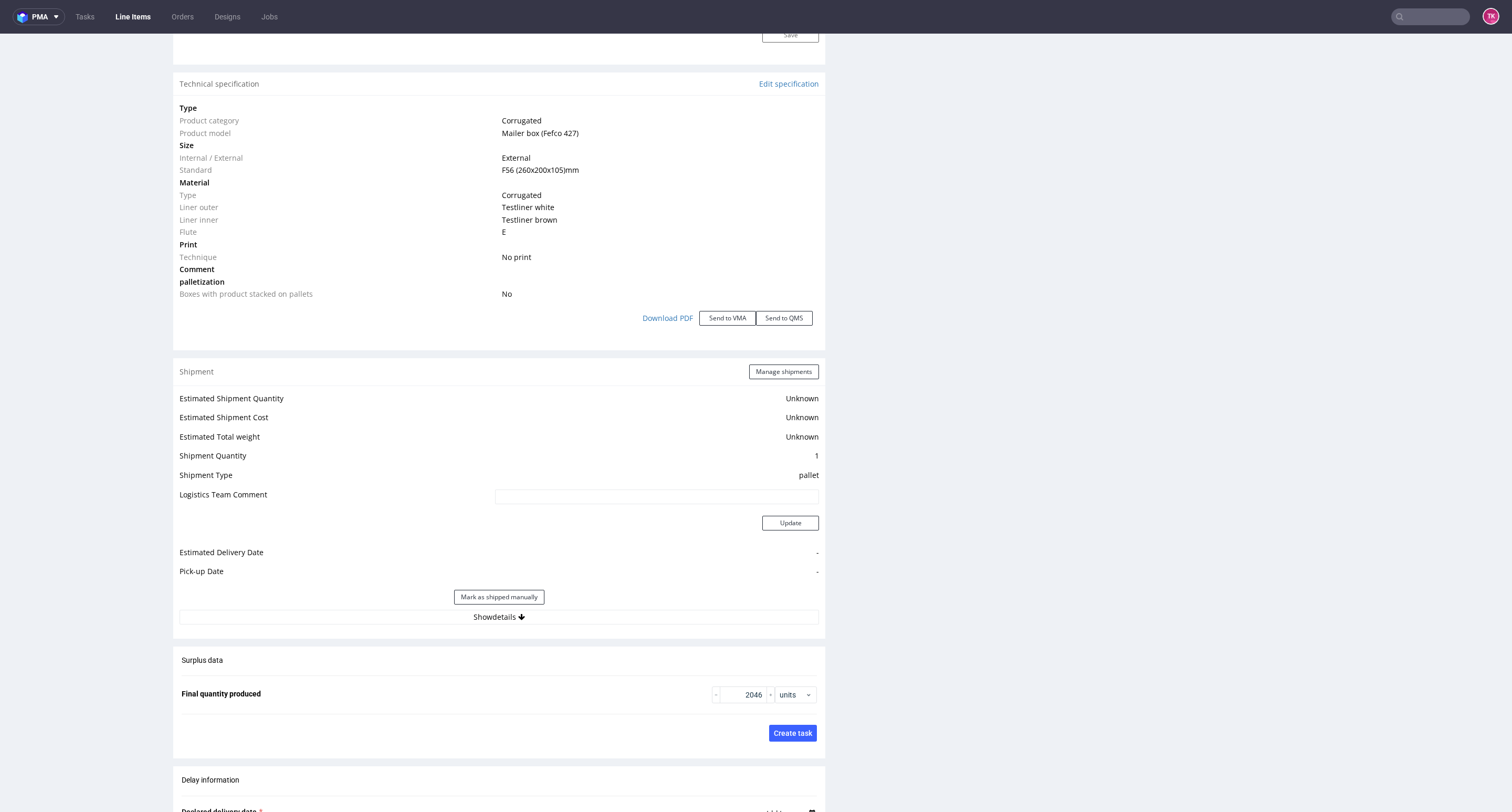
scroll to position [1025, 0]
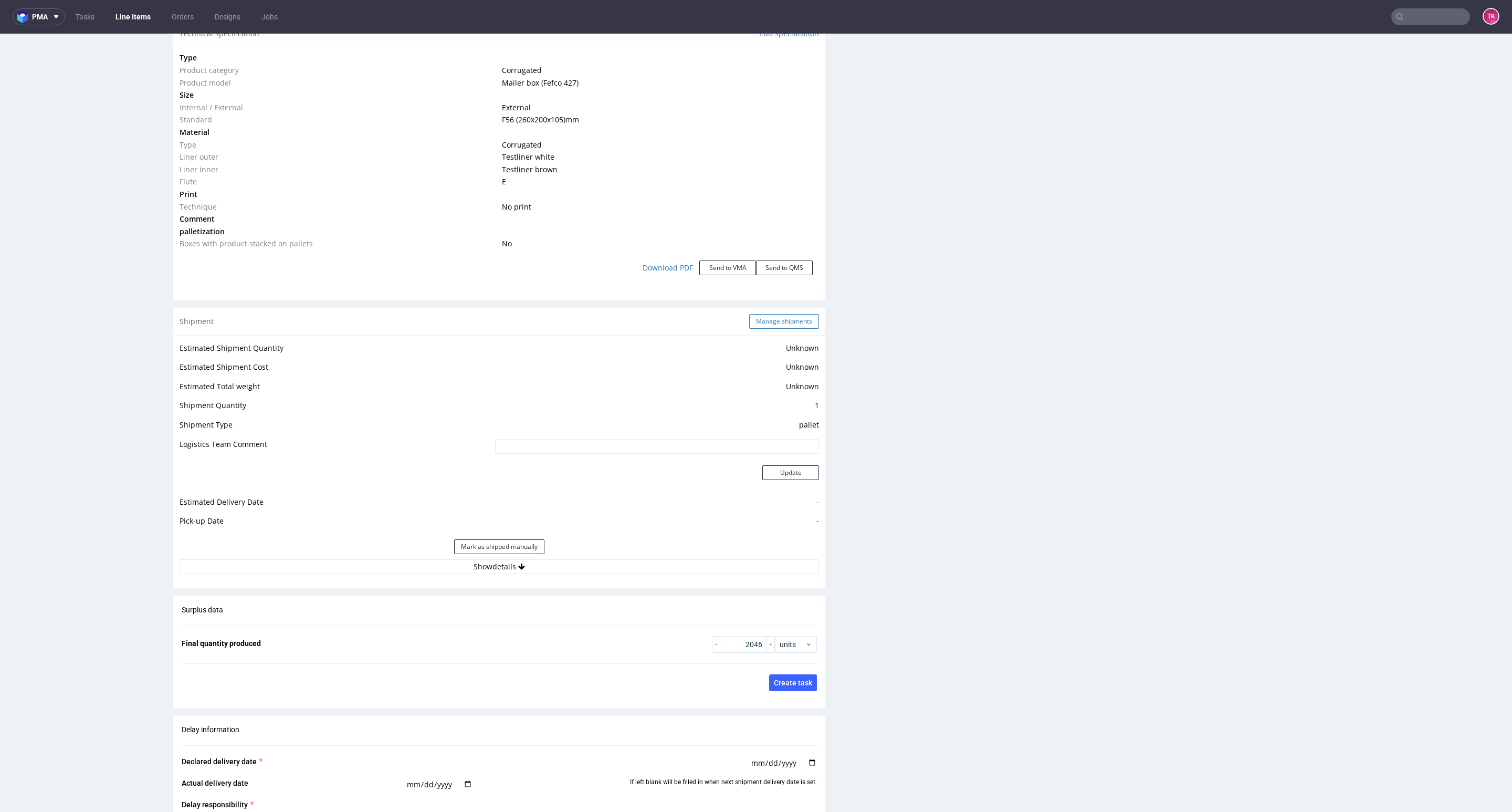
click at [781, 319] on button "Manage shipments" at bounding box center [784, 321] width 70 height 15
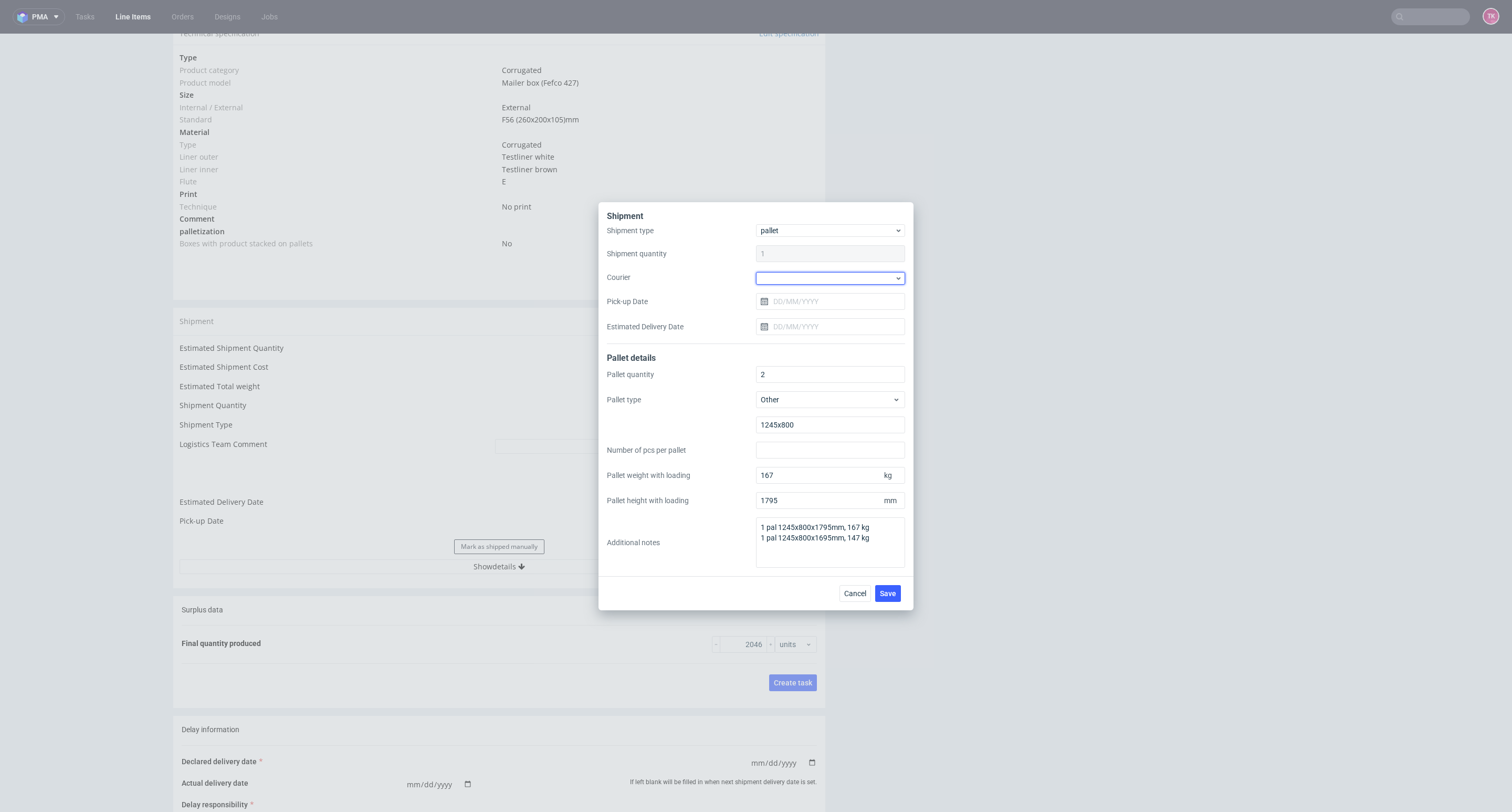
drag, startPoint x: 803, startPoint y: 276, endPoint x: 807, endPoint y: 285, distance: 9.8
click at [803, 278] on div at bounding box center [830, 278] width 149 height 13
click at [819, 348] on div "Kuehne + Nagel" at bounding box center [830, 354] width 141 height 19
click at [876, 596] on button "Save" at bounding box center [888, 592] width 26 height 17
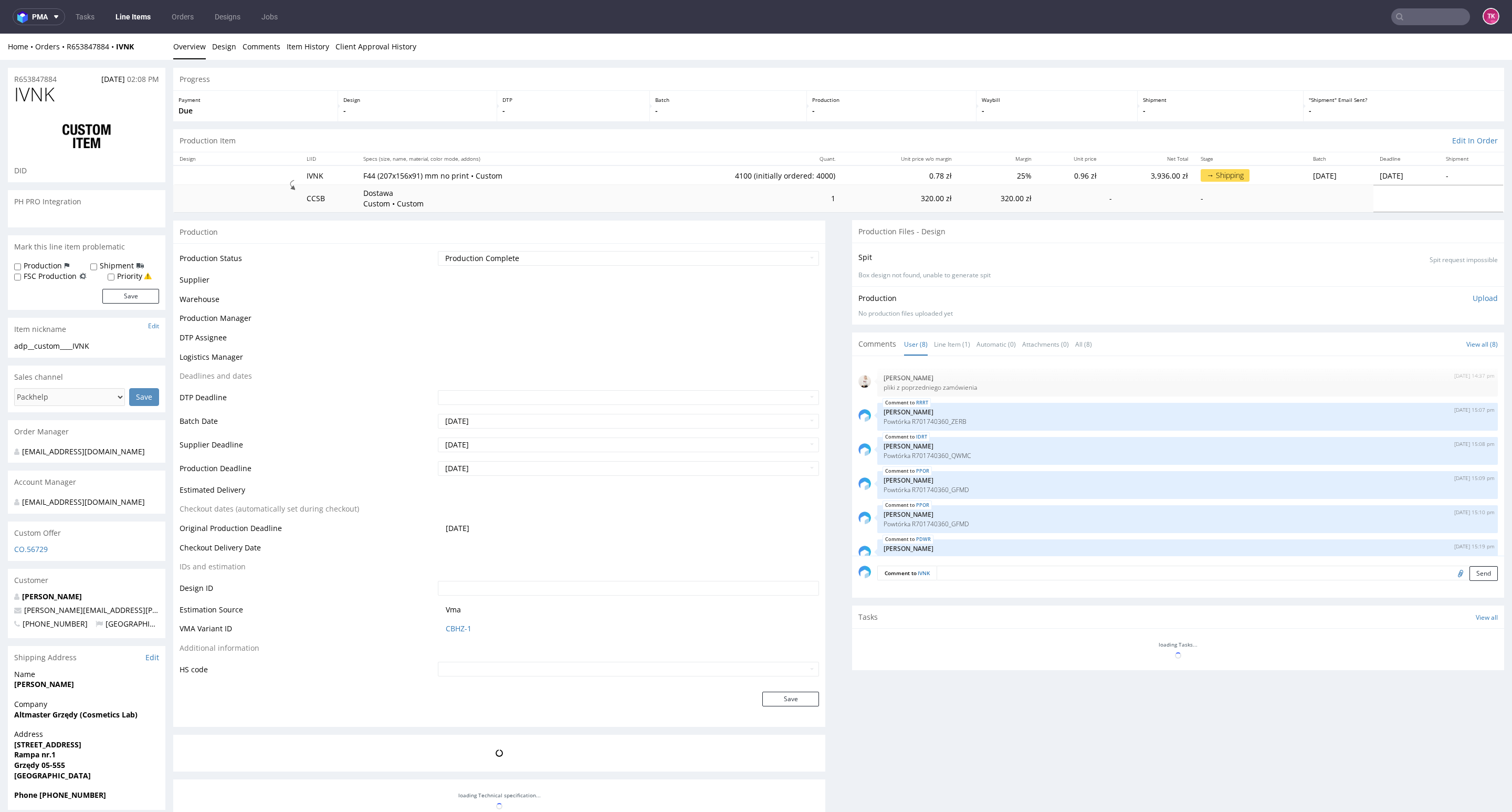
scroll to position [87, 0]
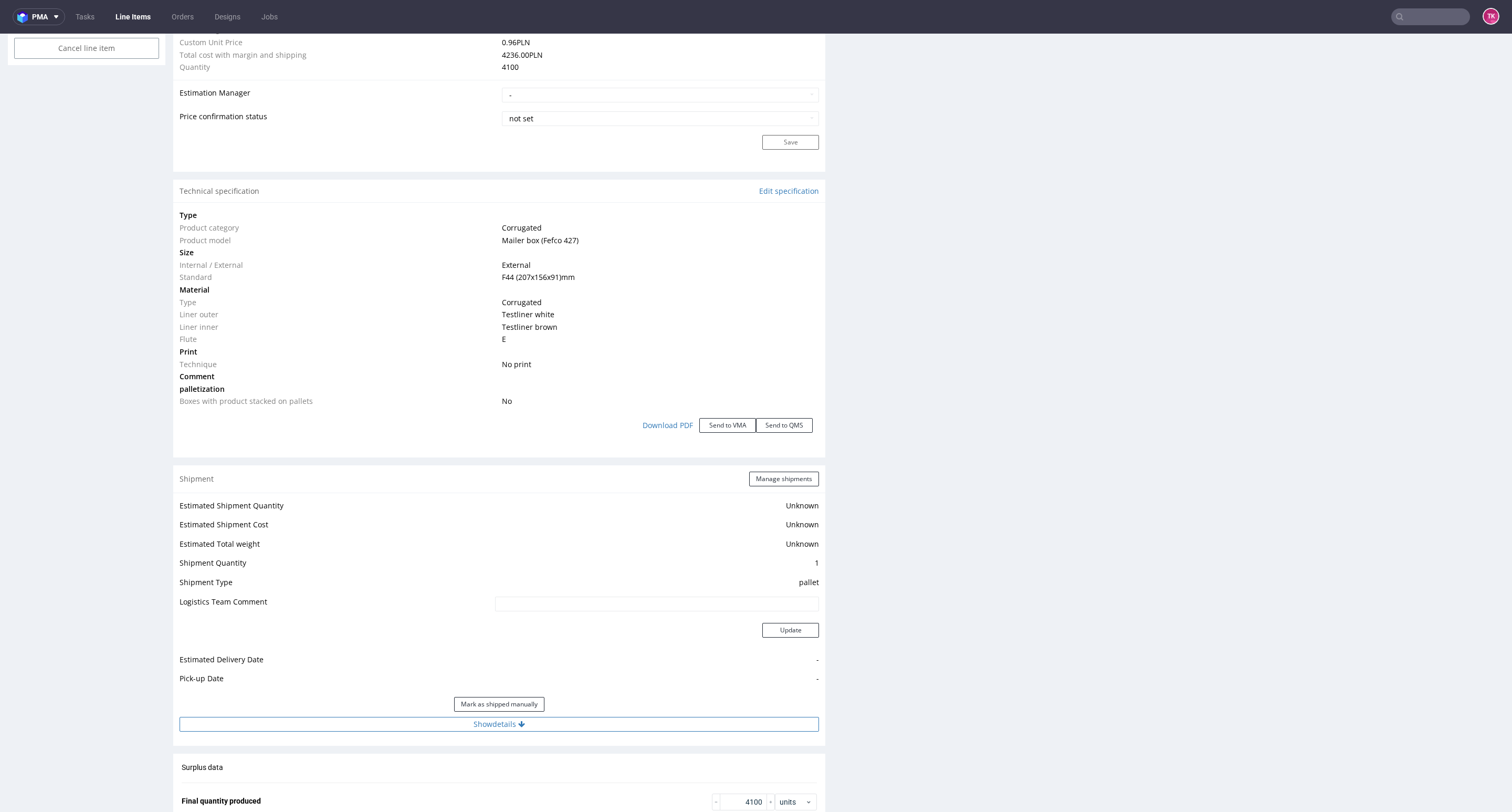
click at [557, 723] on button "Show details" at bounding box center [499, 725] width 639 height 15
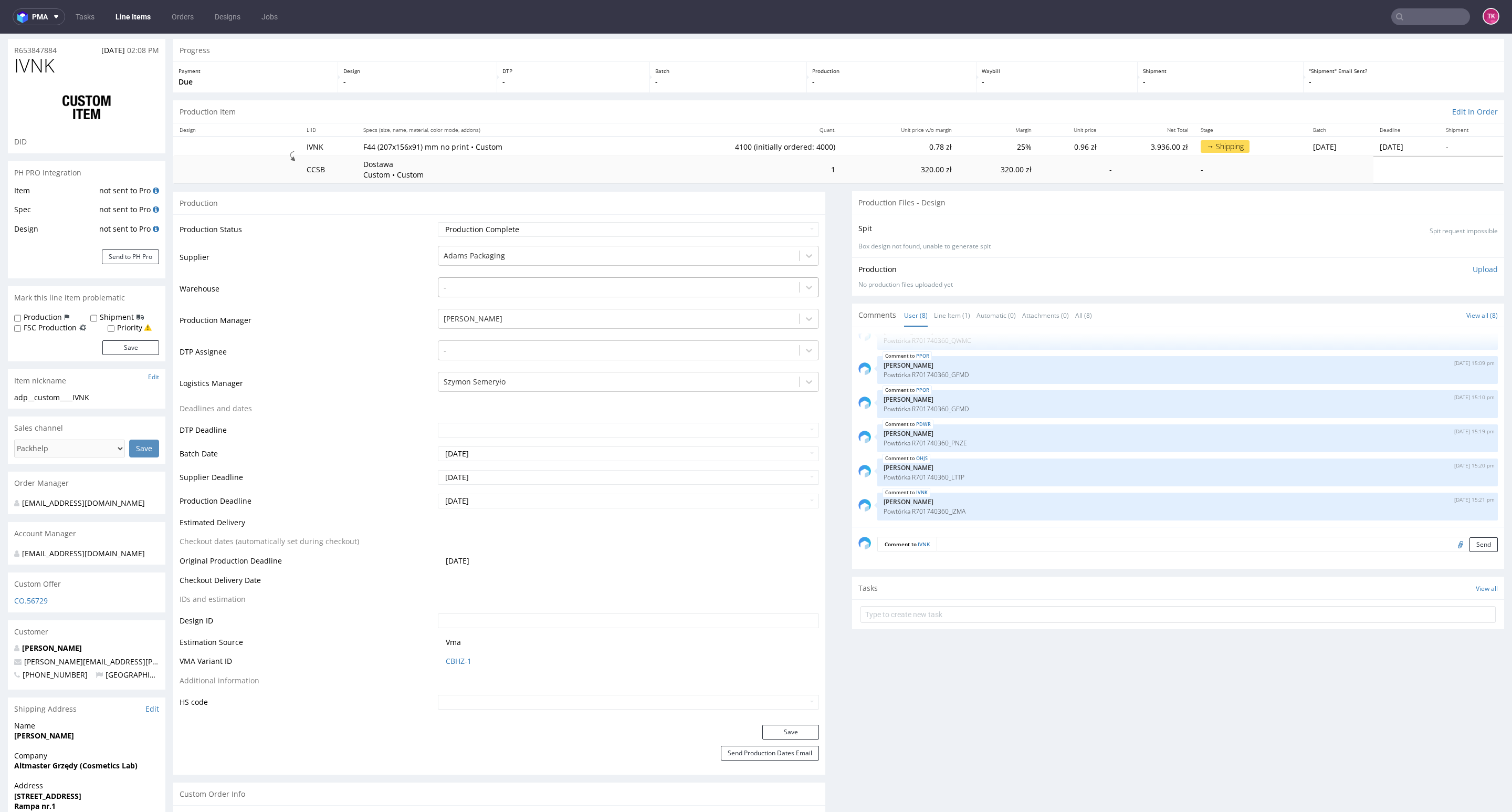
scroll to position [0, 0]
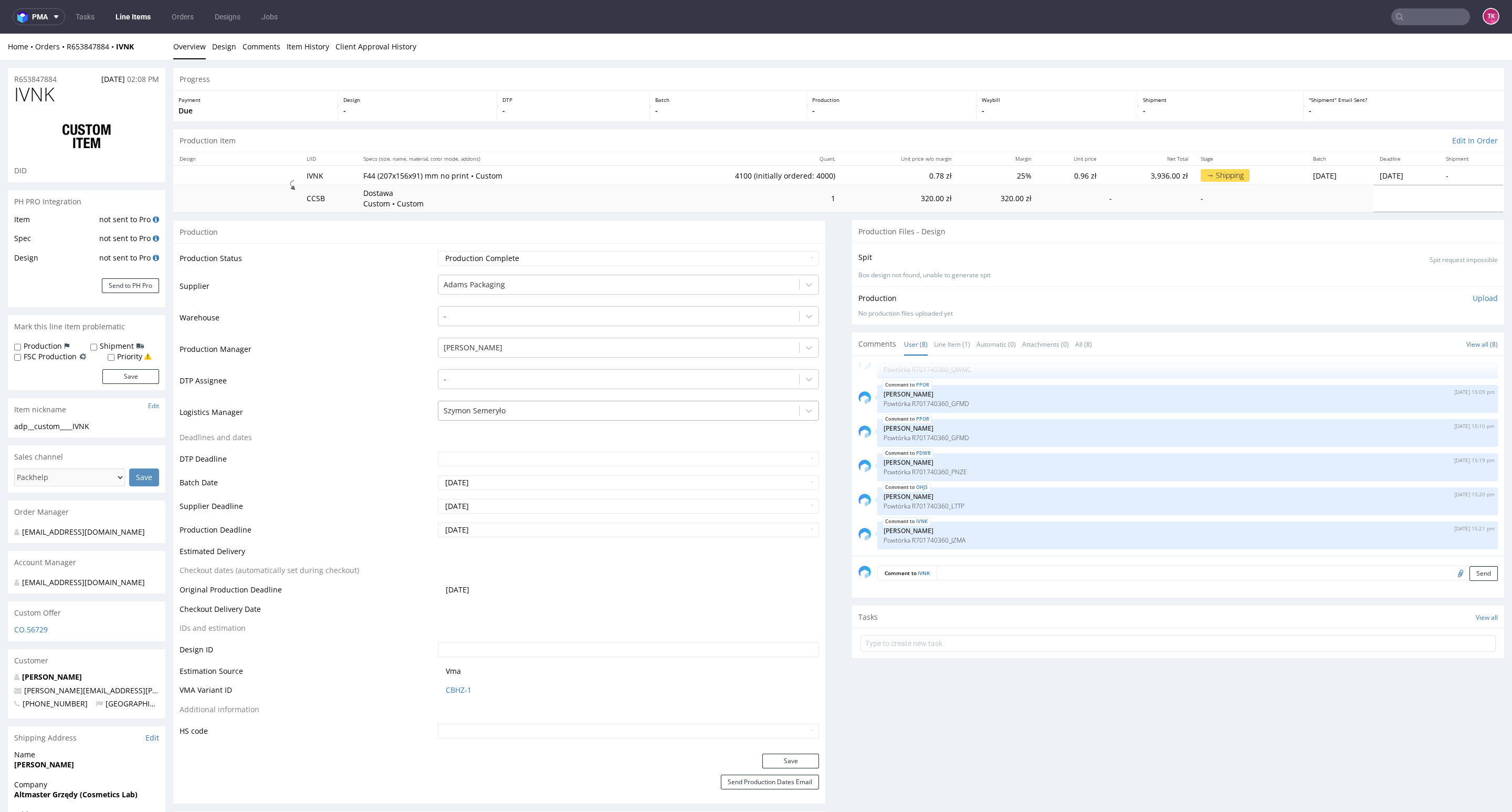
click at [507, 416] on div at bounding box center [618, 411] width 350 height 13
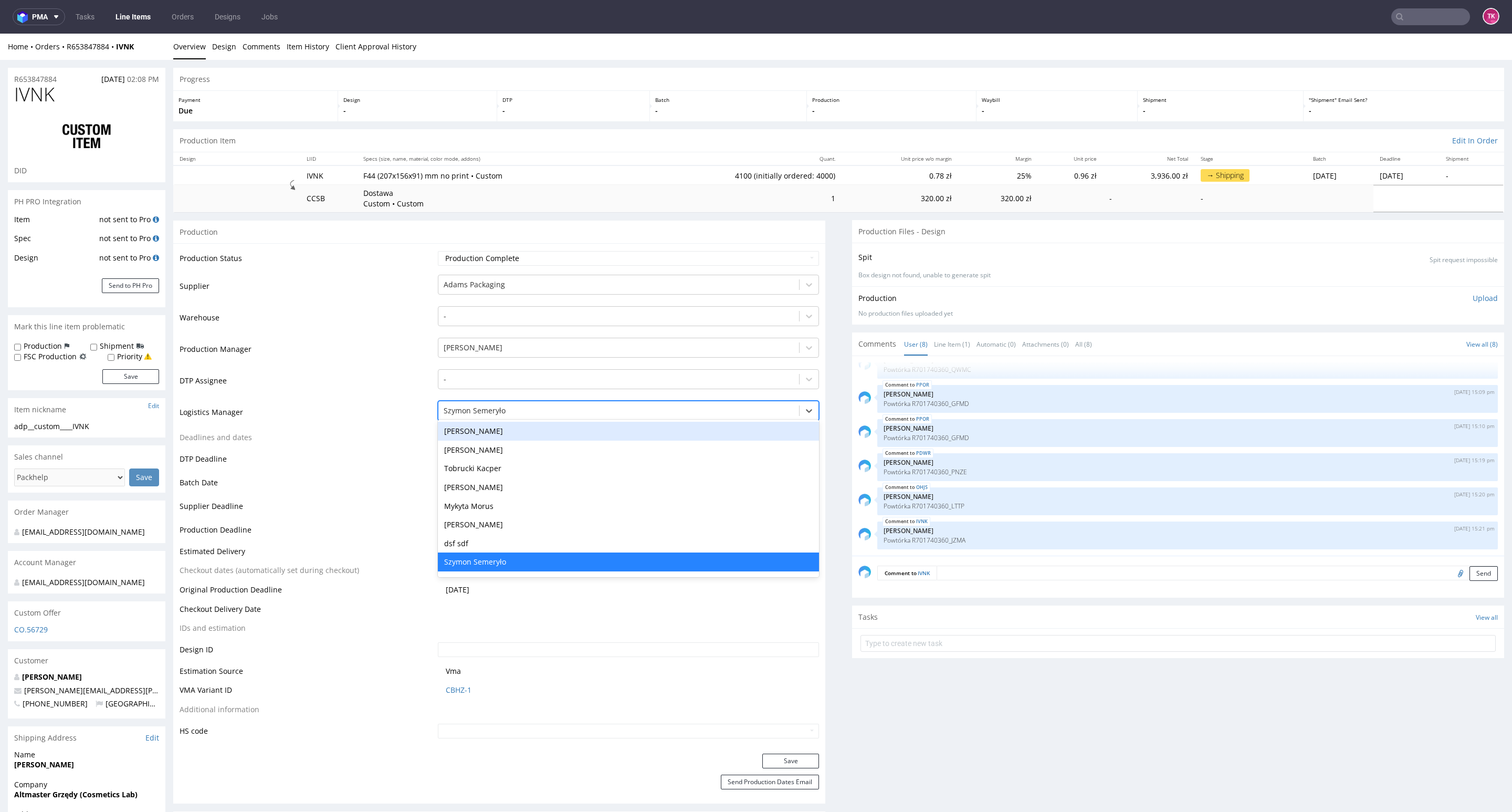
type input "t"
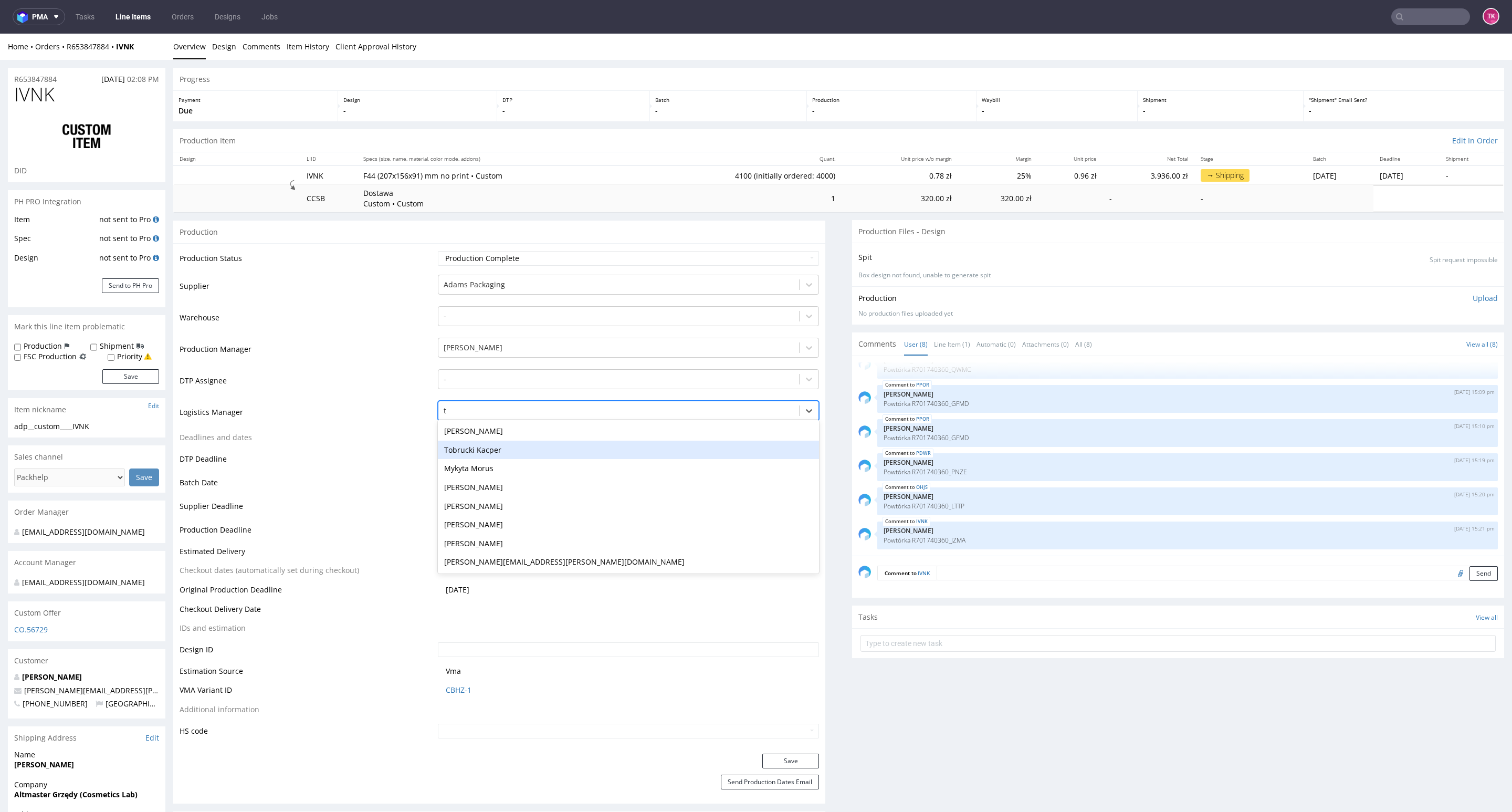
click at [481, 457] on div "Tobrucki Kacper" at bounding box center [628, 450] width 381 height 19
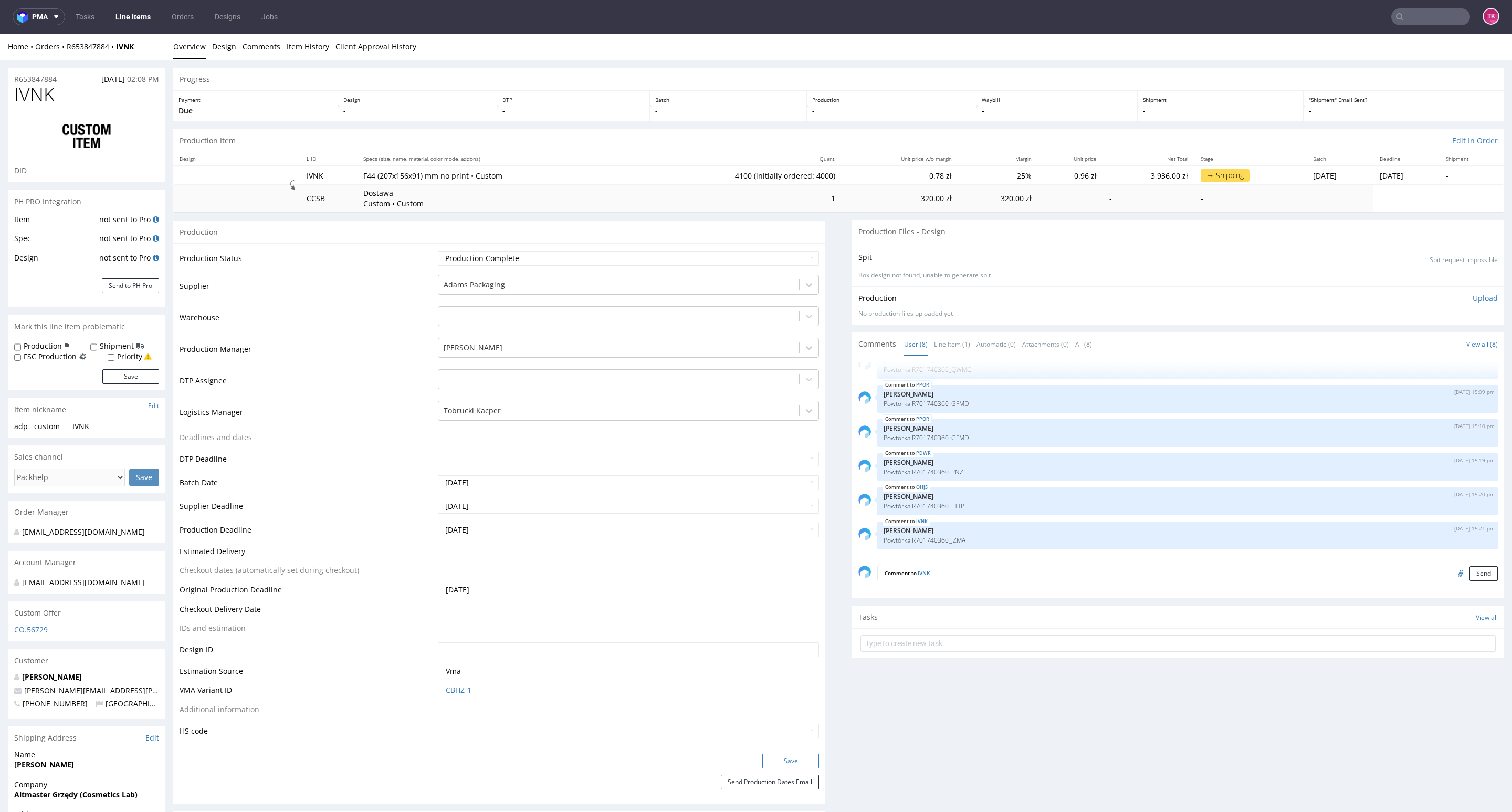
click at [783, 757] on button "Save" at bounding box center [791, 761] width 57 height 15
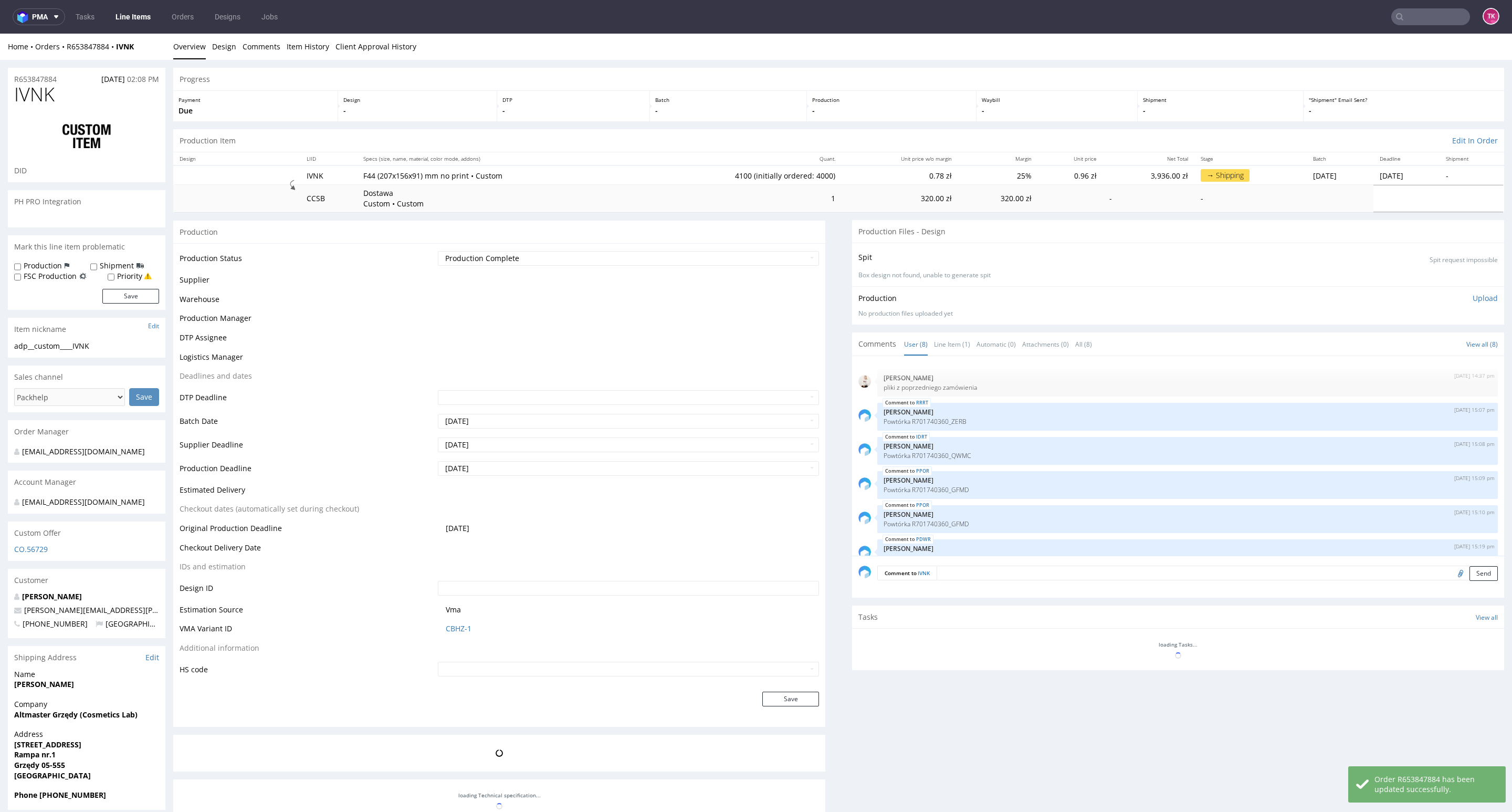
scroll to position [87, 0]
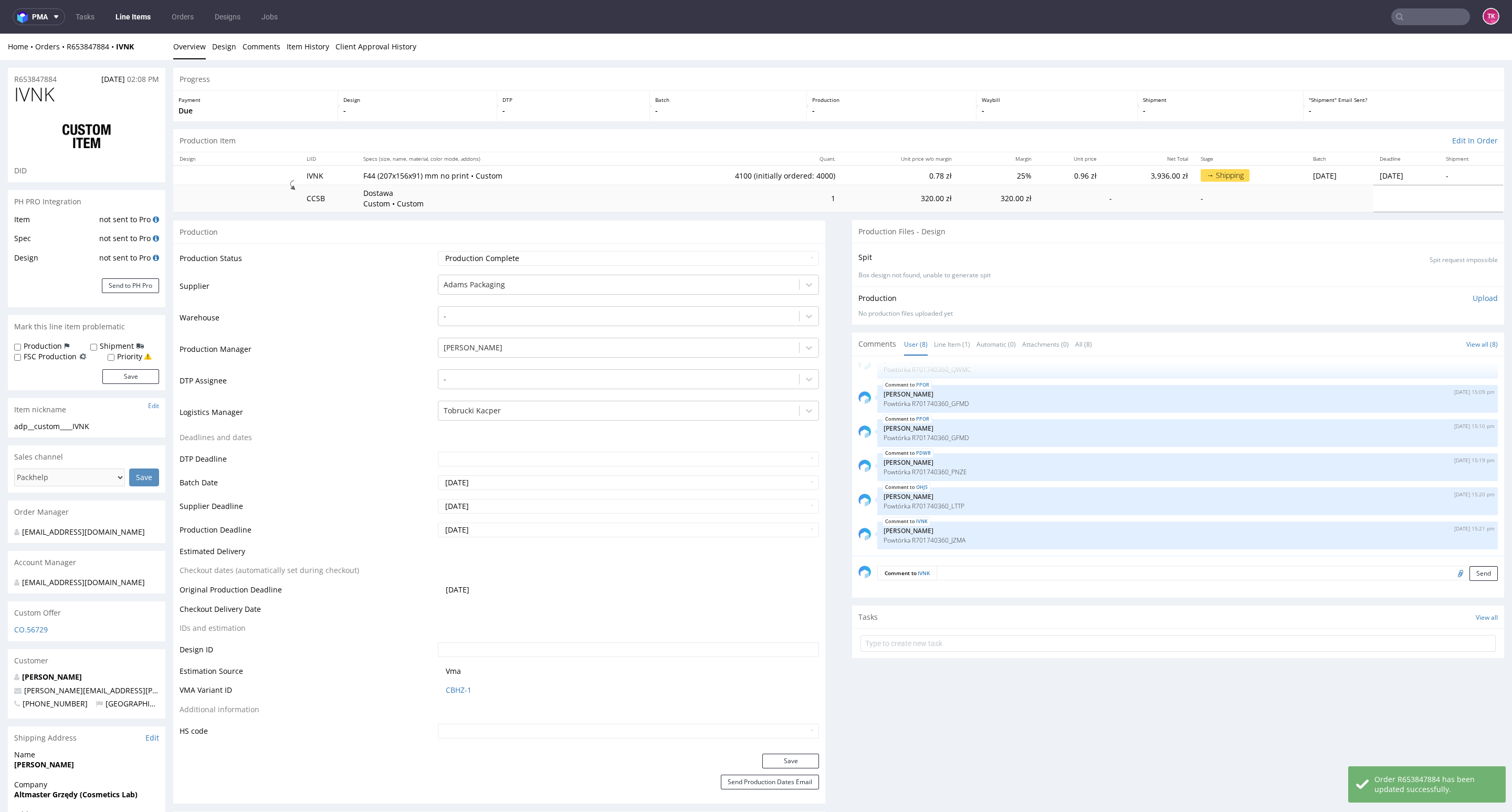
type input "4100"
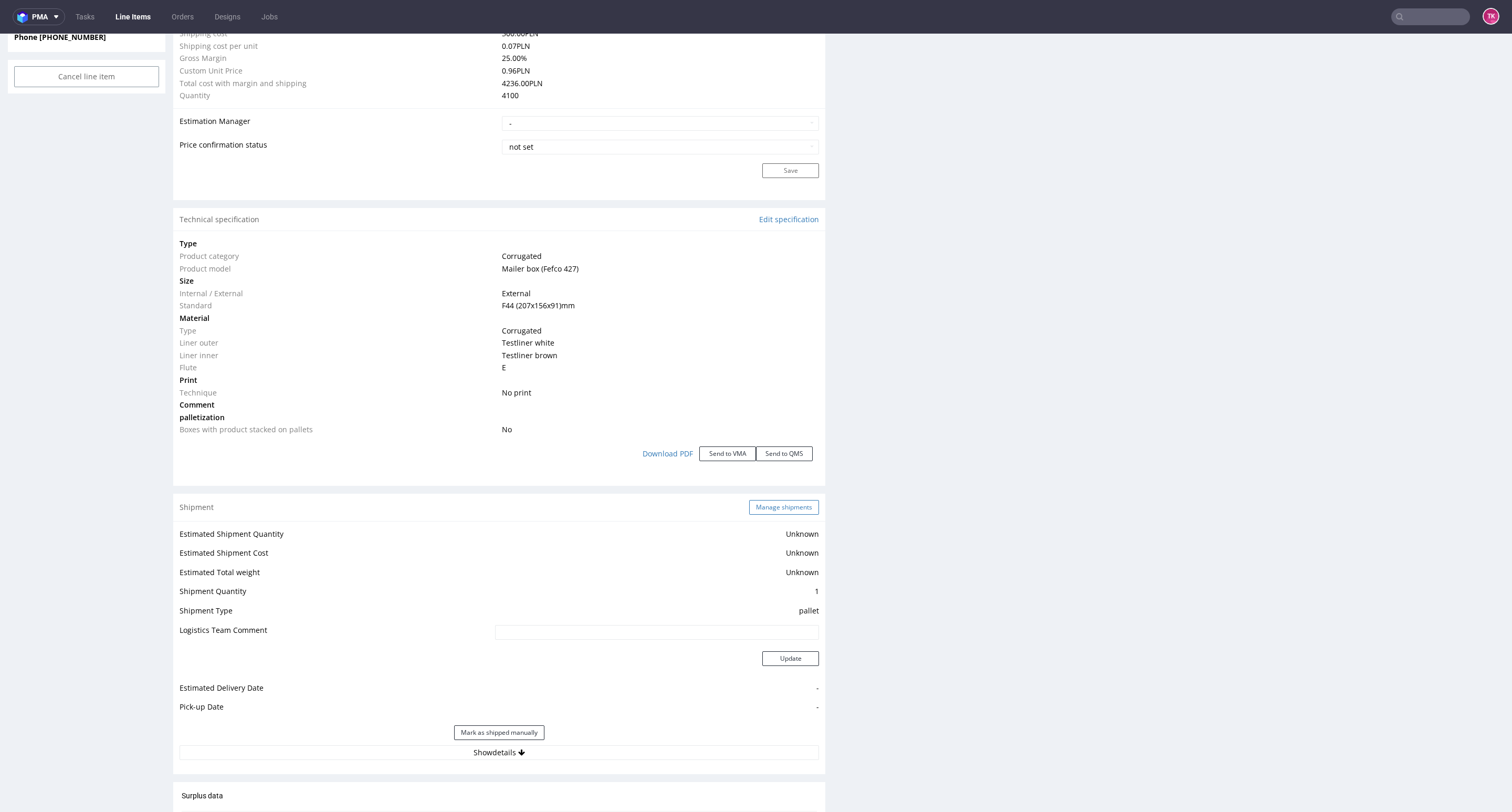
scroll to position [867, 0]
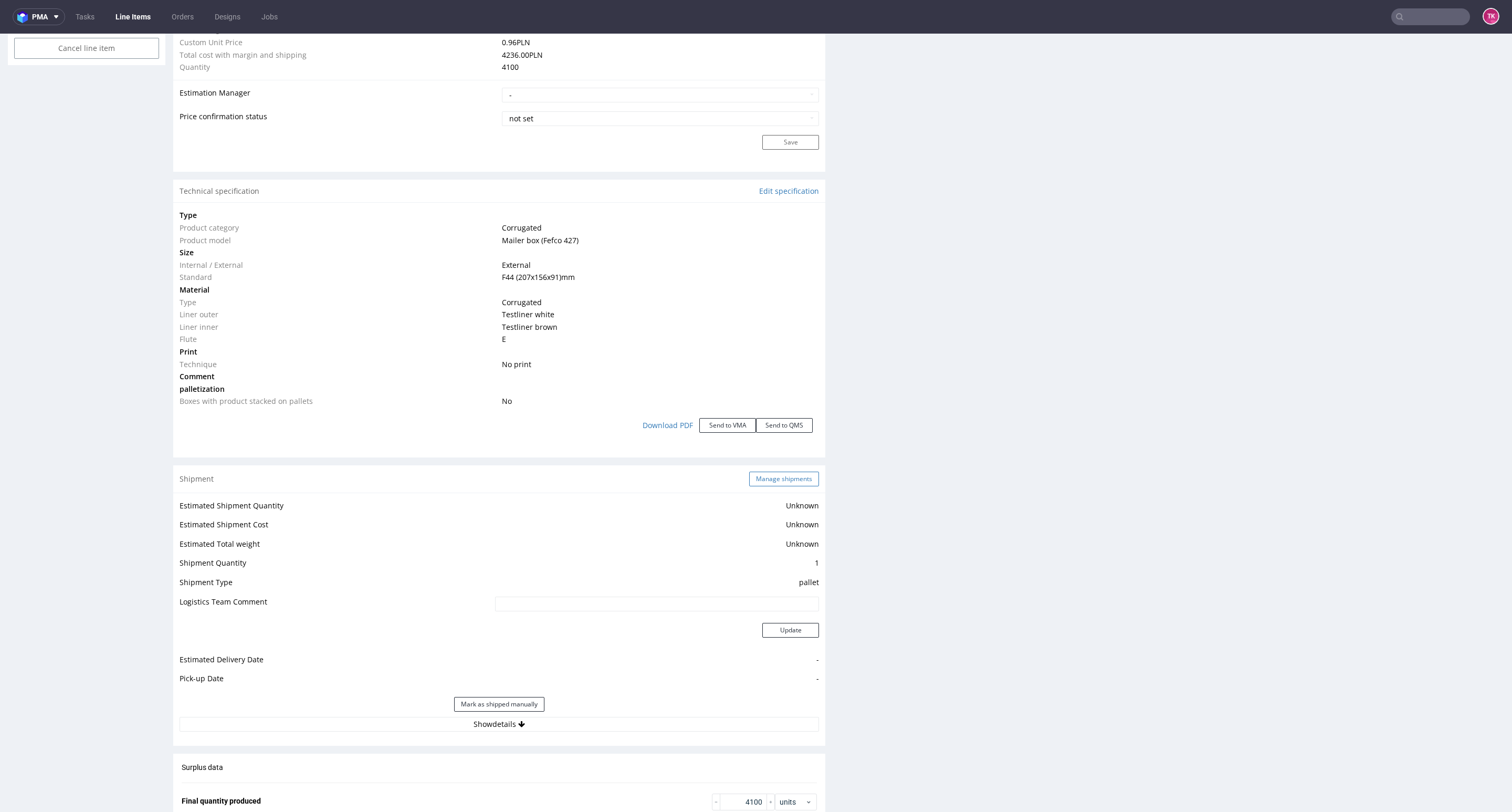
click at [781, 476] on button "Manage shipments" at bounding box center [784, 479] width 70 height 15
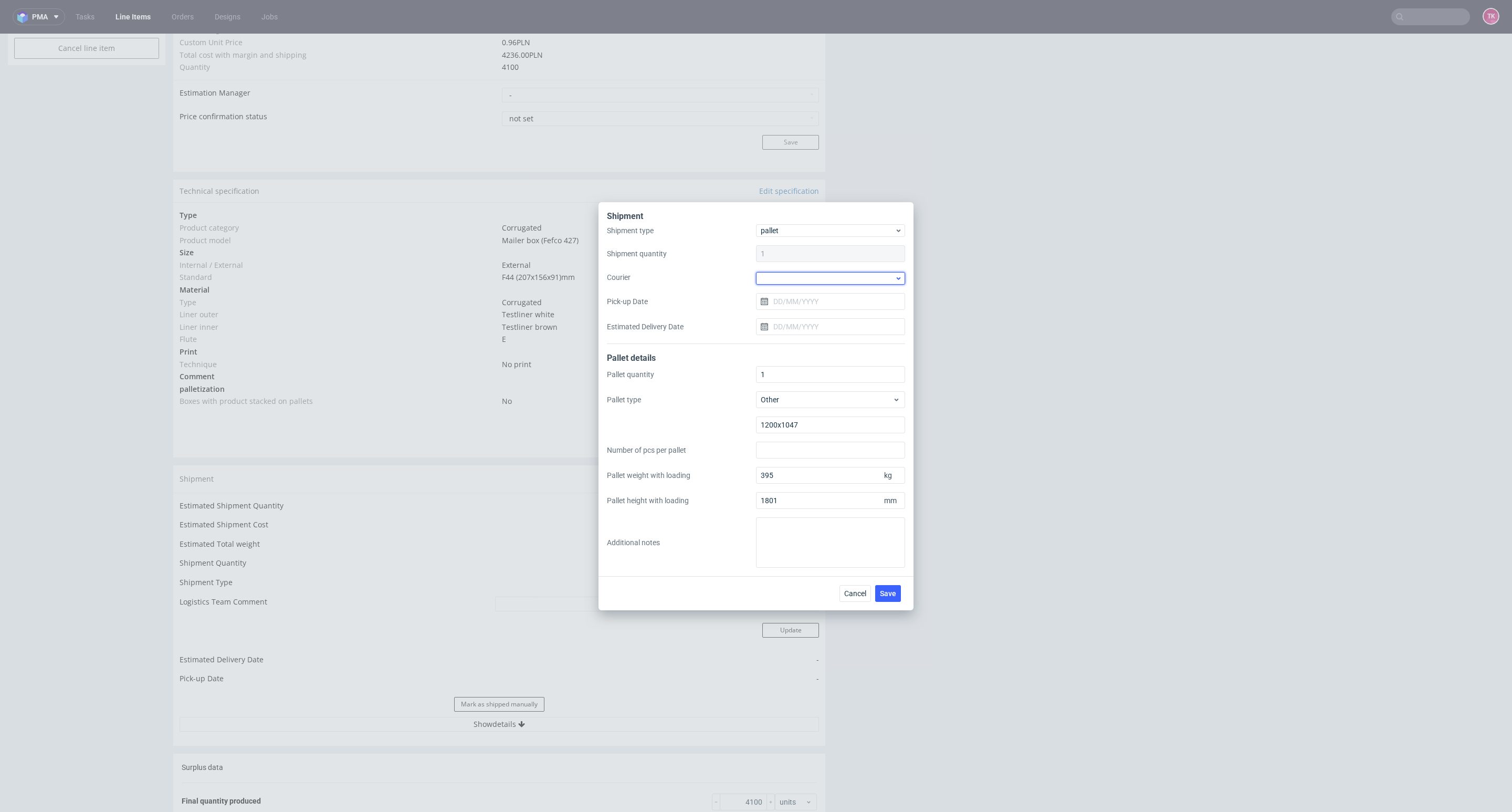
click at [780, 281] on div at bounding box center [830, 278] width 149 height 13
drag, startPoint x: 824, startPoint y: 352, endPoint x: 884, endPoint y: 569, distance: 225.1
click at [824, 352] on div "Kuehne + Nagel" at bounding box center [830, 354] width 141 height 19
click at [887, 586] on button "Save" at bounding box center [888, 592] width 26 height 17
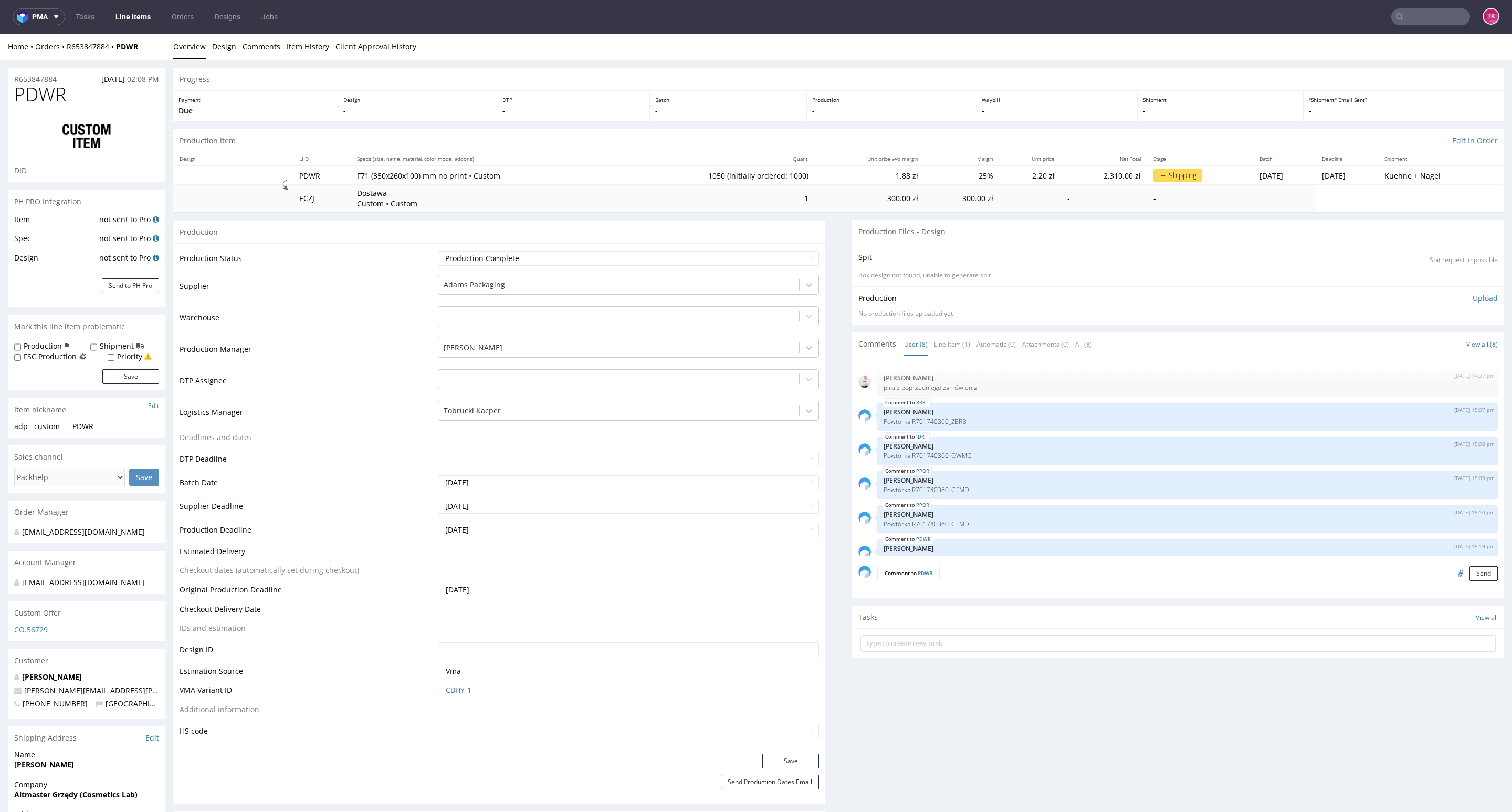
scroll to position [87, 0]
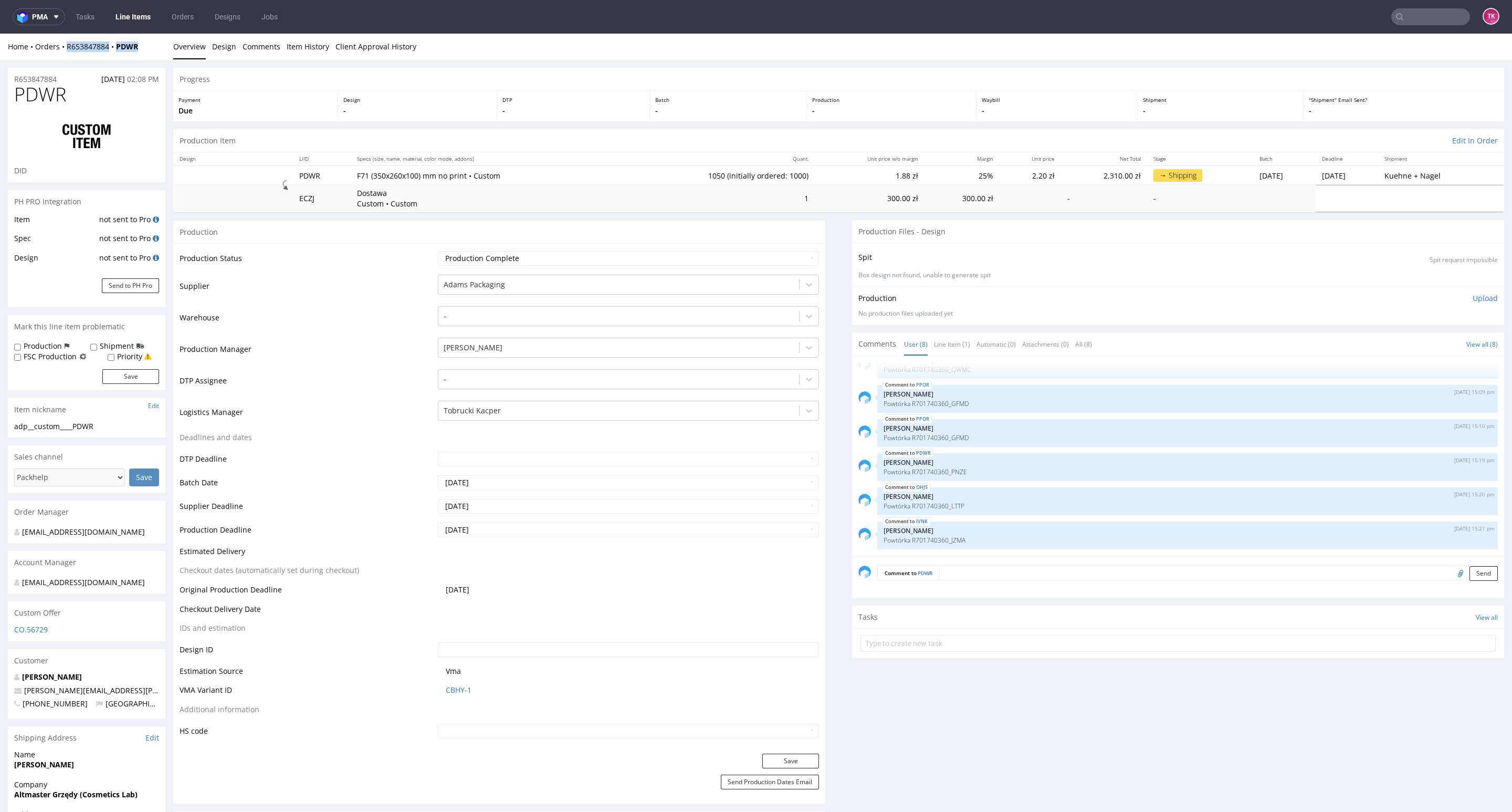
drag, startPoint x: 147, startPoint y: 56, endPoint x: 67, endPoint y: 52, distance: 80.1
click at [68, 52] on div "Home Orders R653847884 PDWR Overview Design Comments Item History Client Approv…" at bounding box center [756, 47] width 1512 height 26
copy div "R653847884 PDWR"
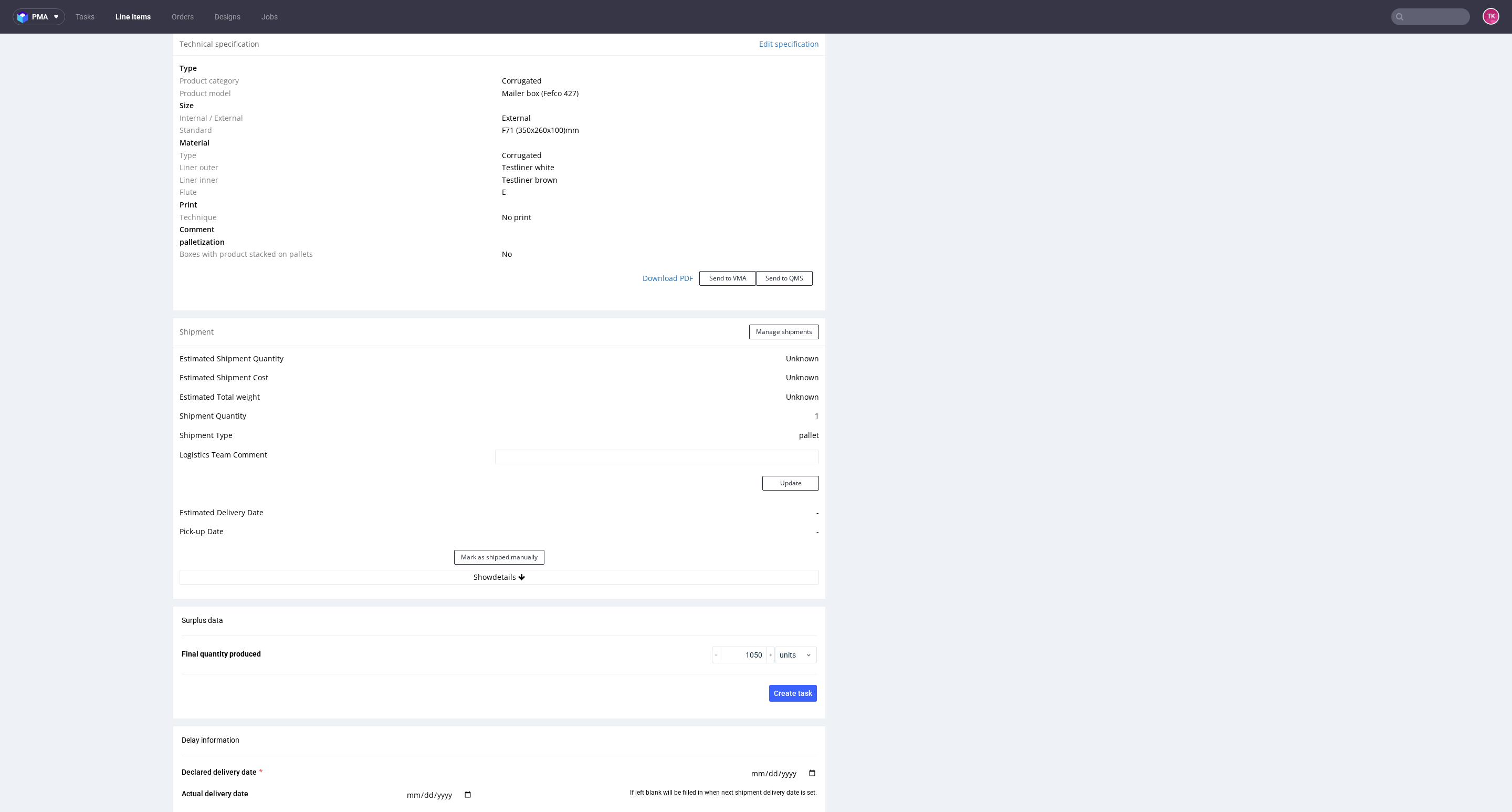
scroll to position [1182, 0]
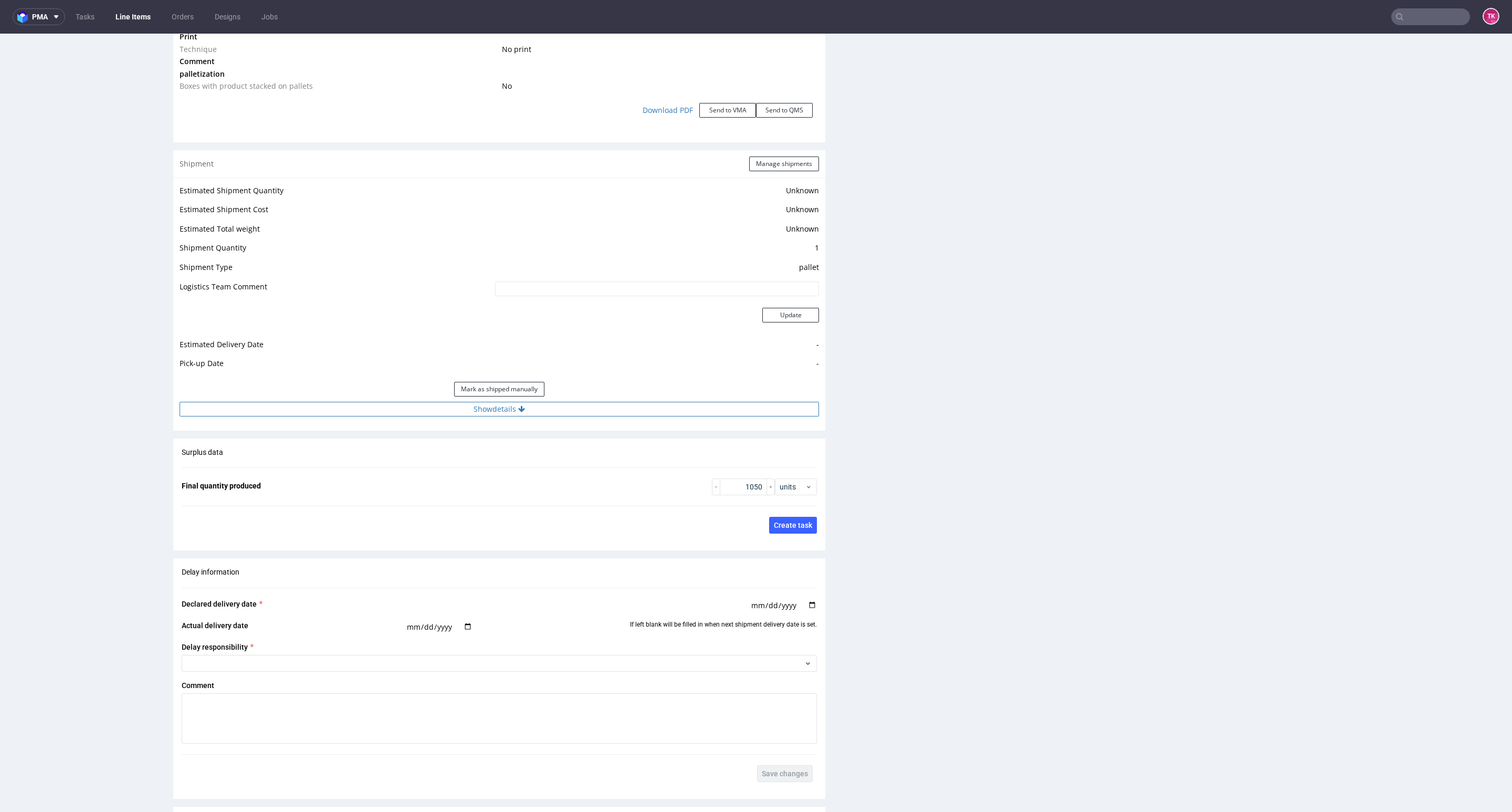
click at [588, 407] on button "Show details" at bounding box center [499, 409] width 639 height 15
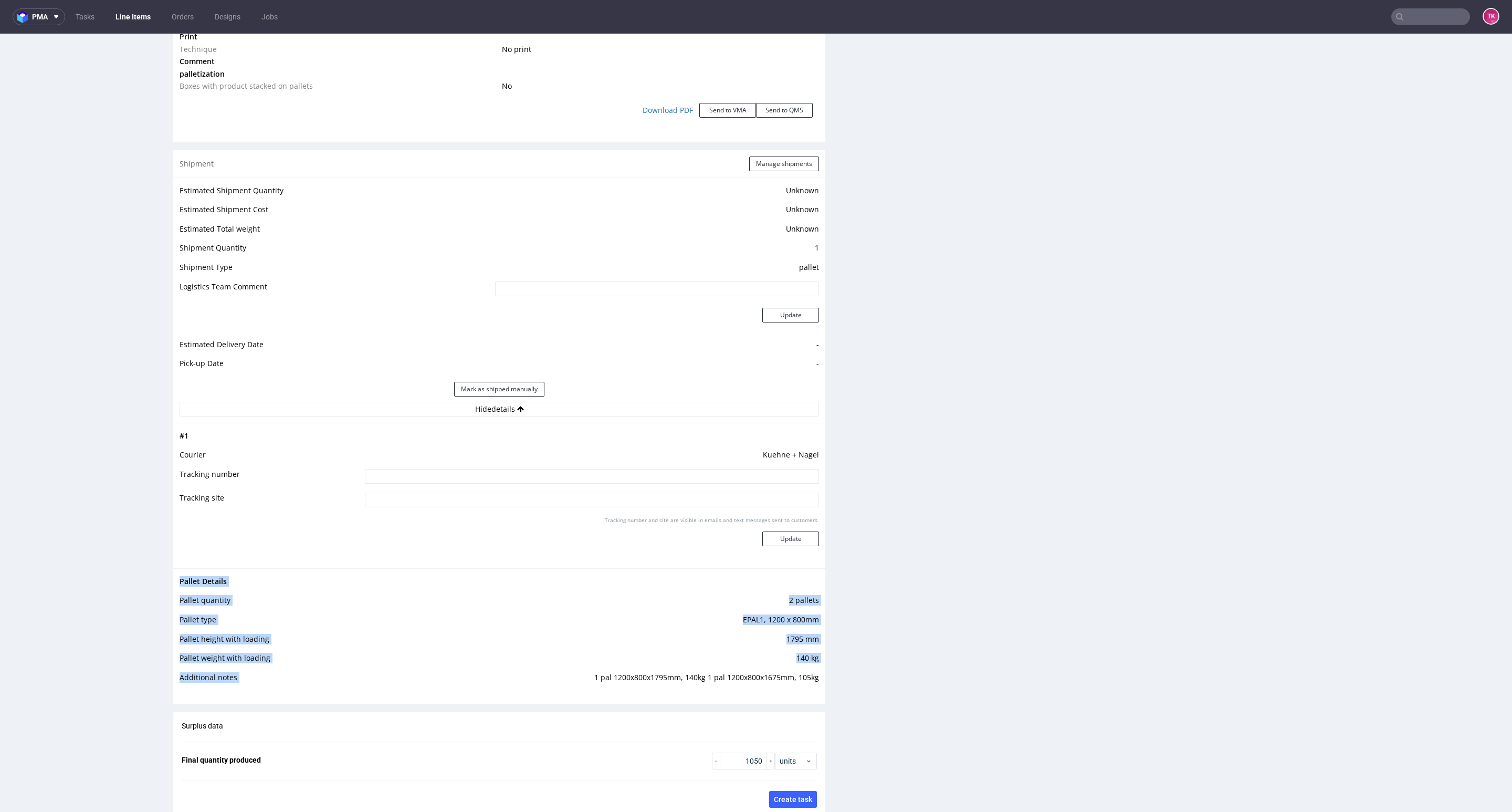
drag, startPoint x: 586, startPoint y: 682, endPoint x: 814, endPoint y: 684, distance: 228.0
click at [814, 684] on div "Progress Payment Due Design - DTP - Batch - Production - Waybill - Shipment - "…" at bounding box center [839, 224] width 1331 height 2676
click at [649, 474] on input at bounding box center [592, 476] width 454 height 15
paste input "RWM006549197"
type input "RWM006549197"
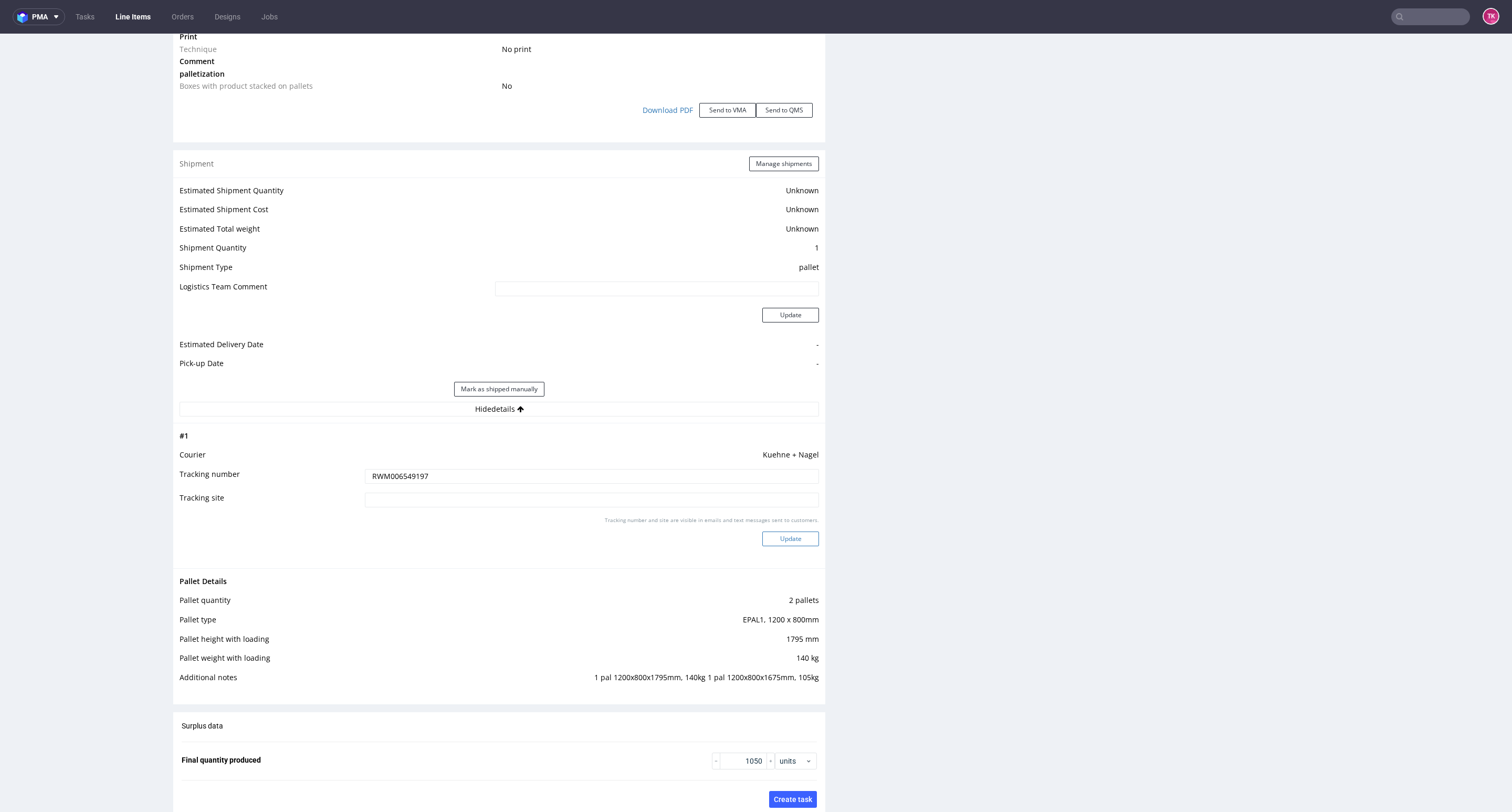
click at [765, 536] on button "Update" at bounding box center [791, 539] width 57 height 15
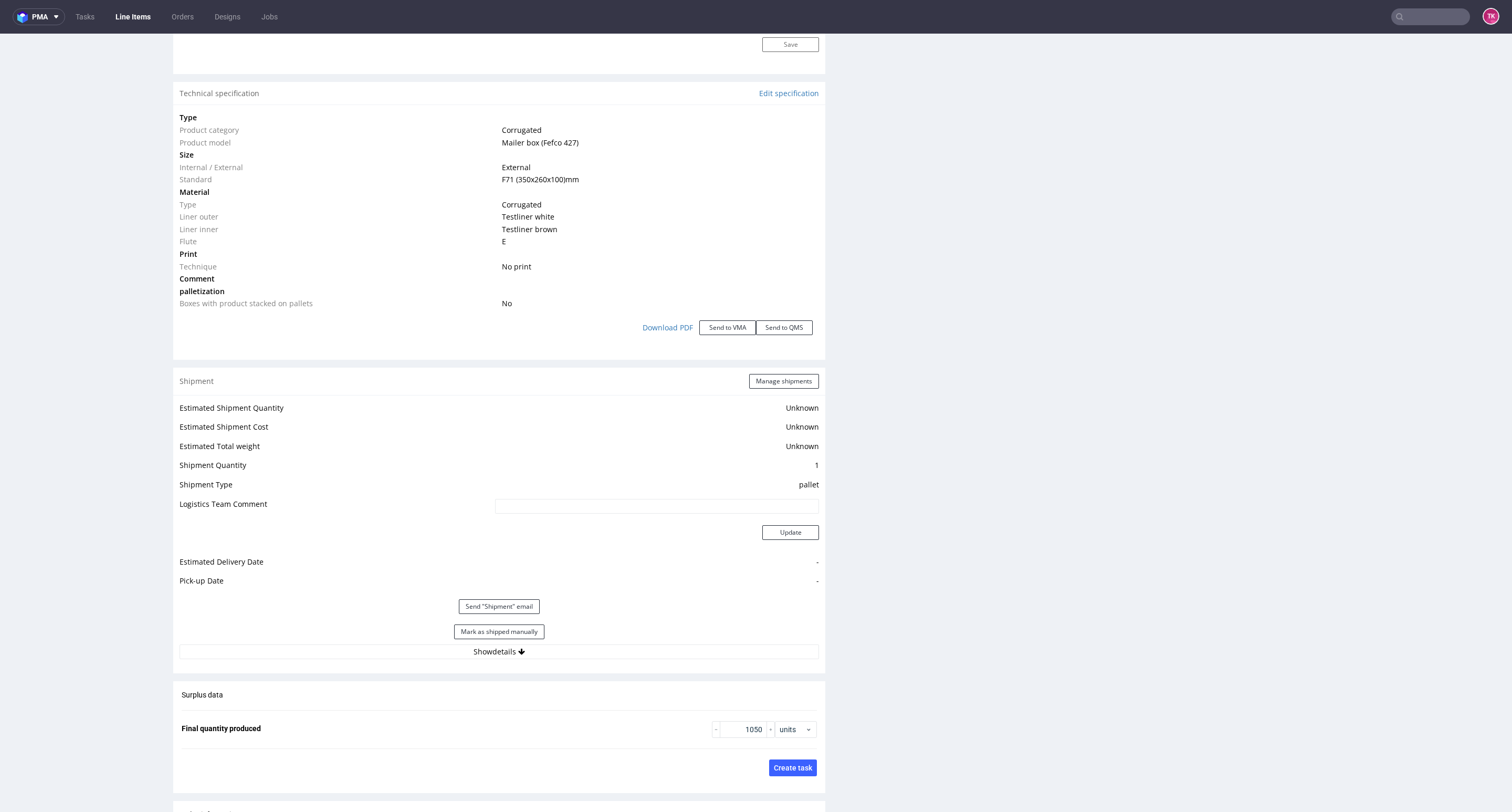
scroll to position [87, 0]
click at [136, 16] on link "Line Items" at bounding box center [133, 17] width 48 height 17
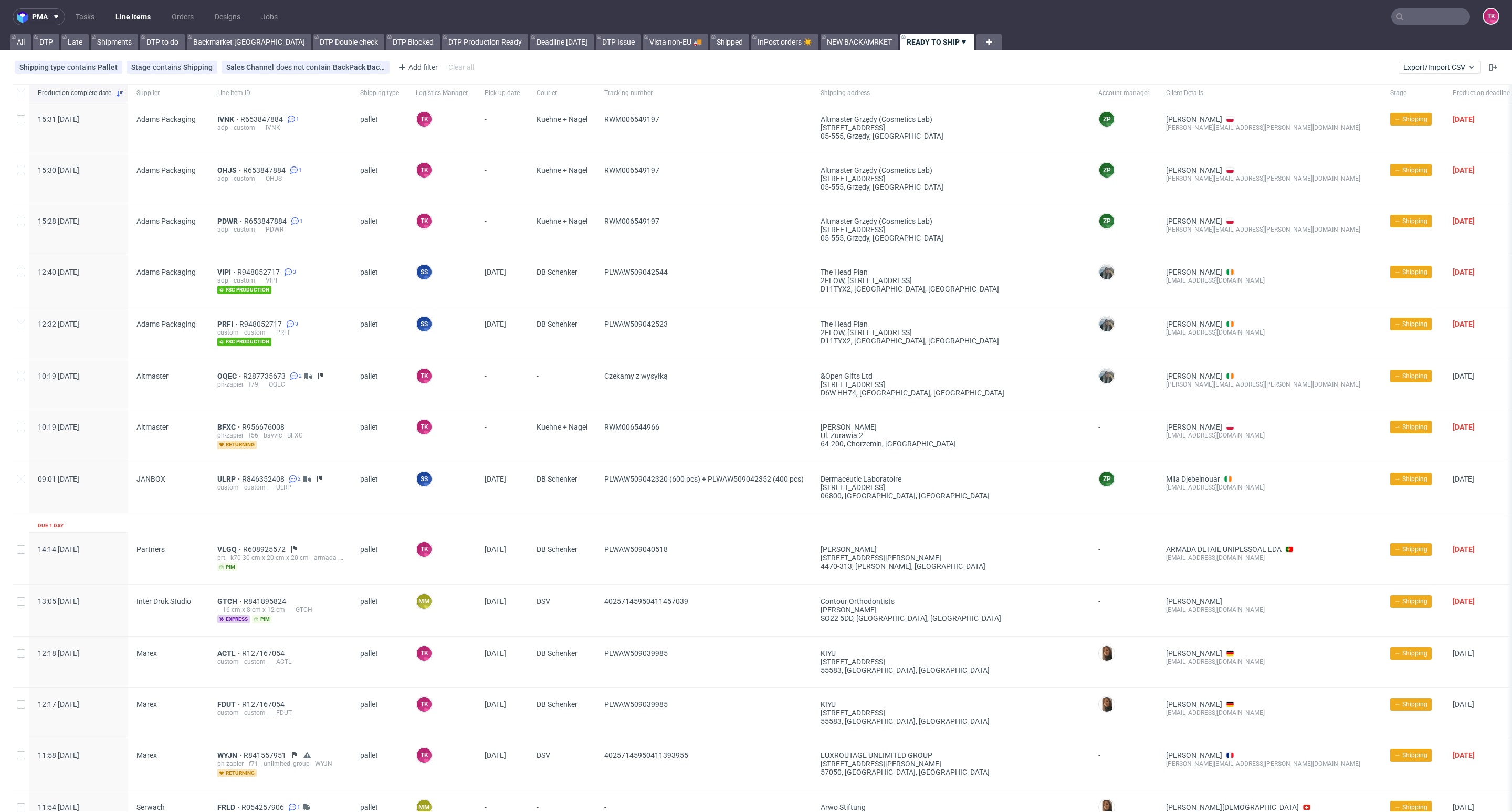
click at [138, 15] on link "Line Items" at bounding box center [133, 17] width 48 height 17
drag, startPoint x: 138, startPoint y: 5, endPoint x: 133, endPoint y: 13, distance: 9.4
click at [136, 9] on nav "pma Tasks Line Items Orders Designs Jobs TK" at bounding box center [756, 17] width 1512 height 34
click at [133, 13] on link "Line Items" at bounding box center [133, 17] width 48 height 17
click at [124, 7] on nav "pma Tasks Line Items Orders Designs Jobs TK" at bounding box center [756, 17] width 1512 height 34
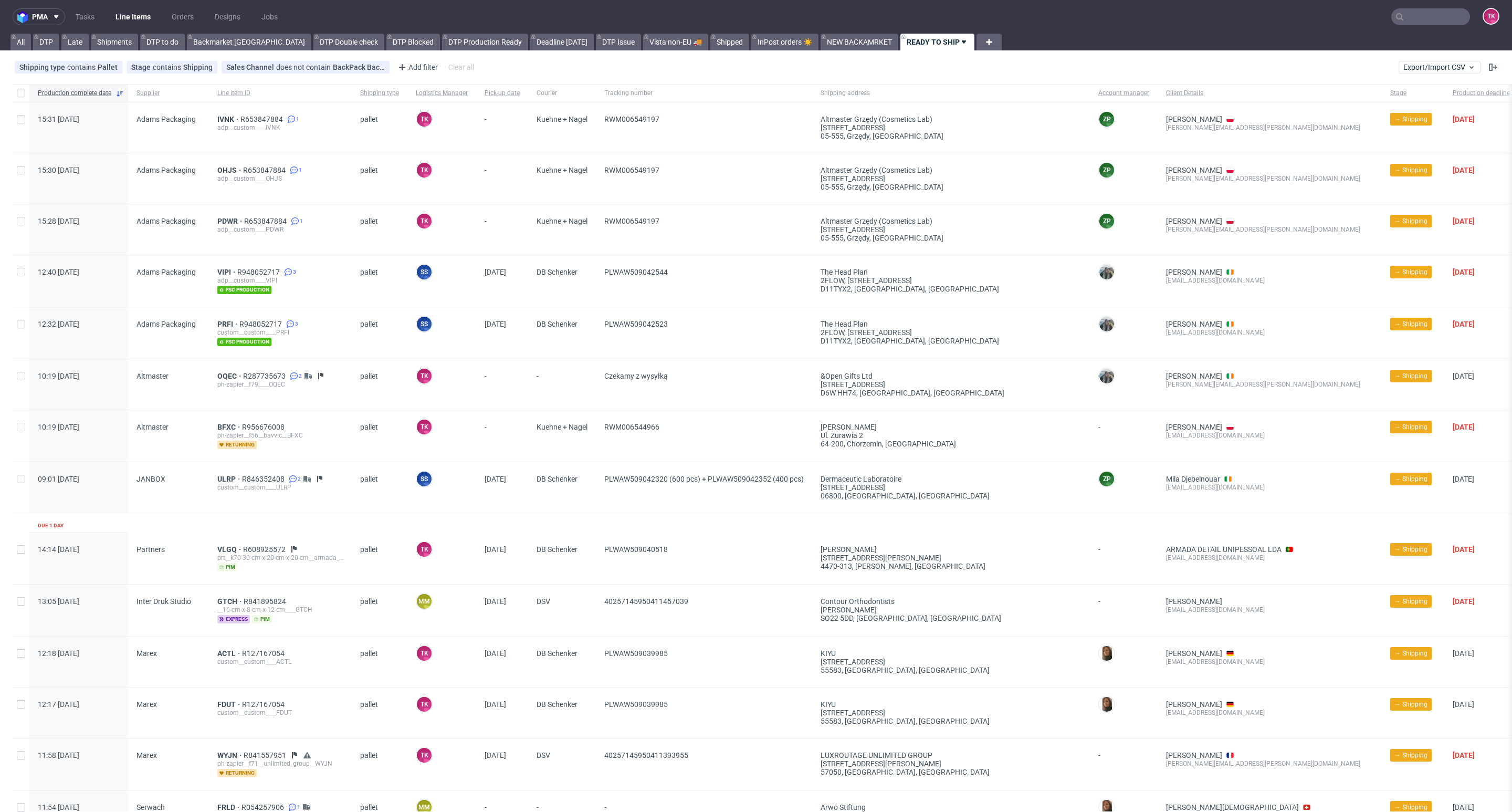
click at [128, 7] on nav "pma Tasks Line Items Orders Designs Jobs TK" at bounding box center [756, 17] width 1512 height 34
click at [134, 16] on link "Line Items" at bounding box center [133, 17] width 48 height 17
click at [122, 21] on link "Line Items" at bounding box center [133, 17] width 48 height 17
click at [148, 16] on link "Line Items" at bounding box center [133, 17] width 48 height 17
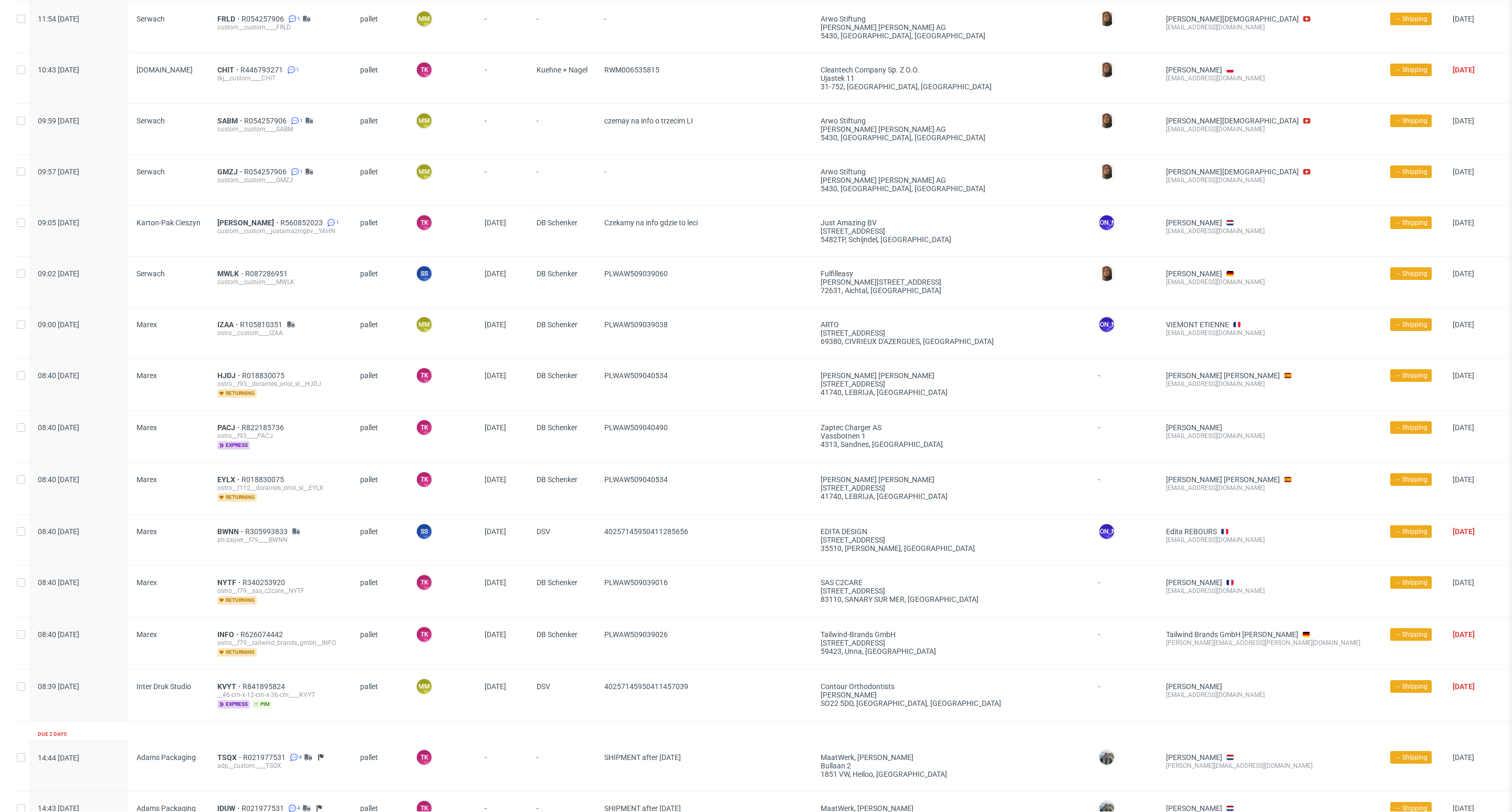
scroll to position [788, 0]
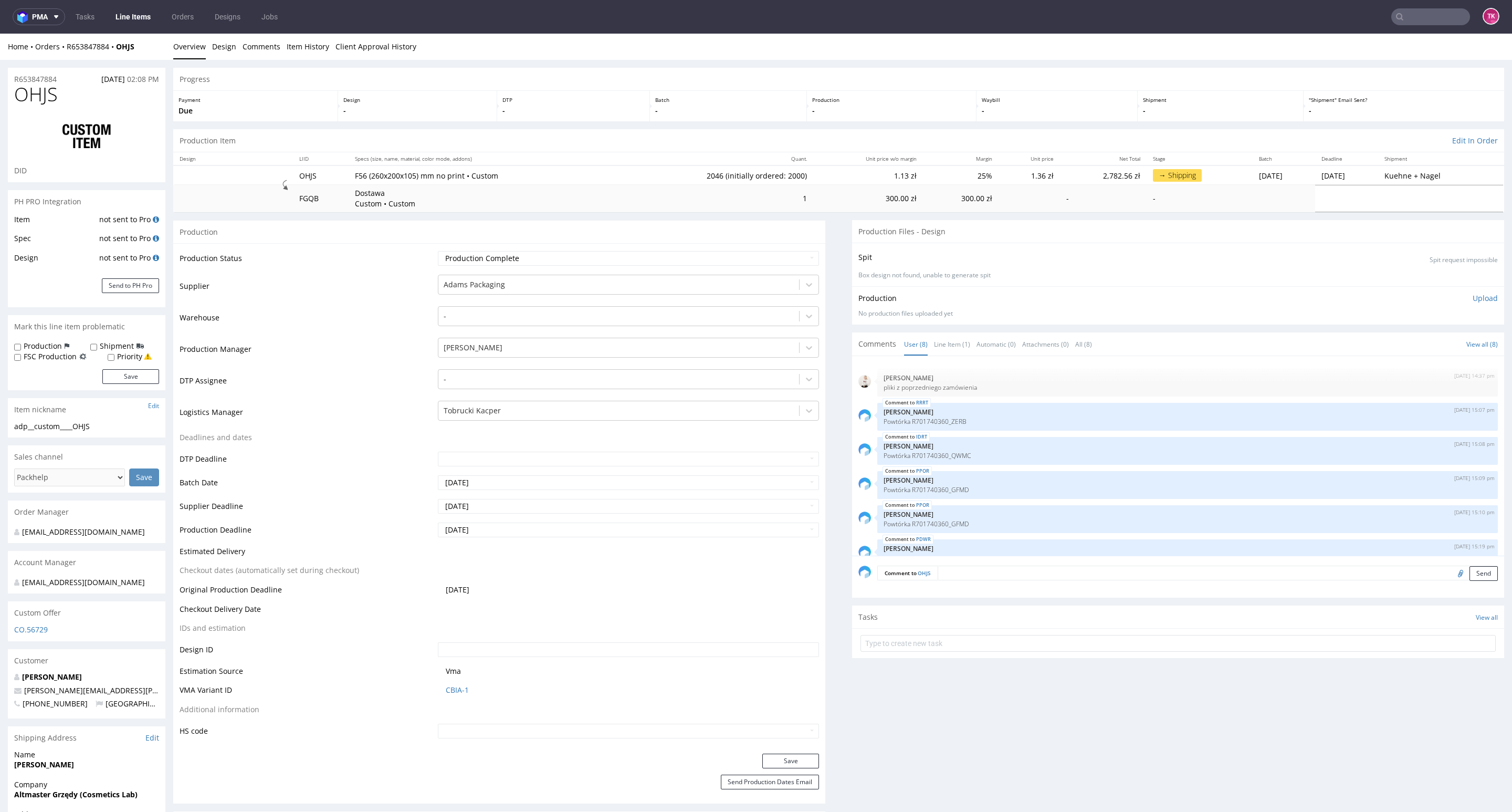
scroll to position [87, 0]
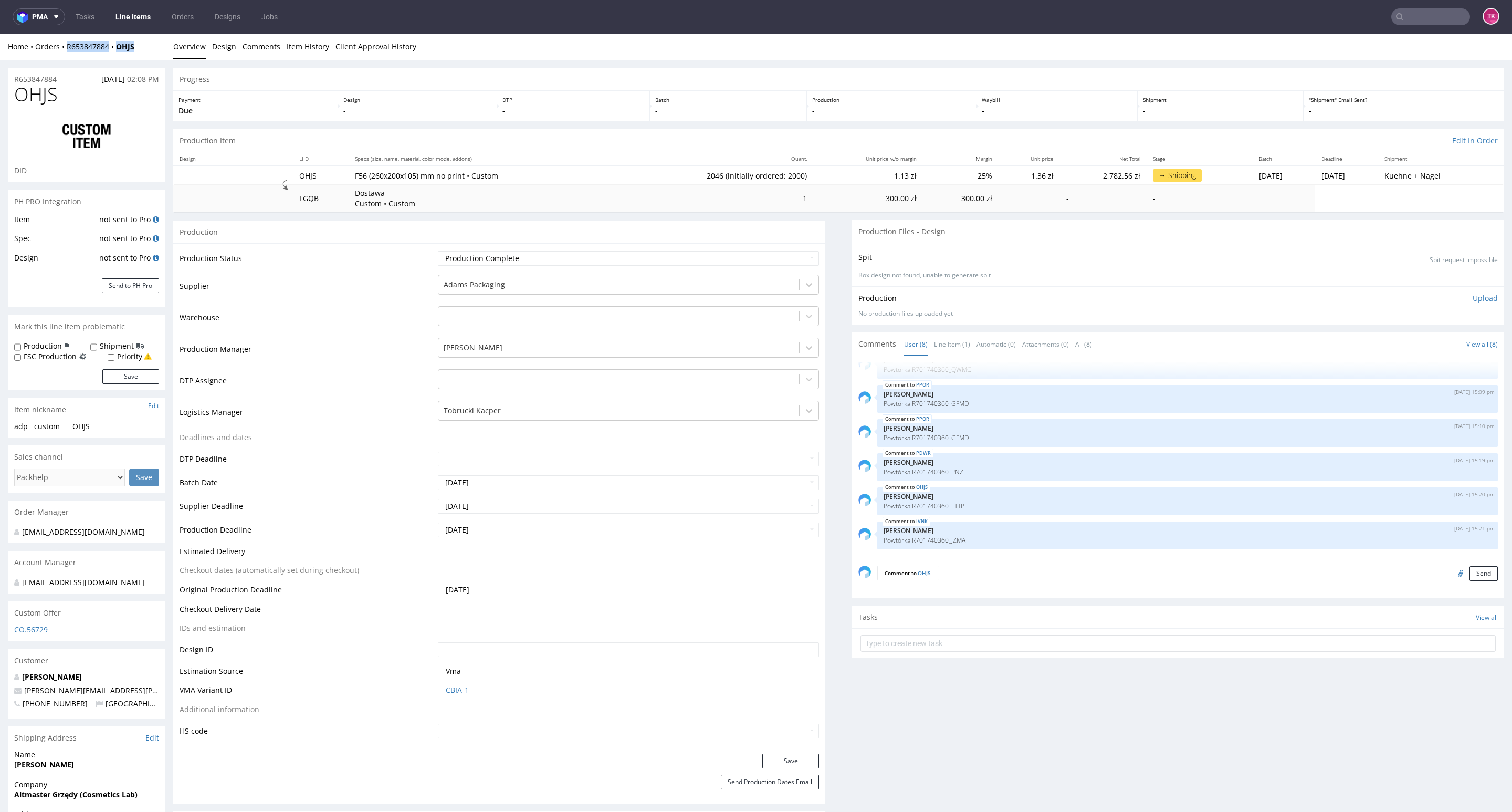
drag, startPoint x: 146, startPoint y: 46, endPoint x: 63, endPoint y: 56, distance: 83.6
click at [63, 56] on div "Home Orders R653847884 OHJS Overview Design Comments Item History Client Approv…" at bounding box center [756, 47] width 1512 height 26
copy div "R653847884 OHJS"
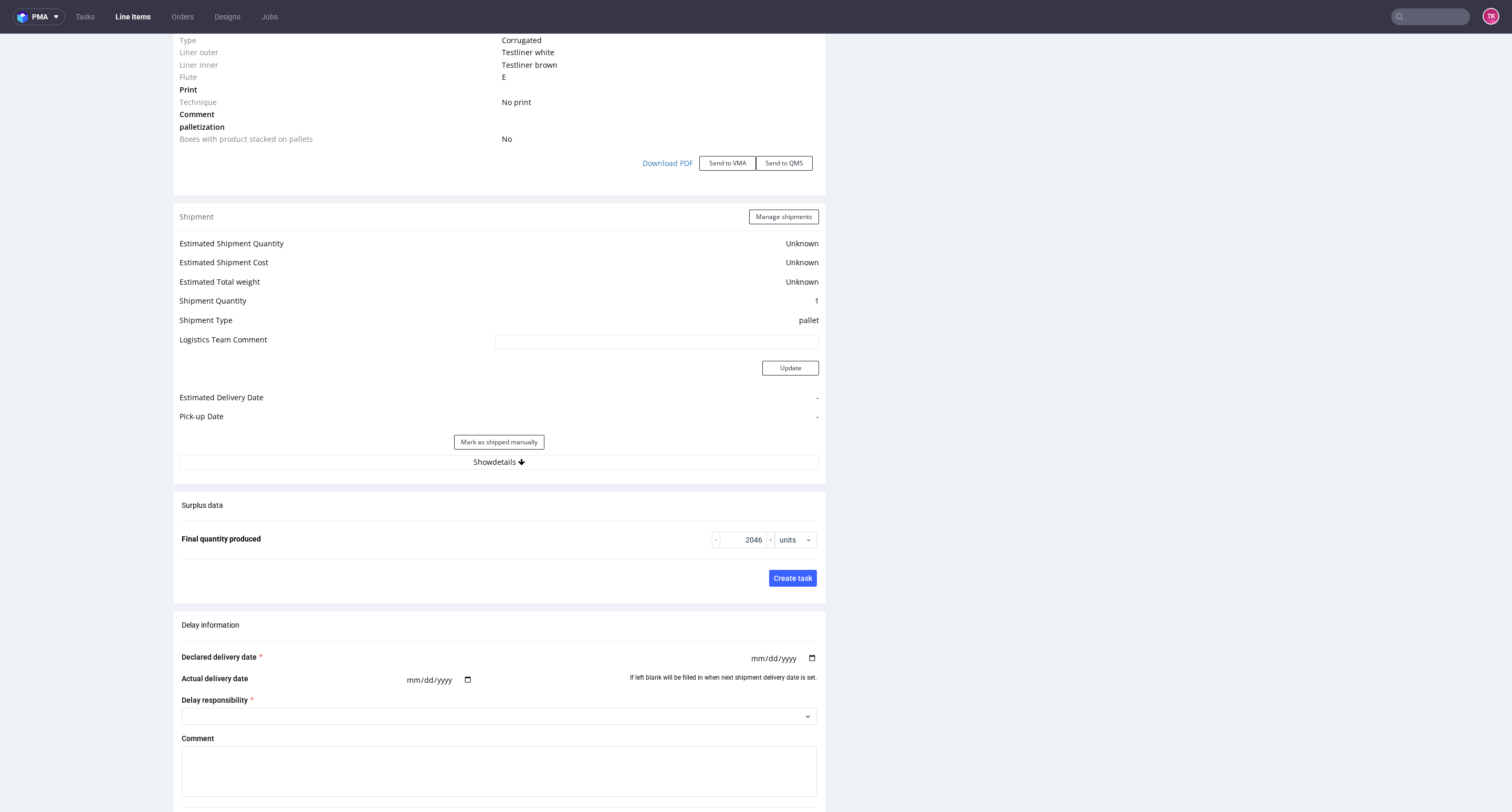
scroll to position [1182, 0]
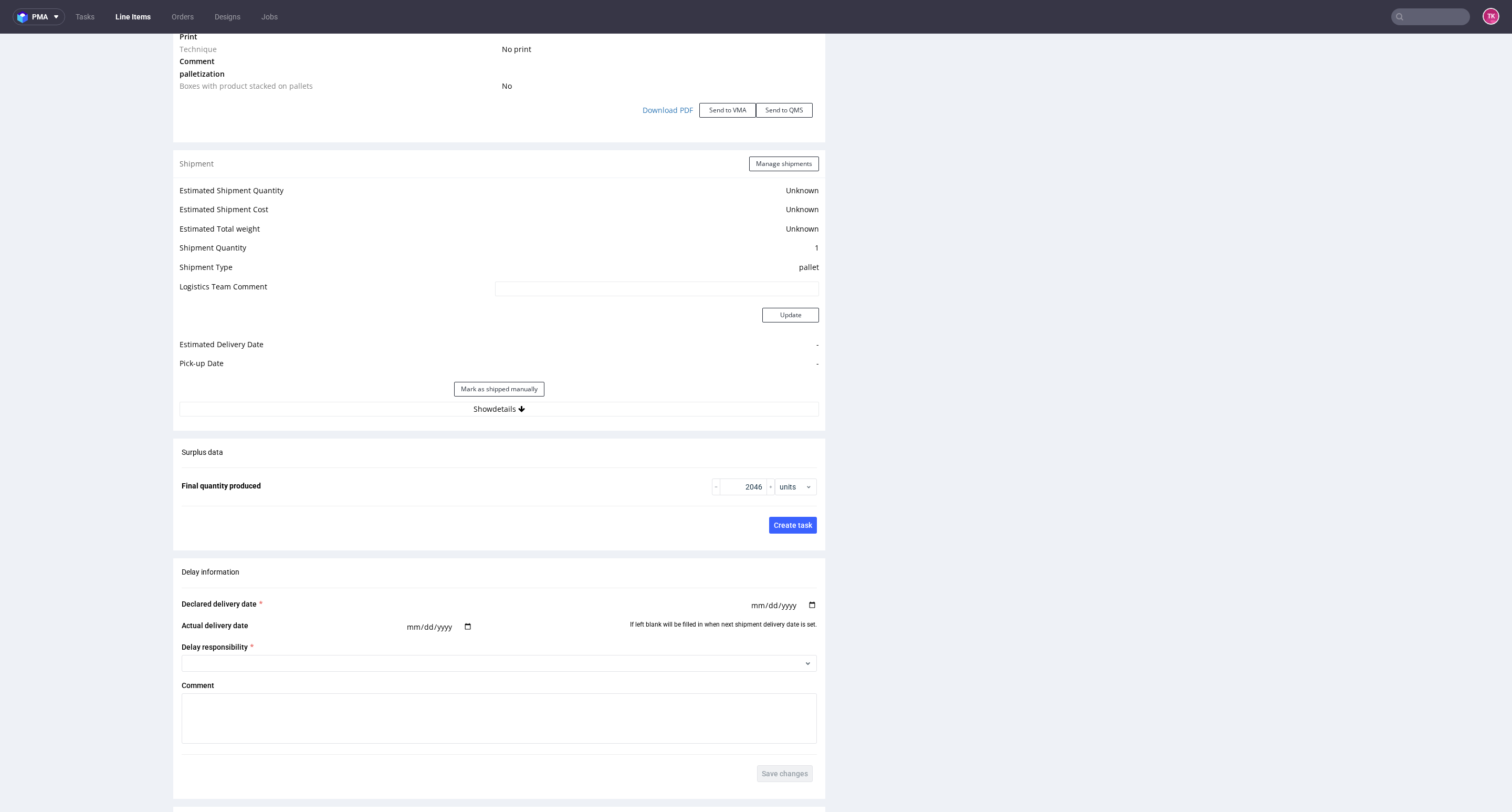
click at [580, 427] on div "Shipment Manage shipments Estimated Shipment Quantity Unknown Estimated Shipmen…" at bounding box center [499, 291] width 652 height 281
click at [578, 415] on button "Show details" at bounding box center [499, 409] width 639 height 15
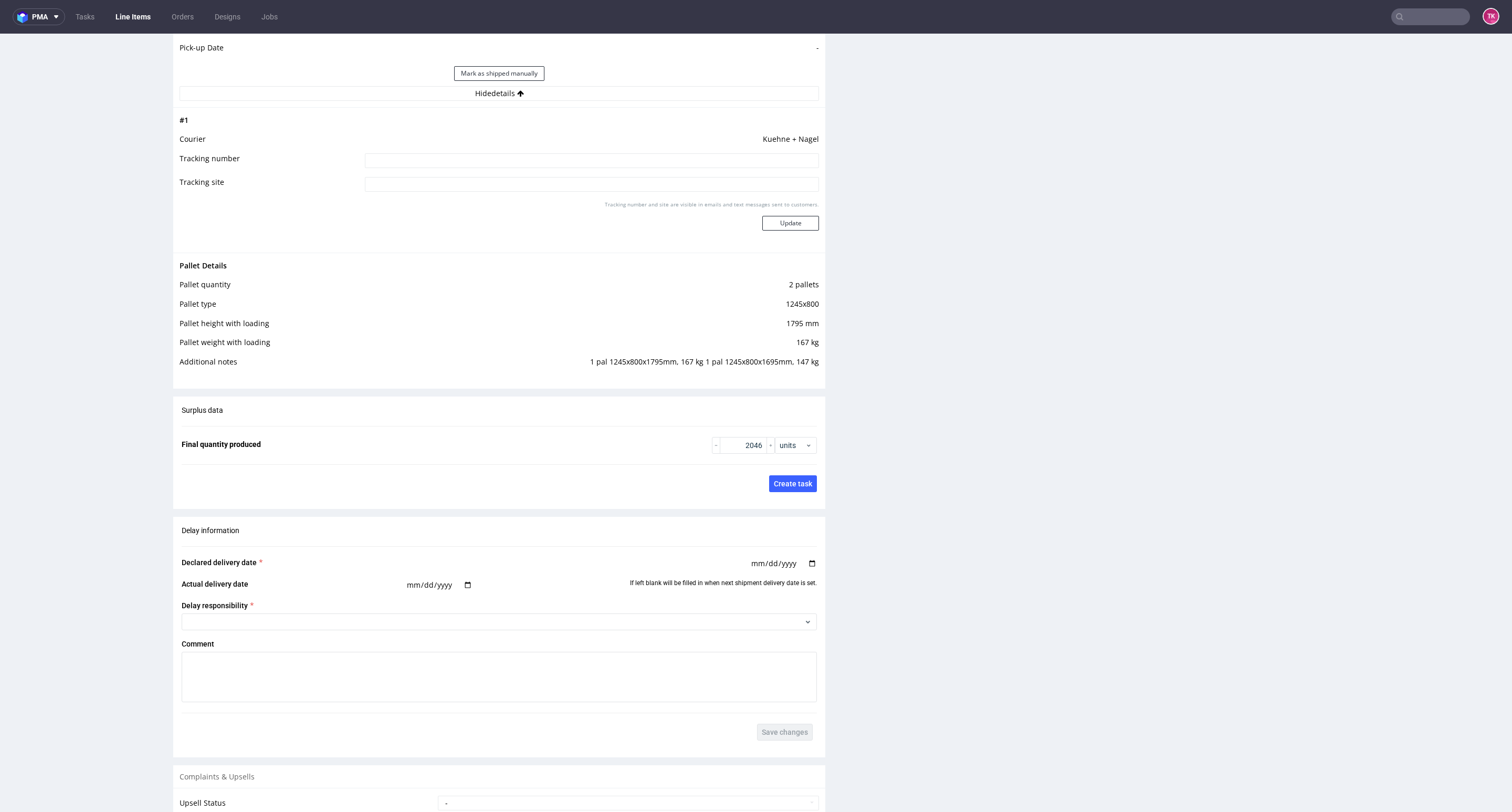
scroll to position [1497, 0]
click at [493, 160] on input at bounding box center [592, 161] width 454 height 15
paste input "RWM006549197"
type input "RWM006549197"
click at [769, 229] on button "Update" at bounding box center [791, 224] width 57 height 15
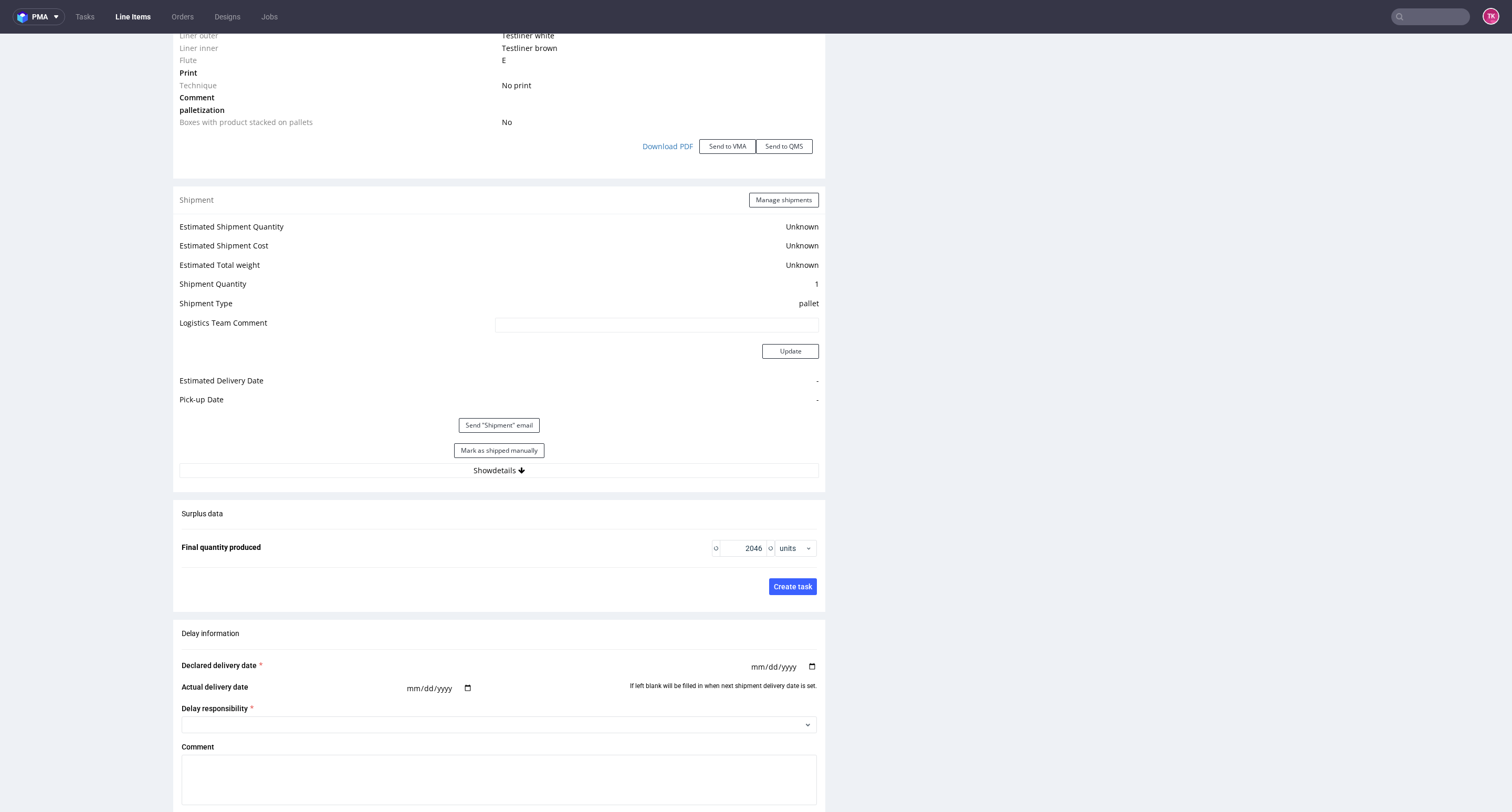
scroll to position [87, 0]
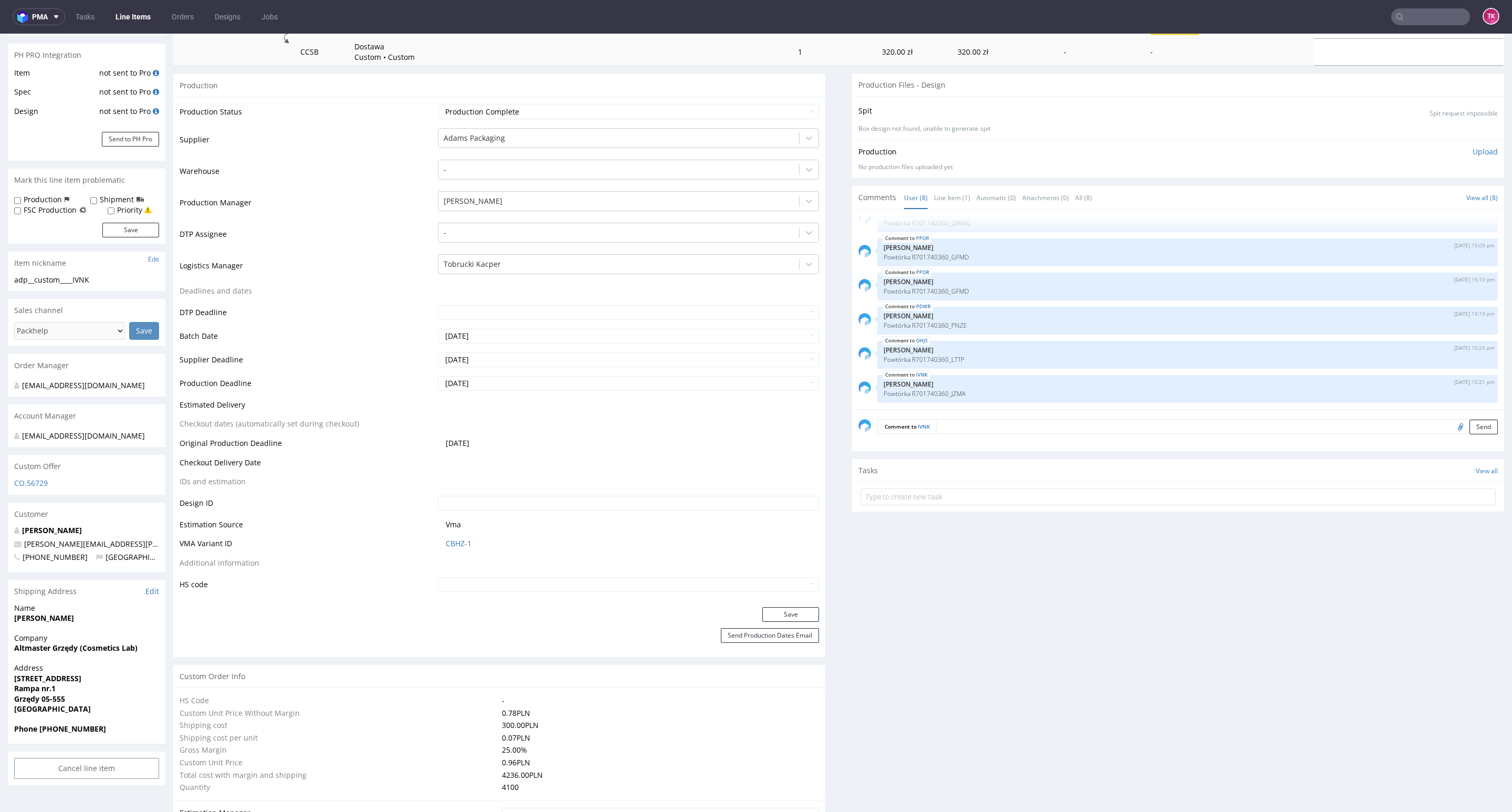
scroll to position [315, 0]
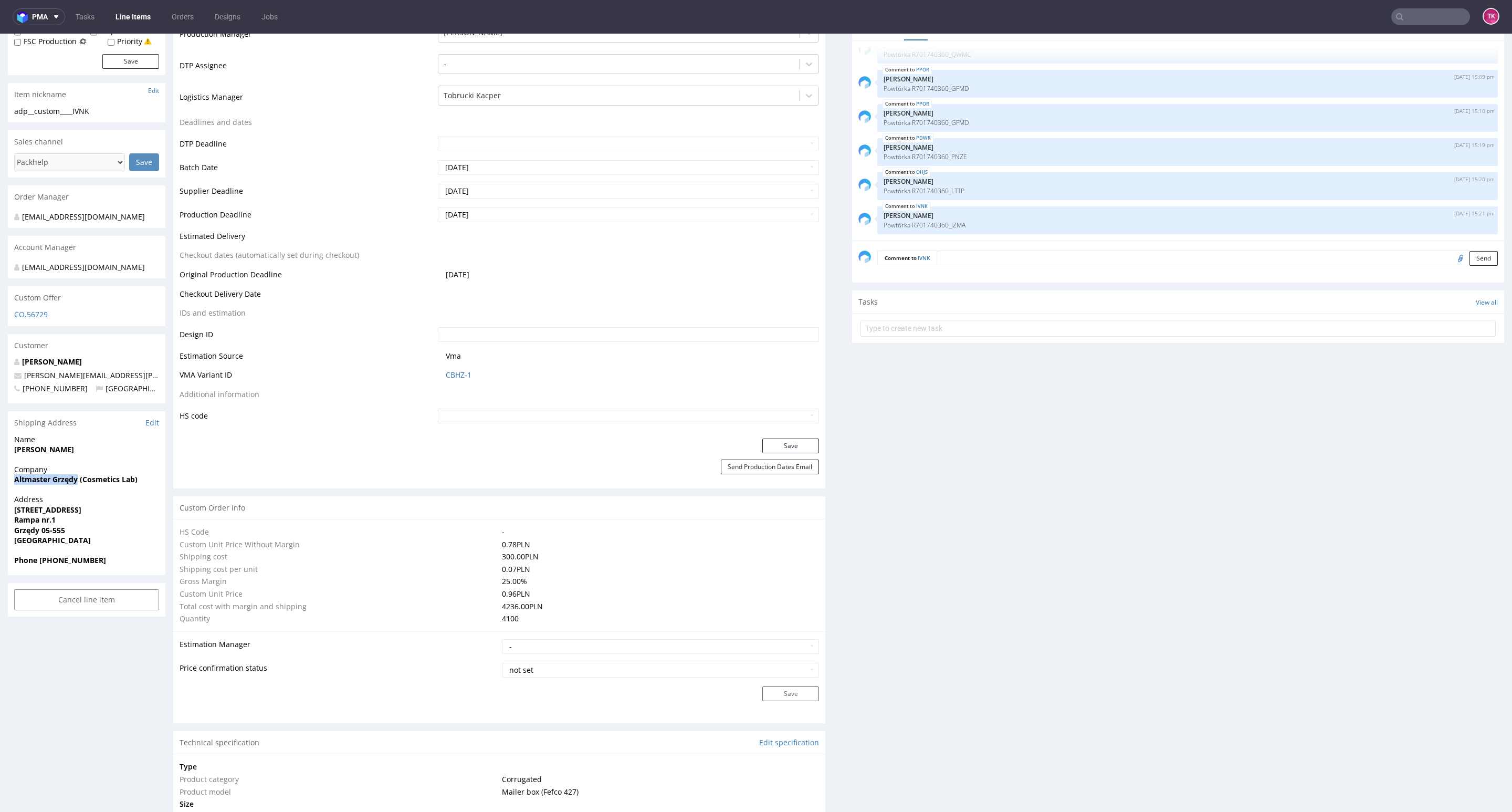
drag, startPoint x: 8, startPoint y: 498, endPoint x: 76, endPoint y: 495, distance: 68.1
click at [76, 494] on div "Company Altmaster Grzędy (Cosmetics Lab)" at bounding box center [87, 479] width 158 height 30
copy strong "Altmaster Grzędy"
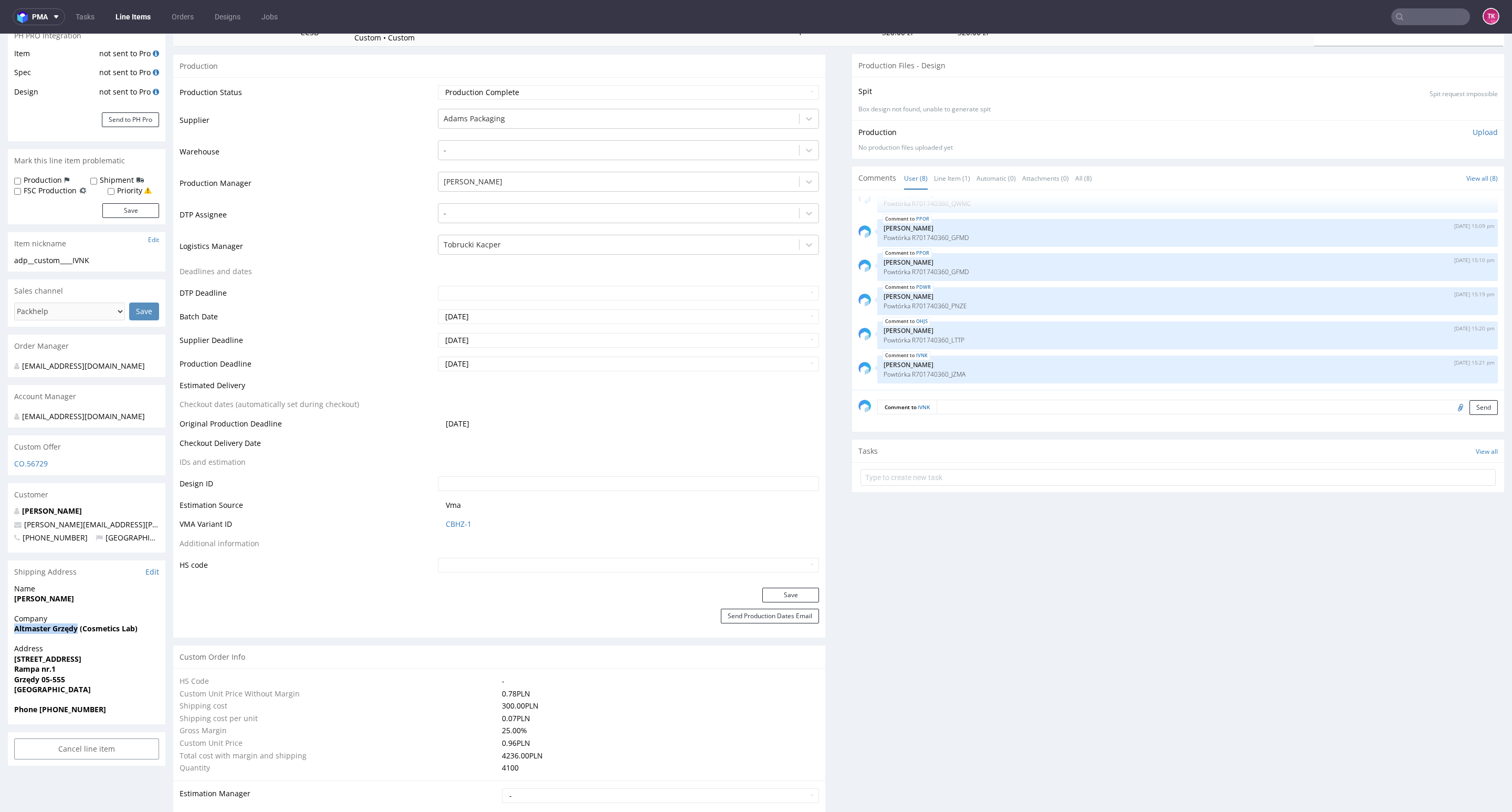
scroll to position [0, 0]
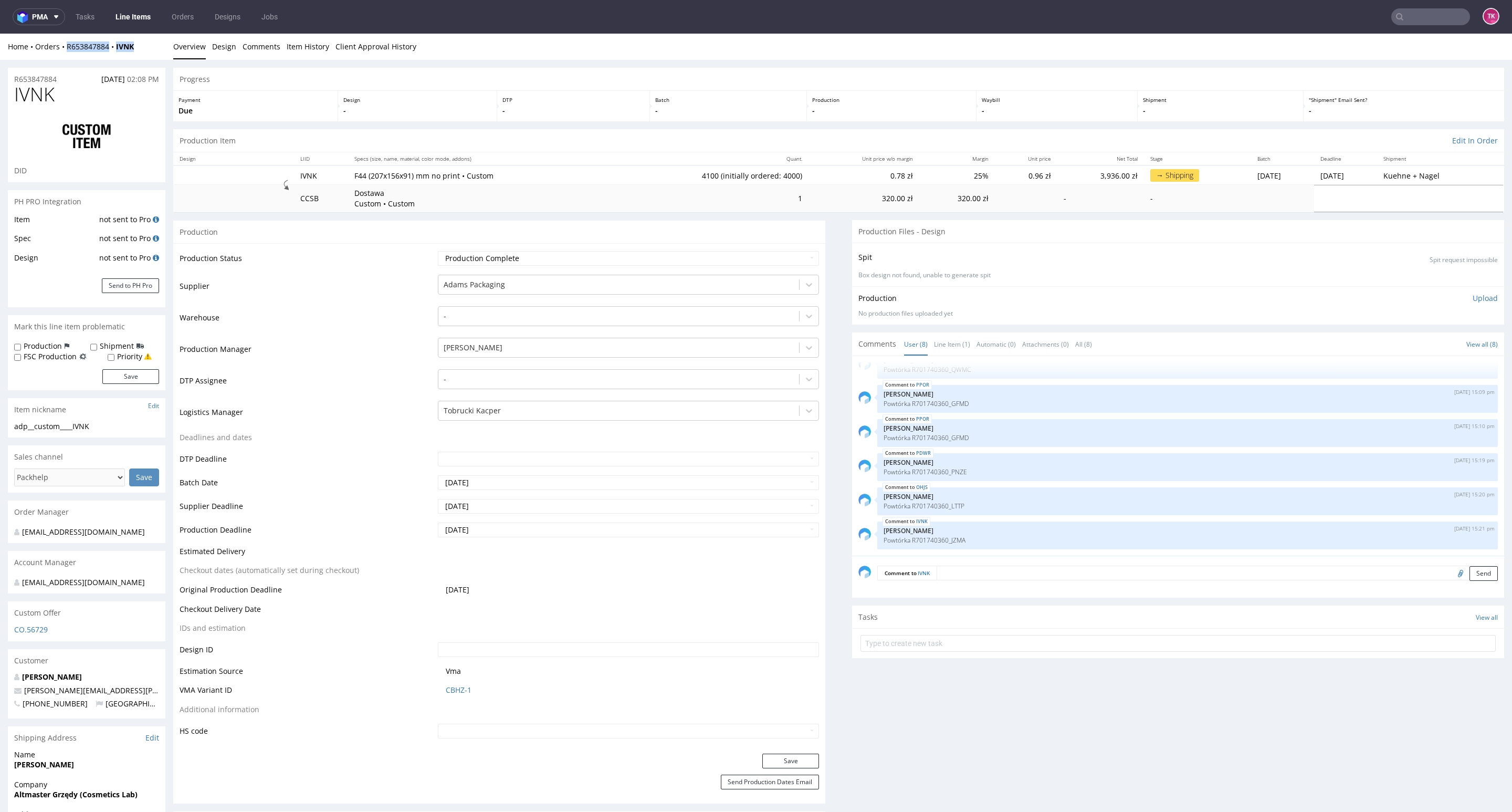
drag, startPoint x: 148, startPoint y: 57, endPoint x: 60, endPoint y: 56, distance: 88.0
click at [62, 54] on div "Home Orders R653847884 IVNK Overview Design Comments Item History Client Approv…" at bounding box center [756, 47] width 1512 height 26
copy div "R653847884 IVNK"
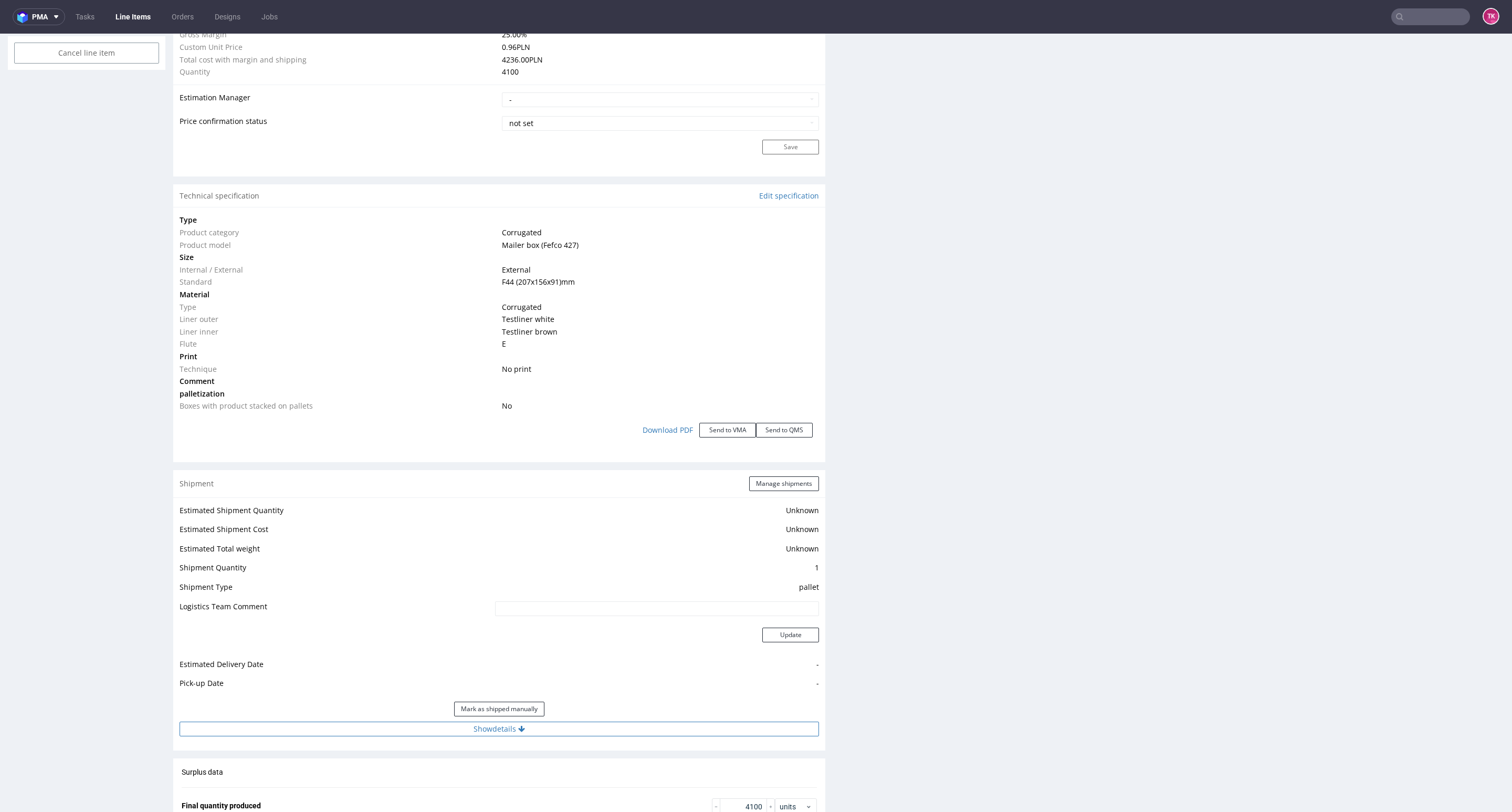
scroll to position [1103, 0]
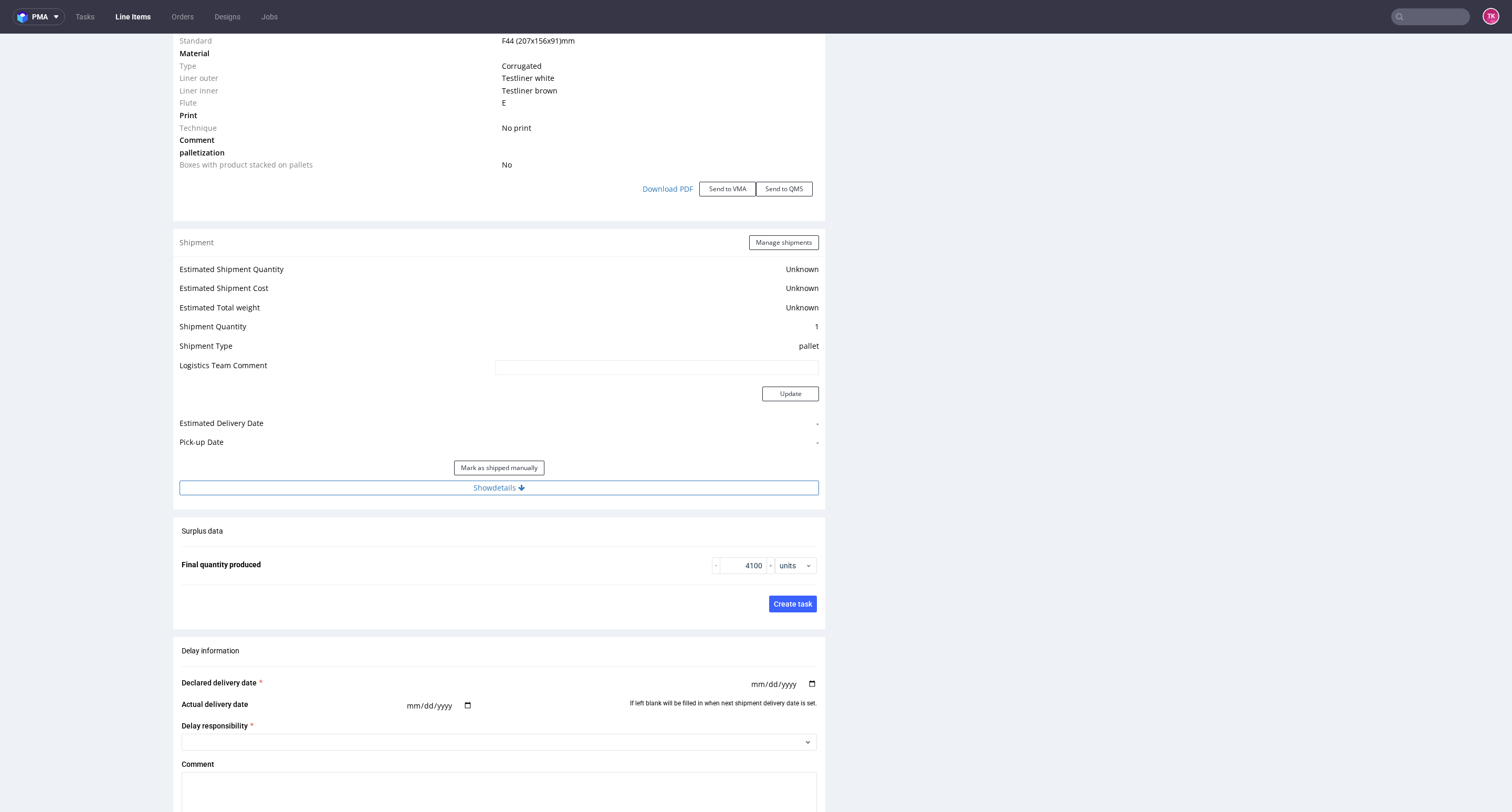
click at [595, 494] on button "Show details" at bounding box center [499, 488] width 639 height 15
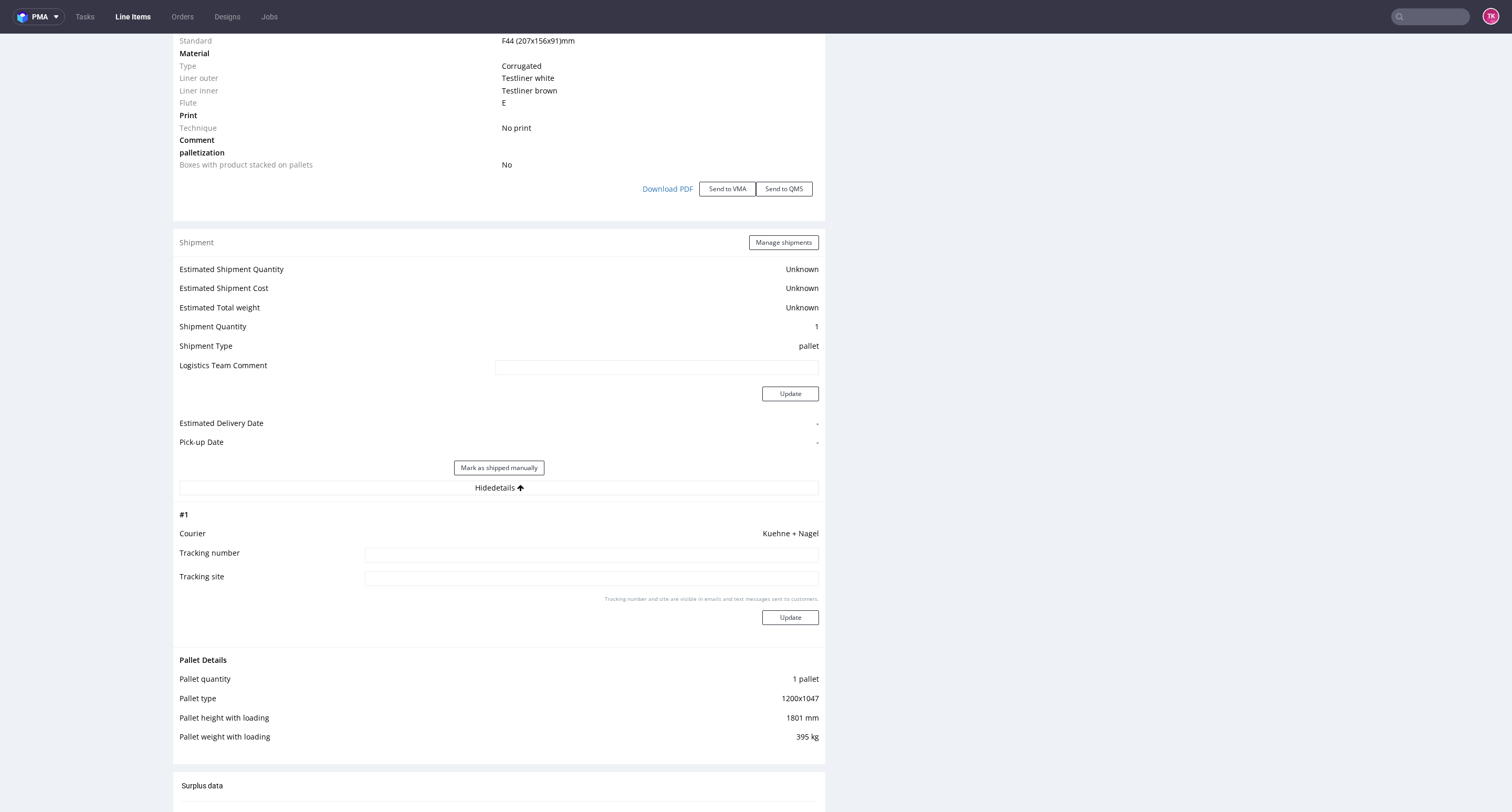
drag, startPoint x: 600, startPoint y: 549, endPoint x: 694, endPoint y: 590, distance: 102.6
click at [600, 550] on input at bounding box center [592, 555] width 454 height 15
paste input "RWM006549197"
type input "RWM006549197"
click at [742, 619] on div "Tracking number and site are visible in emails and text messages sent to custom…" at bounding box center [592, 614] width 454 height 38
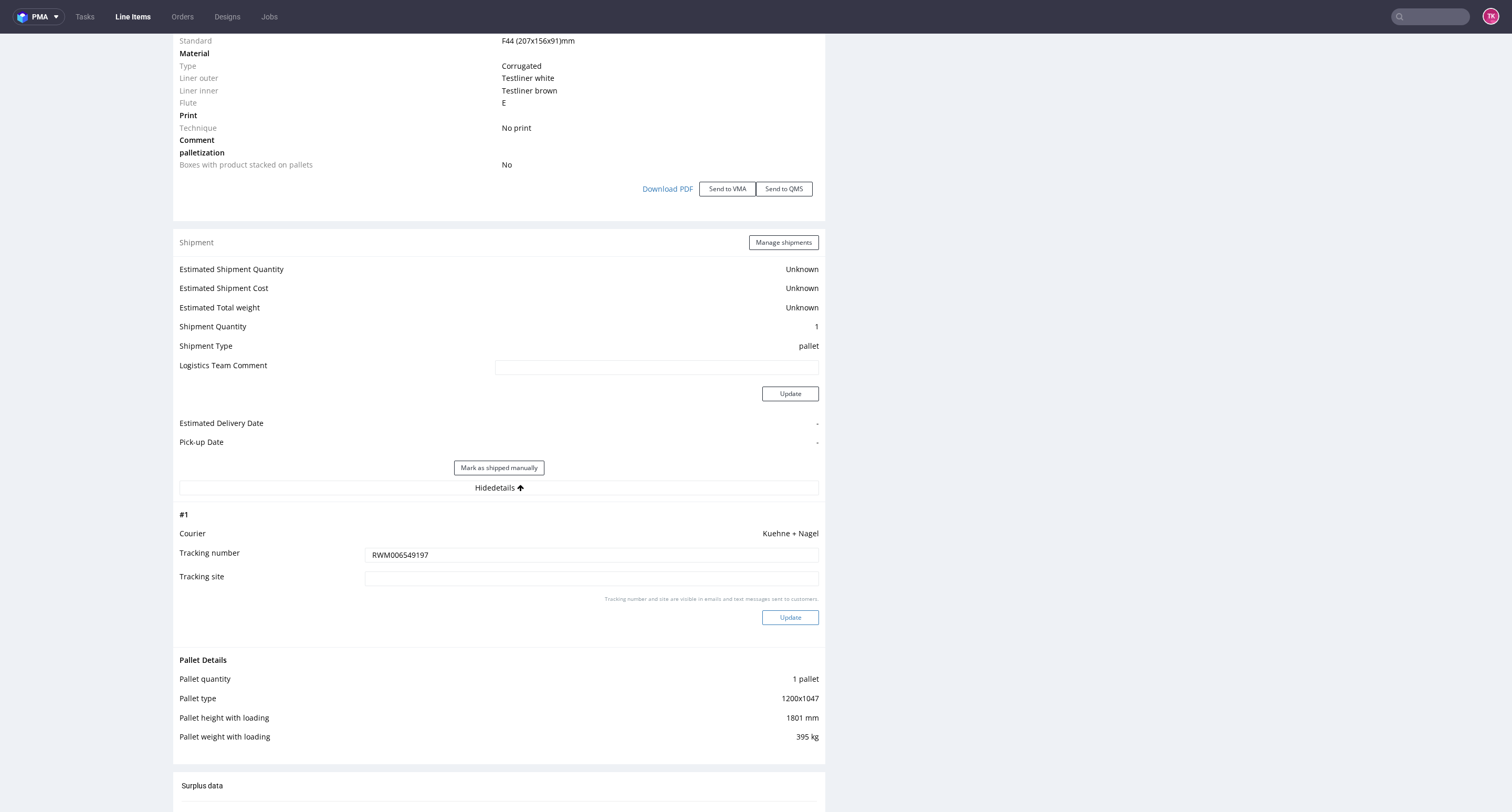
click at [763, 621] on button "Update" at bounding box center [791, 618] width 57 height 15
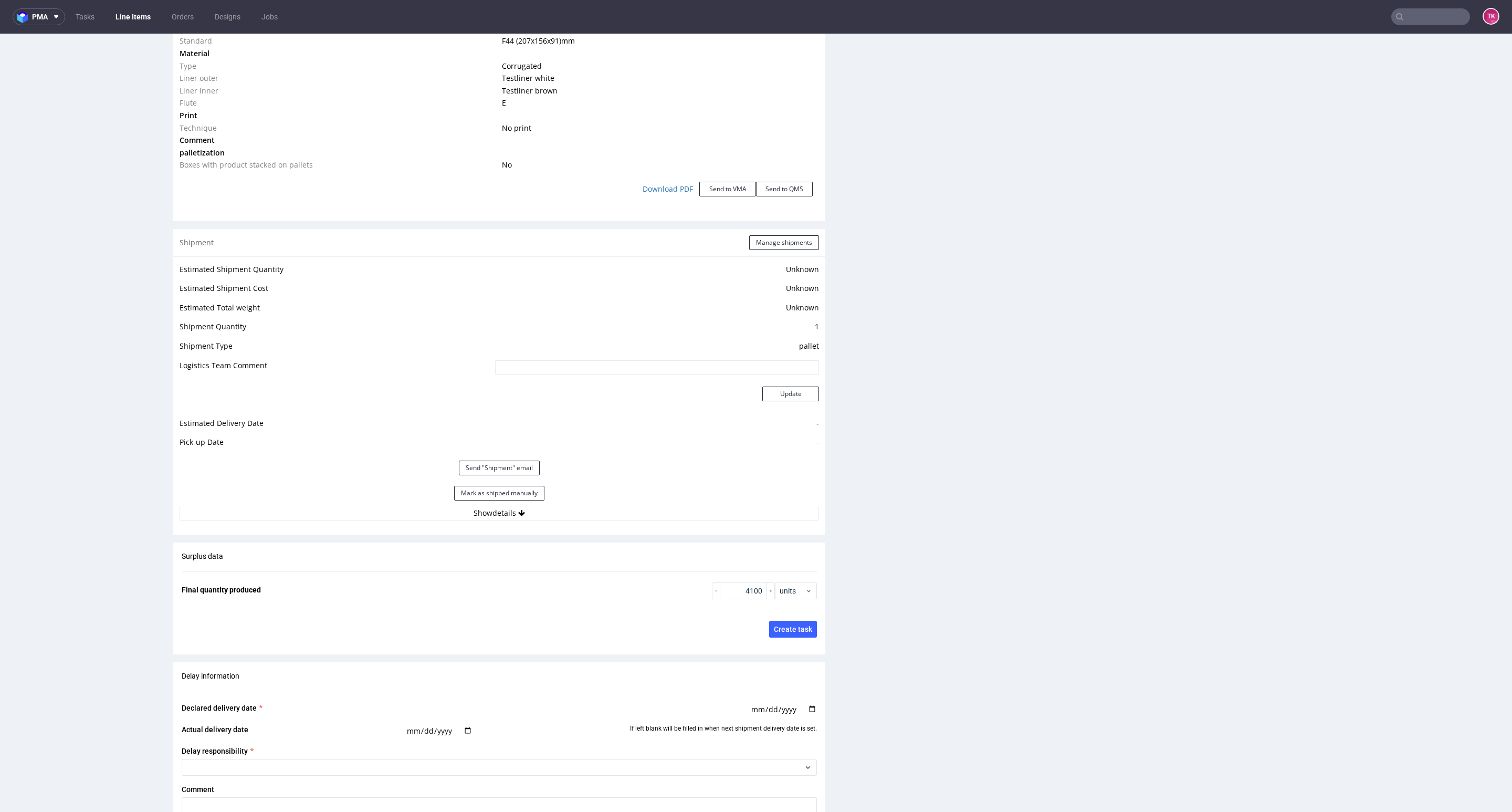
scroll to position [87, 0]
